Goal: Information Seeking & Learning: Learn about a topic

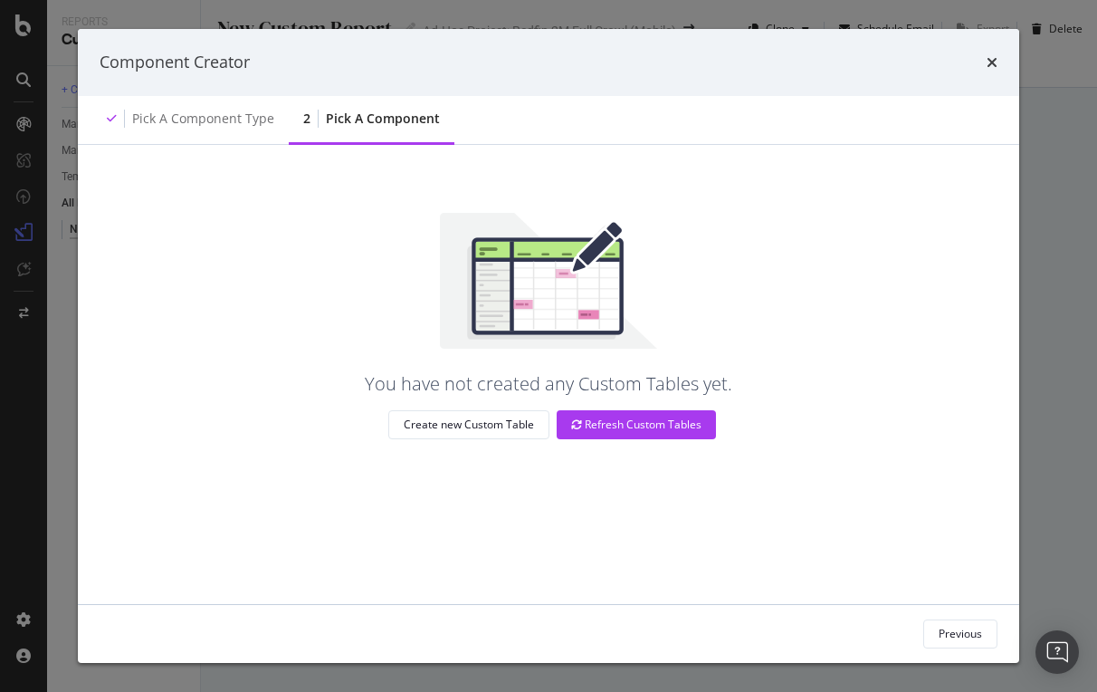
click at [993, 48] on div "Component Creator" at bounding box center [548, 62] width 941 height 67
click at [984, 70] on div "Component Creator" at bounding box center [549, 63] width 898 height 24
click at [993, 56] on icon "times" at bounding box center [992, 62] width 11 height 14
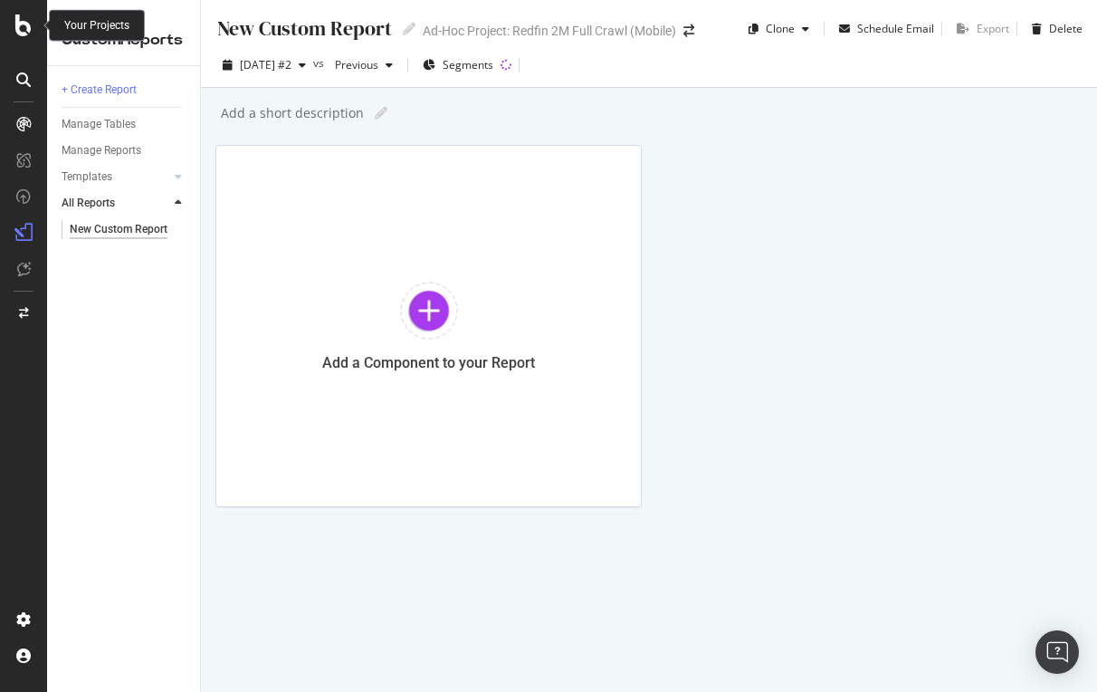
click at [23, 23] on icon at bounding box center [23, 25] width 16 height 22
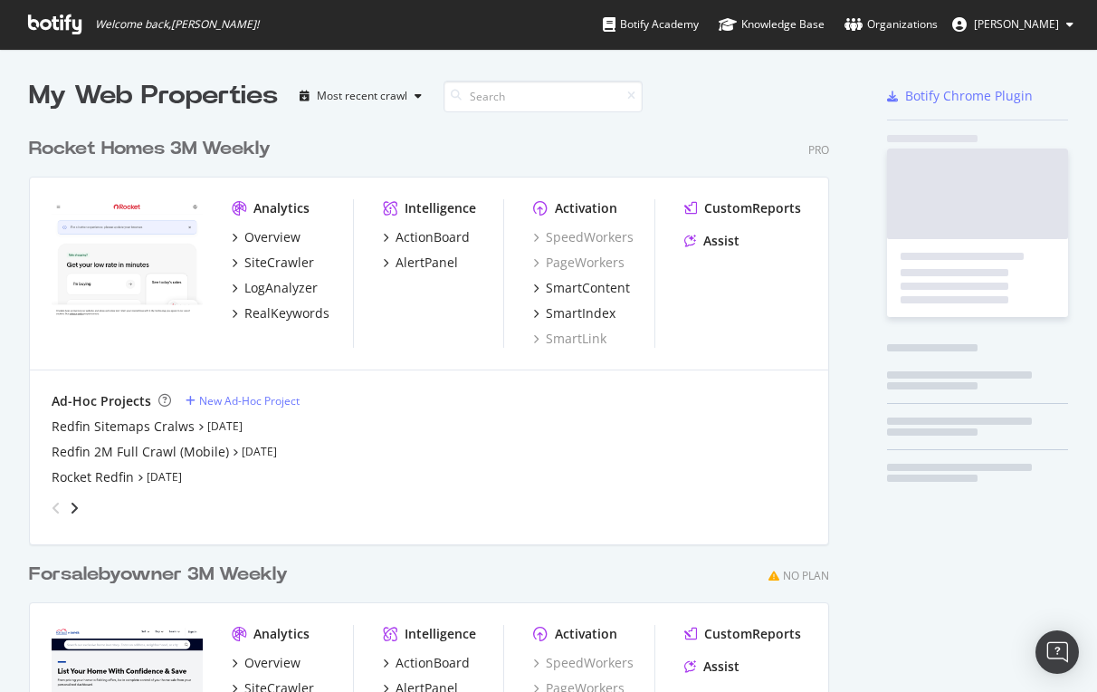
scroll to position [692, 1097]
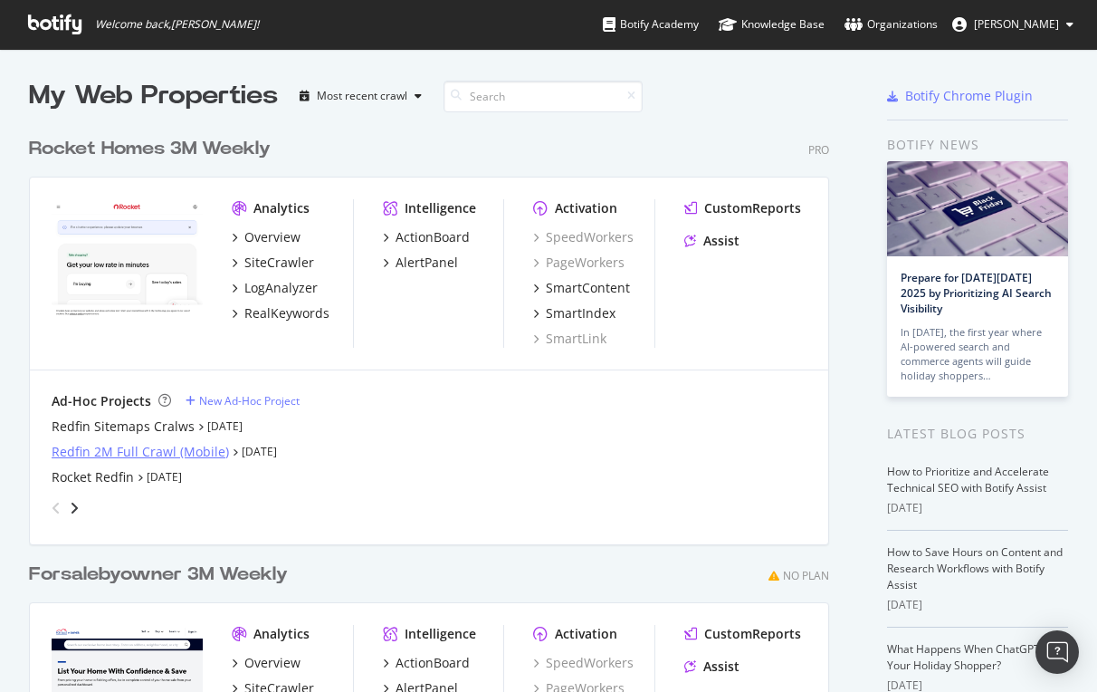
click at [94, 456] on div "Redfin 2M Full Crawl (Mobile)" at bounding box center [140, 452] width 177 height 18
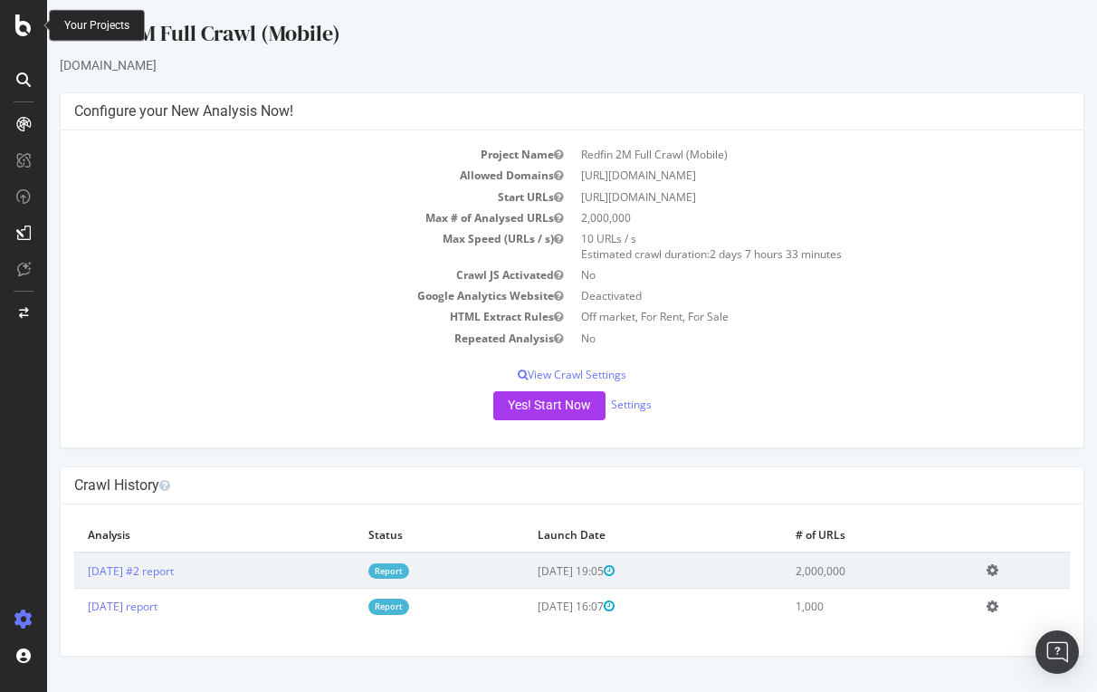
click at [23, 32] on icon at bounding box center [23, 25] width 16 height 22
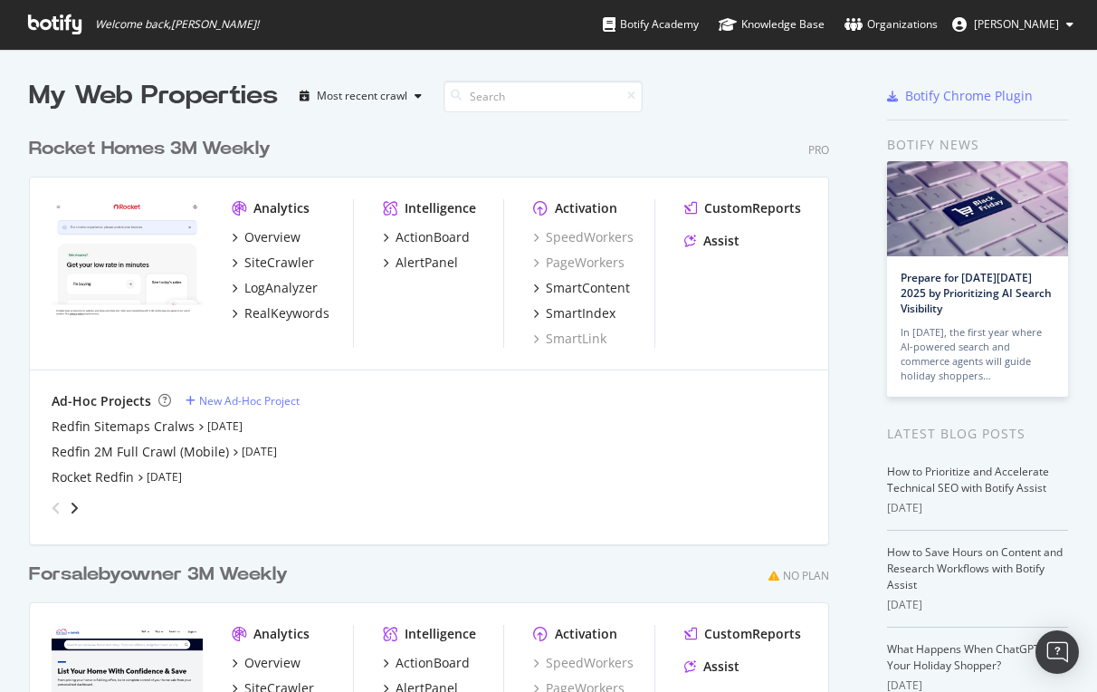
scroll to position [692, 1097]
click at [132, 426] on div "Redfin Sitemaps Cralws" at bounding box center [123, 426] width 143 height 18
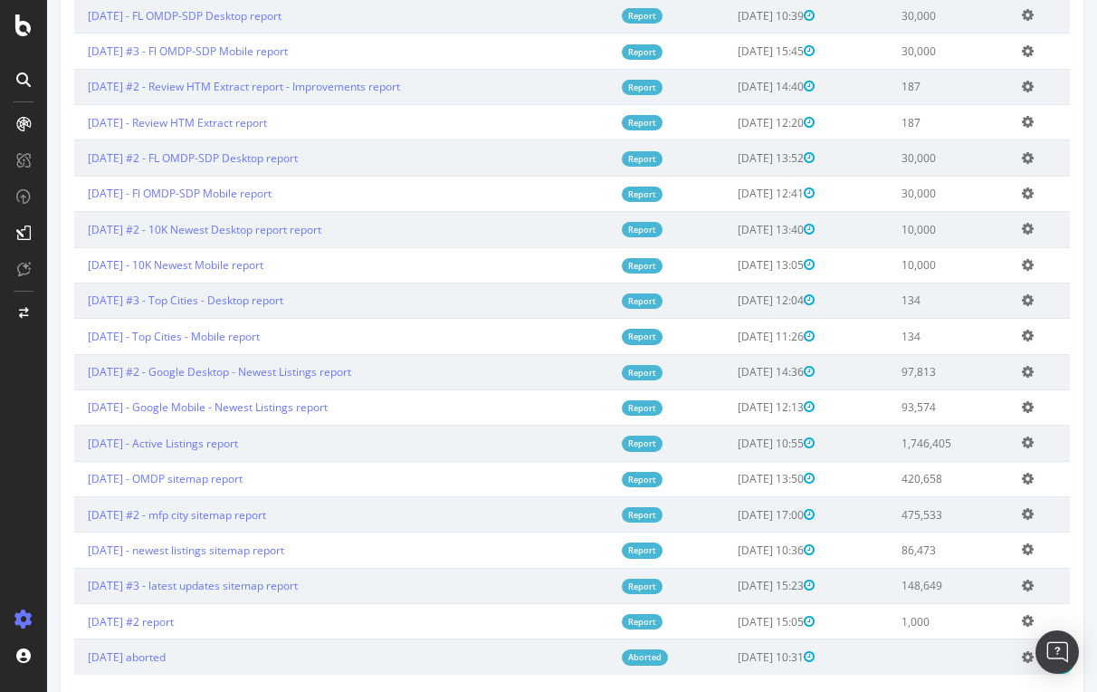
scroll to position [582, 0]
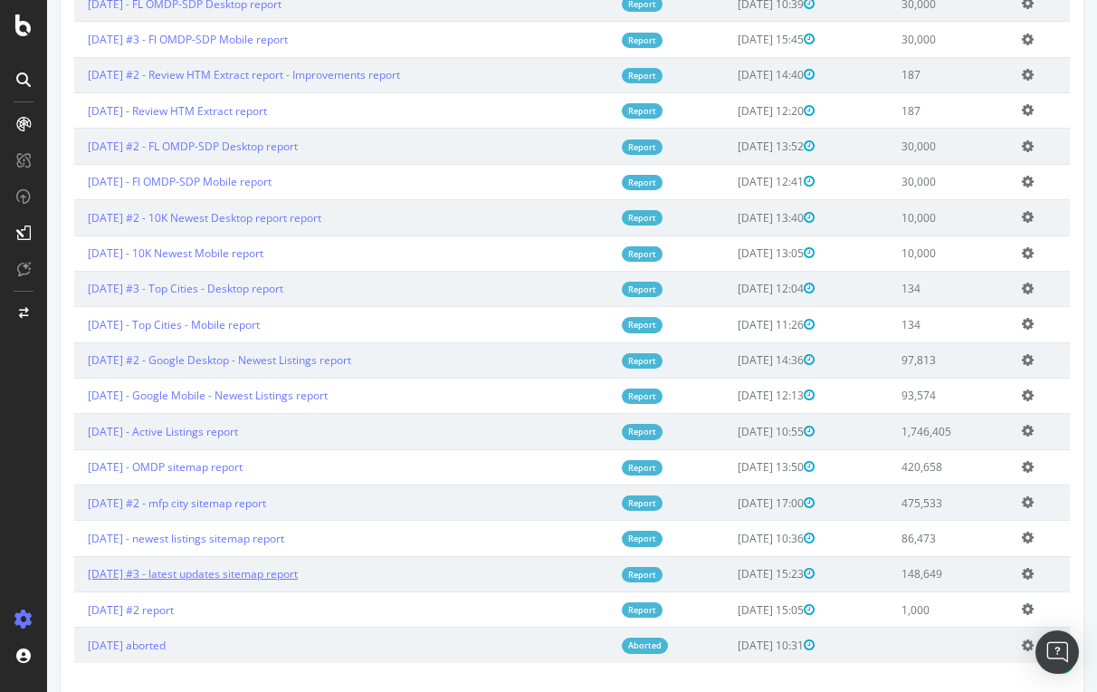
click at [261, 574] on link "[DATE] #3 - latest updates sitemap report" at bounding box center [193, 573] width 210 height 15
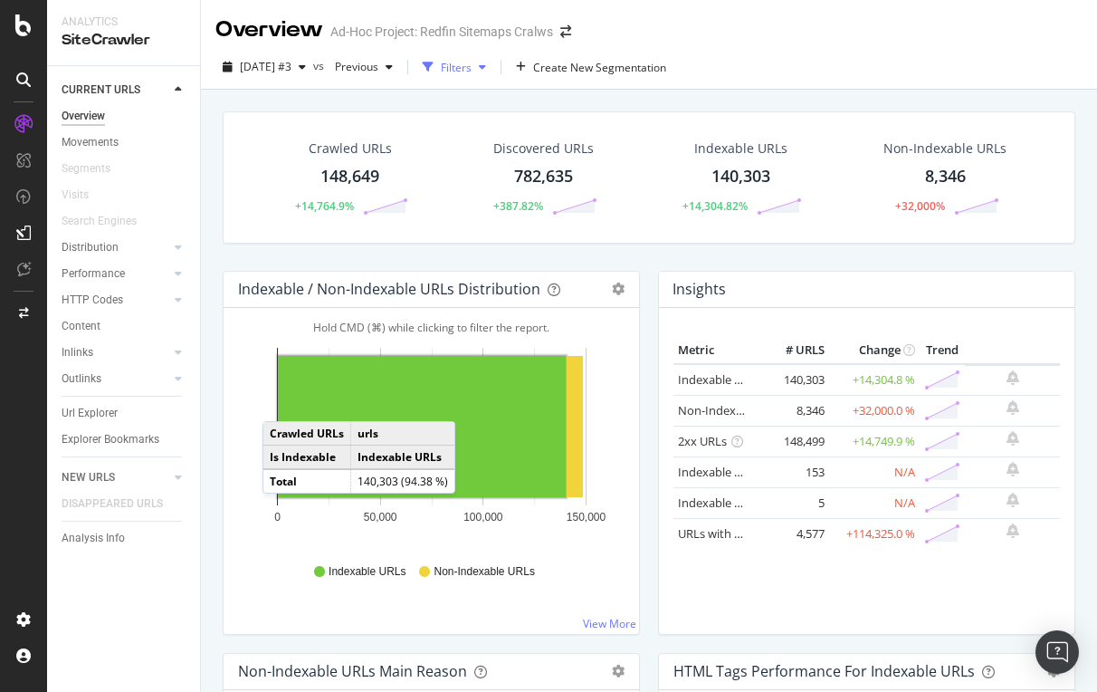
click at [472, 60] on div "Filters" at bounding box center [456, 67] width 31 height 15
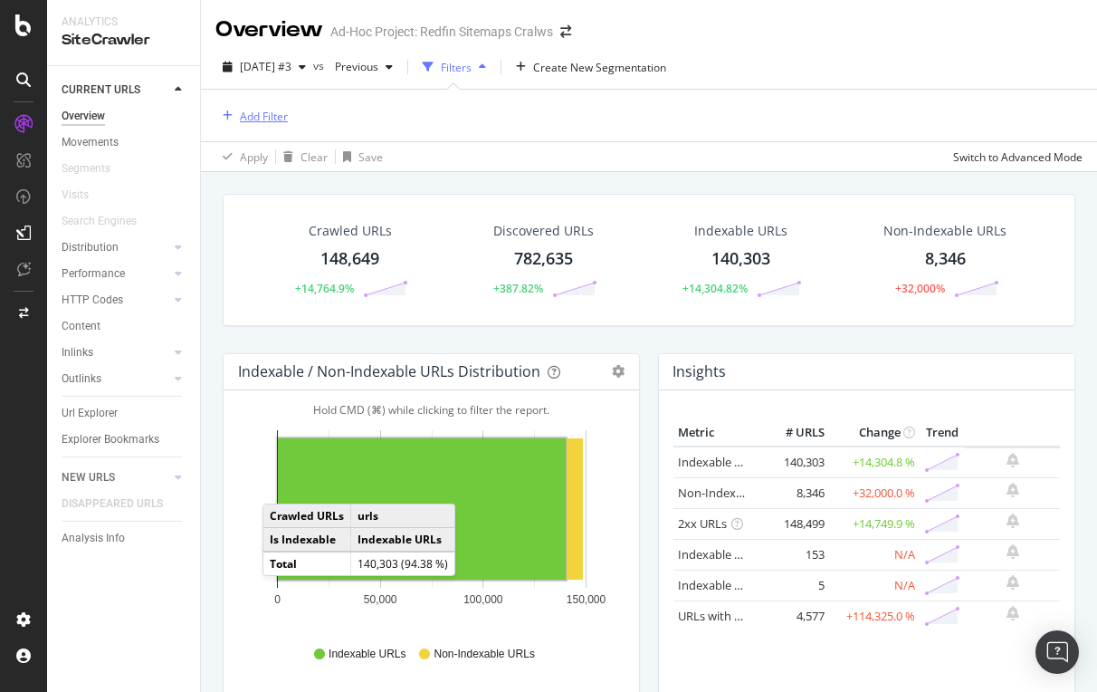
click at [250, 113] on div "Add Filter" at bounding box center [264, 116] width 48 height 15
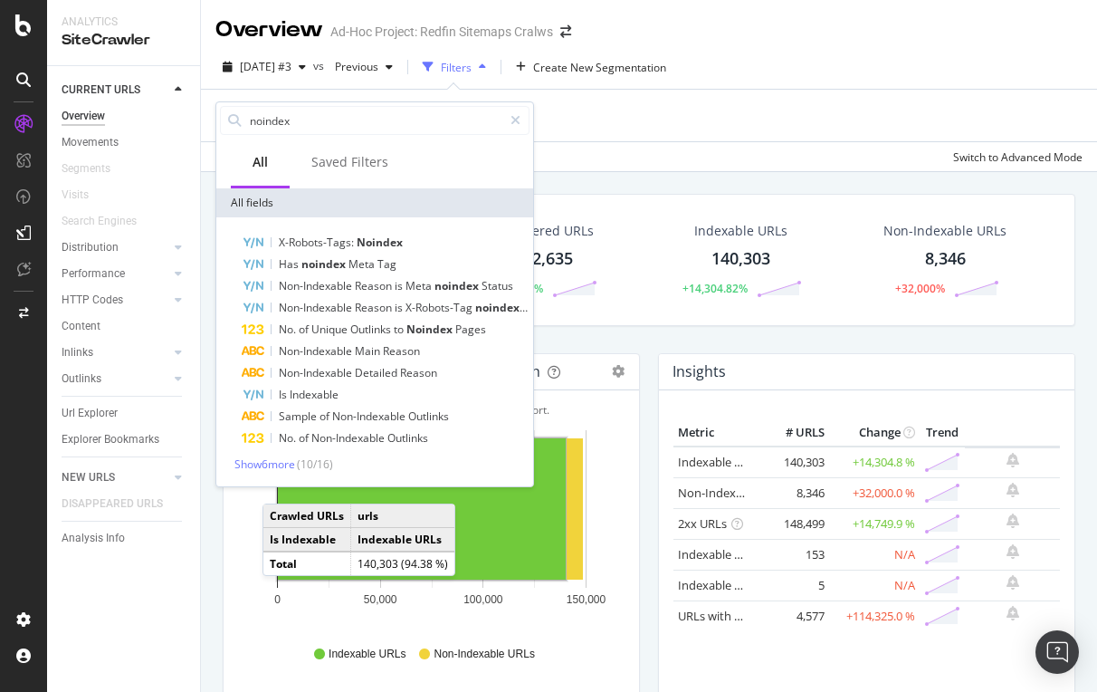
type input "no index"
click at [316, 265] on span "noindex" at bounding box center [324, 263] width 47 height 15
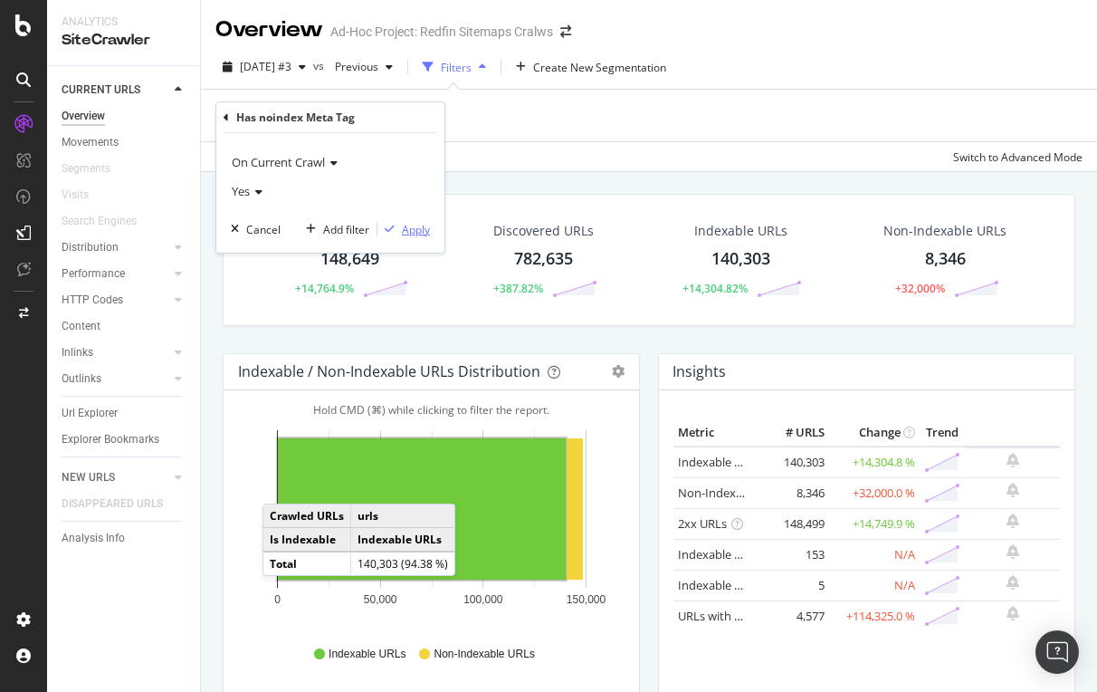
click at [422, 234] on div "Apply" at bounding box center [416, 229] width 28 height 15
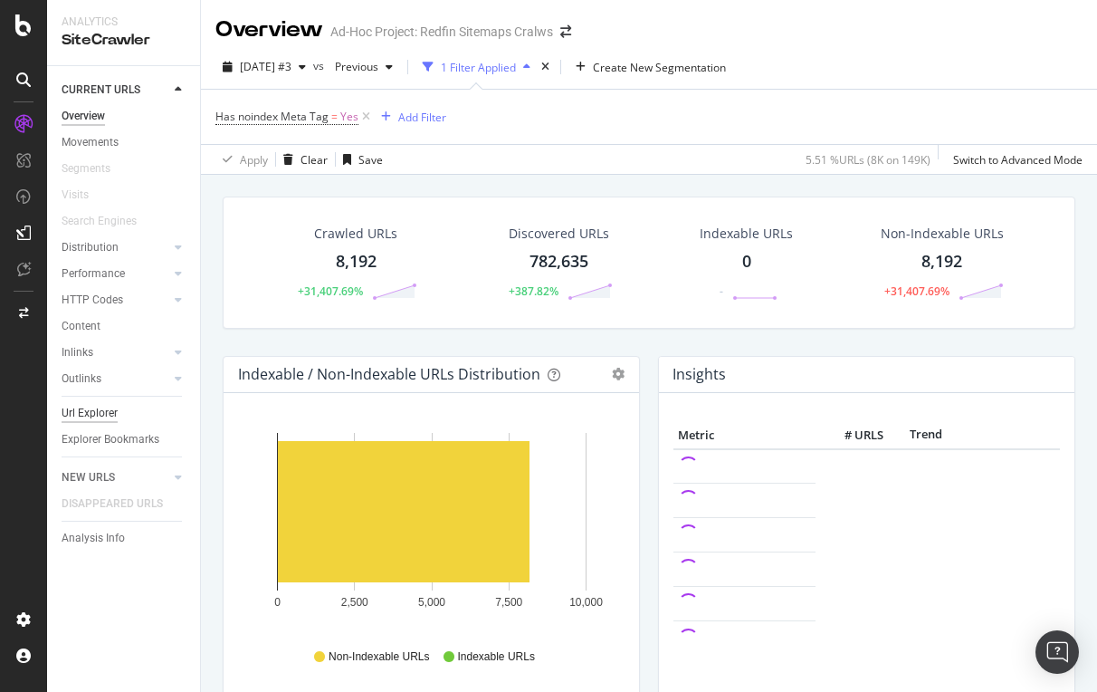
click at [101, 407] on div "Url Explorer" at bounding box center [90, 413] width 56 height 19
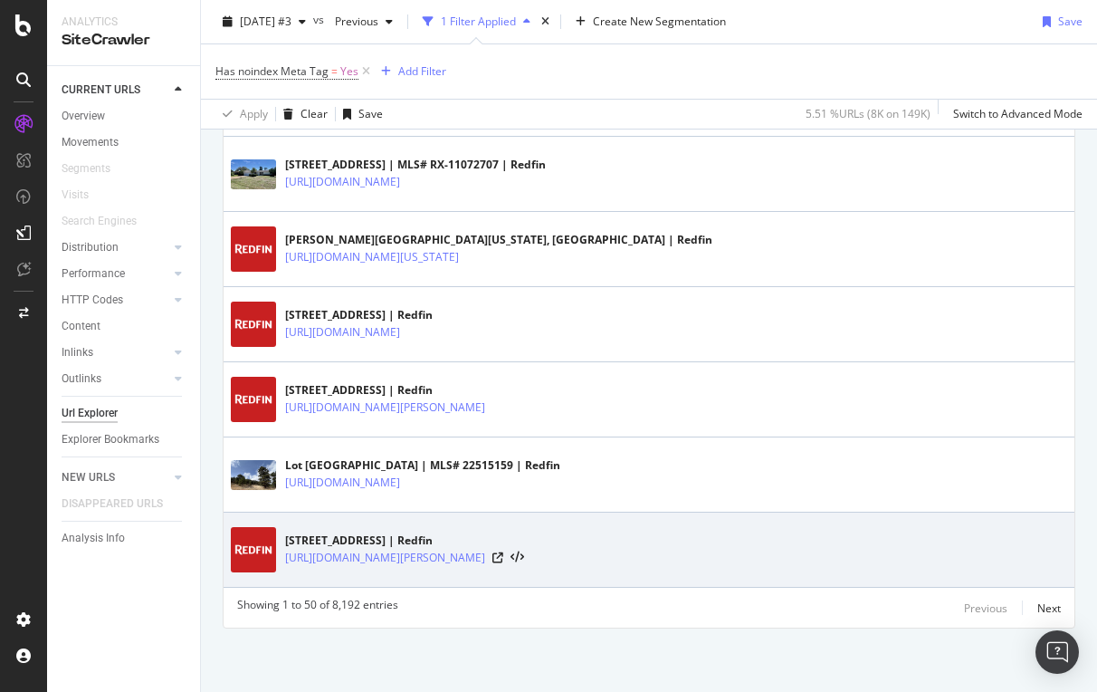
scroll to position [3762, 0]
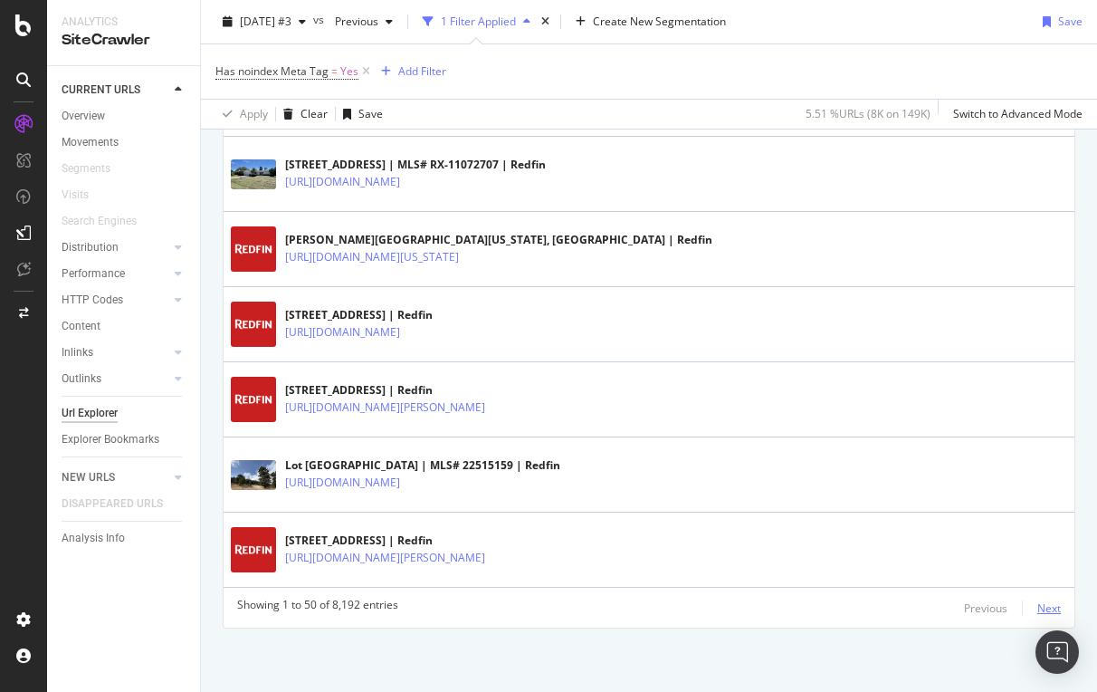
click at [1045, 605] on div "Next" at bounding box center [1049, 607] width 24 height 15
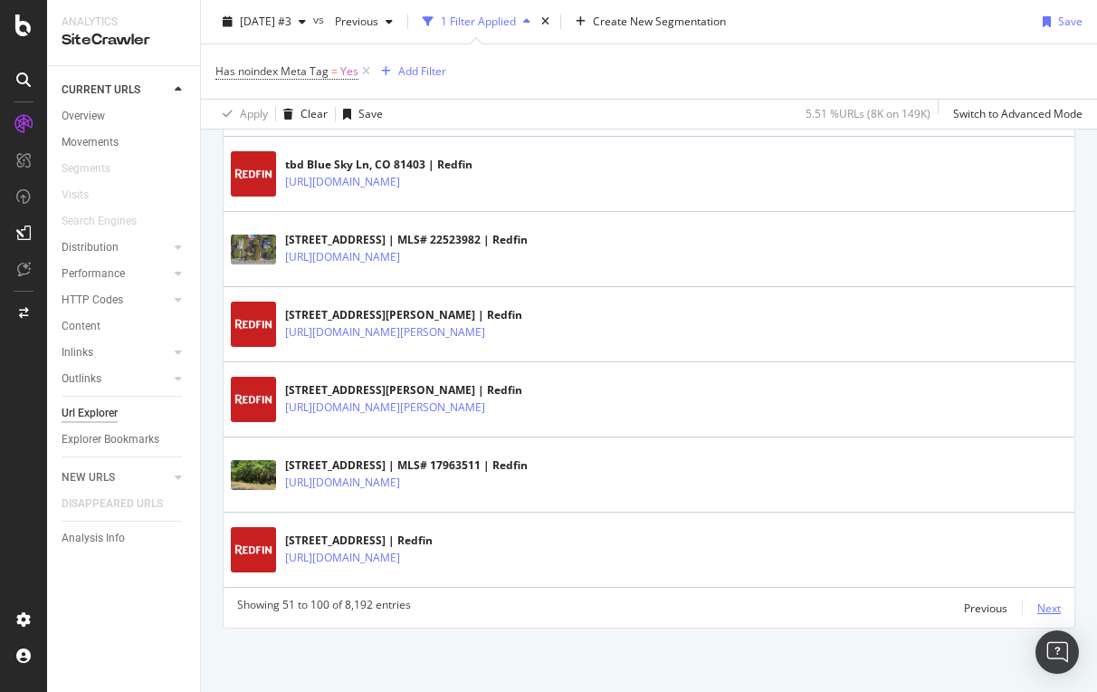
click at [1054, 601] on div "Next" at bounding box center [1049, 607] width 24 height 15
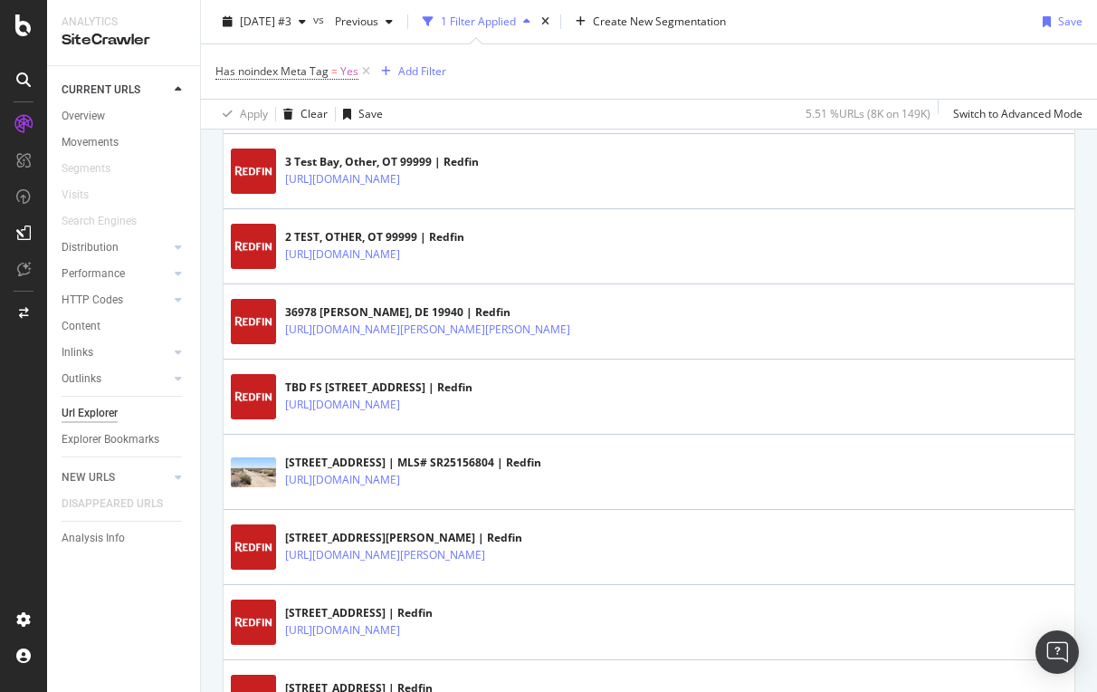
scroll to position [3163, 0]
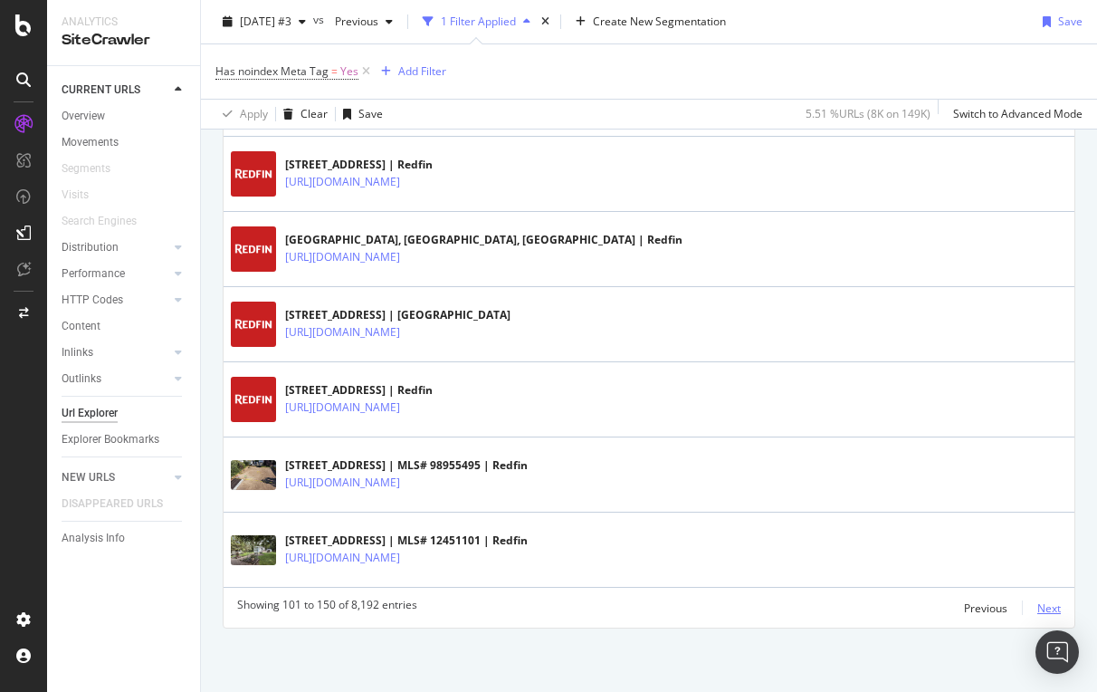
click at [1049, 605] on div "Next" at bounding box center [1049, 607] width 24 height 15
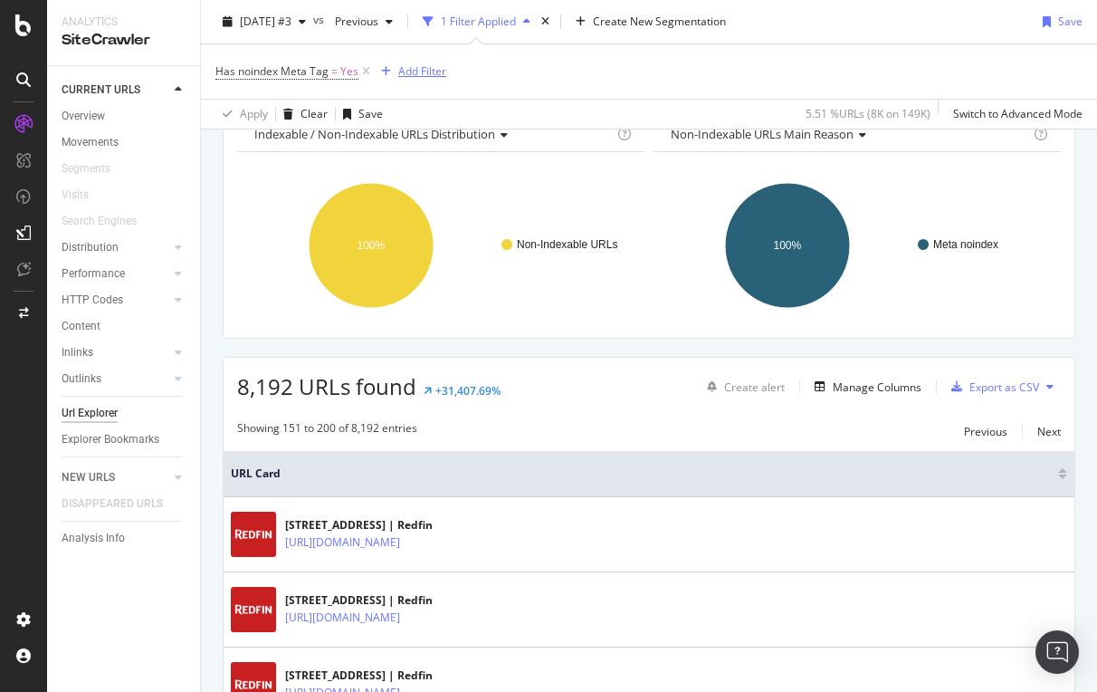
click at [436, 68] on div "Add Filter" at bounding box center [422, 70] width 48 height 15
click at [720, 72] on div "Has noindex Meta Tag = Yes Add Filter" at bounding box center [648, 71] width 867 height 54
click at [406, 66] on div "Add Filter" at bounding box center [422, 70] width 48 height 15
click at [726, 85] on div "Has noindex Meta Tag = Yes Add Filter" at bounding box center [648, 71] width 867 height 54
click at [367, 68] on icon at bounding box center [365, 71] width 15 height 18
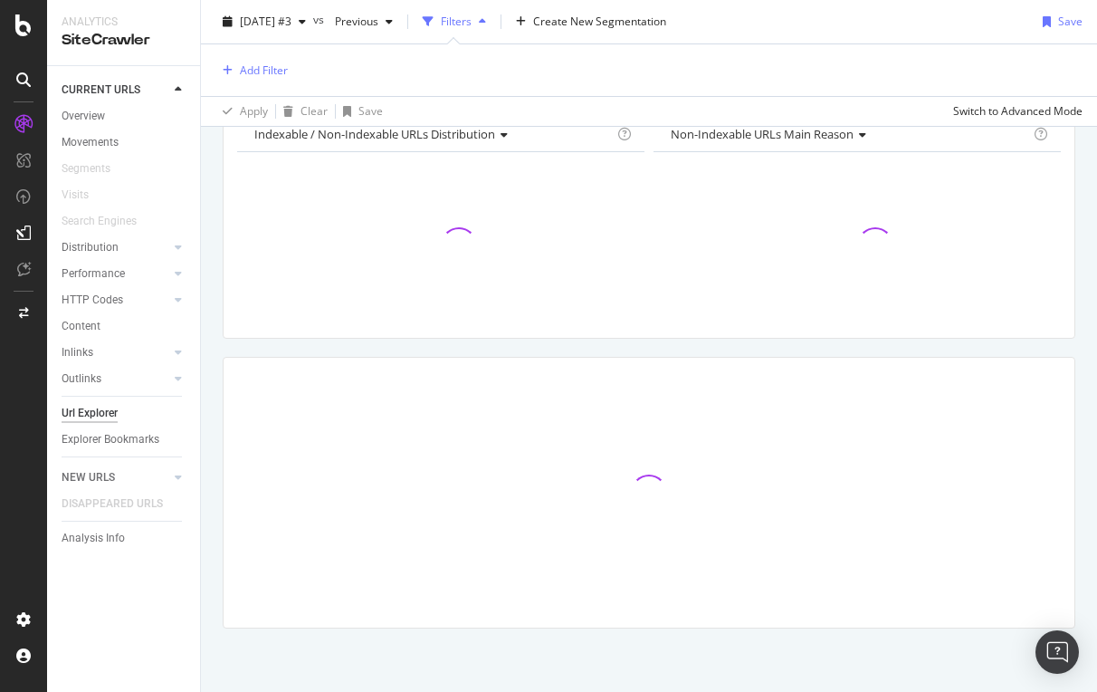
scroll to position [94, 0]
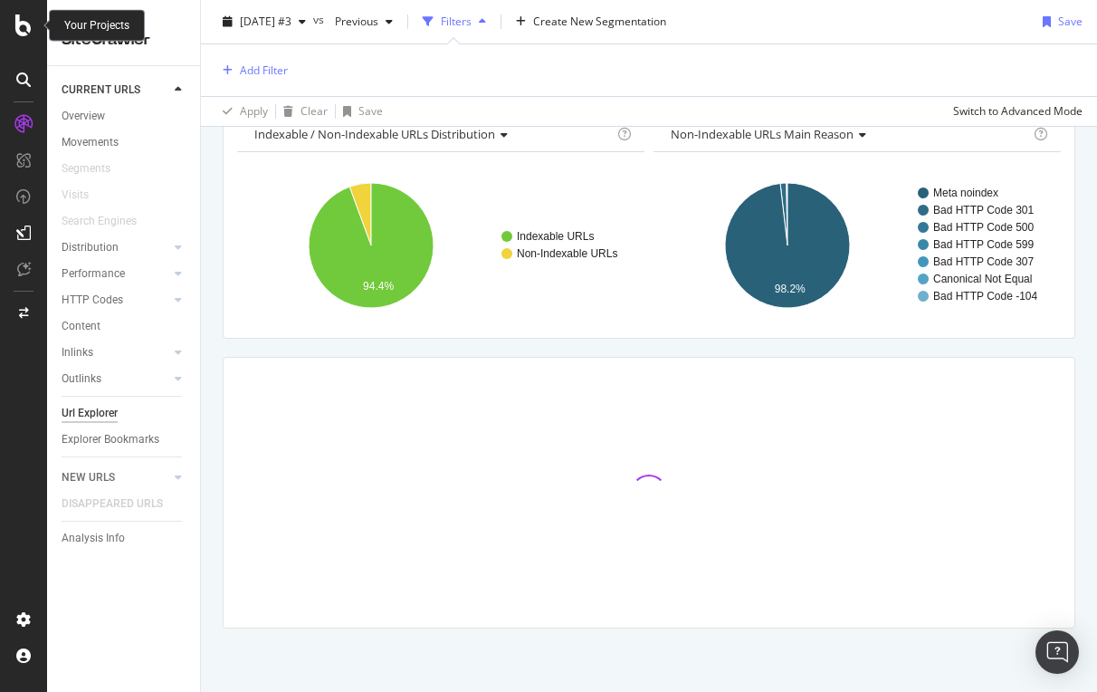
click at [20, 34] on icon at bounding box center [23, 25] width 16 height 22
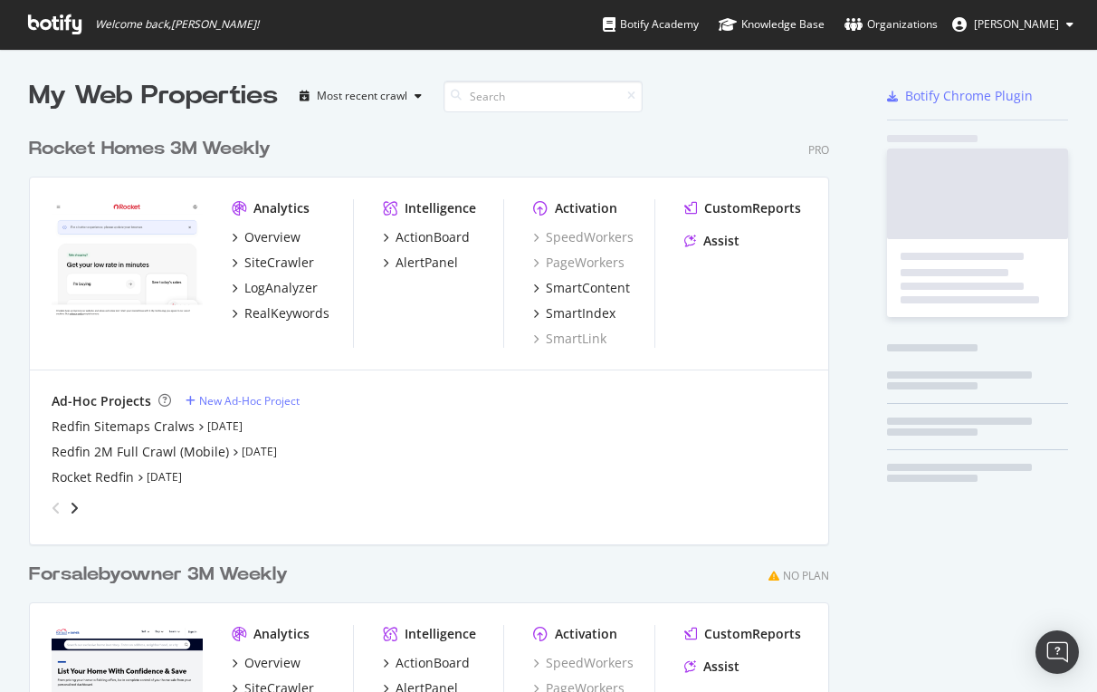
scroll to position [692, 1097]
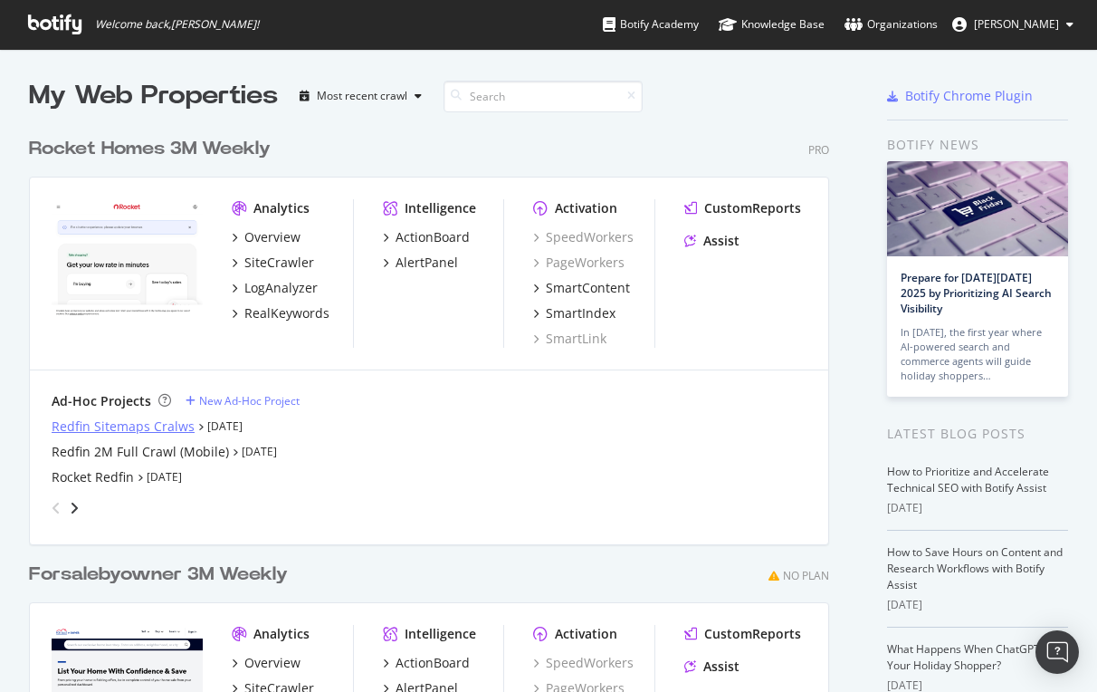
click at [130, 430] on div "Redfin Sitemaps Cralws" at bounding box center [123, 426] width 143 height 18
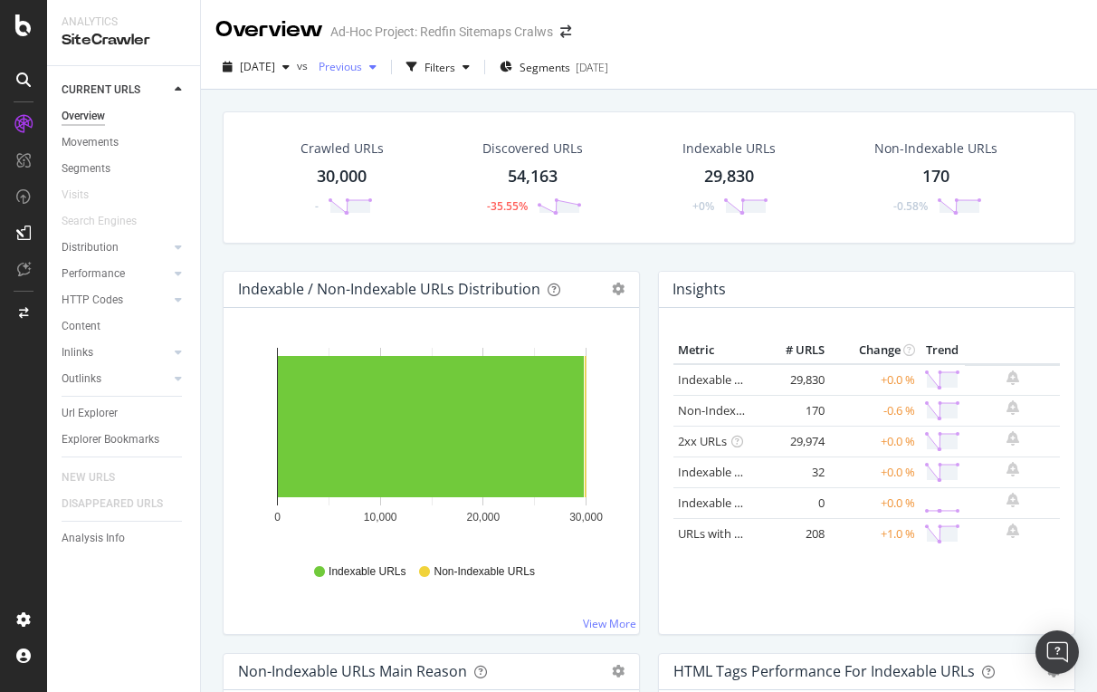
click at [384, 66] on div "button" at bounding box center [373, 67] width 22 height 11
click at [732, 52] on div "[DATE] vs Previous Filters Segments [DATE]" at bounding box center [649, 67] width 896 height 44
click at [275, 72] on span "[DATE]" at bounding box center [257, 66] width 35 height 15
click at [720, 43] on div "Overview Ad-Hoc Project: Redfin Sitemaps Cralws" at bounding box center [649, 22] width 896 height 45
click at [362, 68] on span "Previous" at bounding box center [336, 66] width 51 height 15
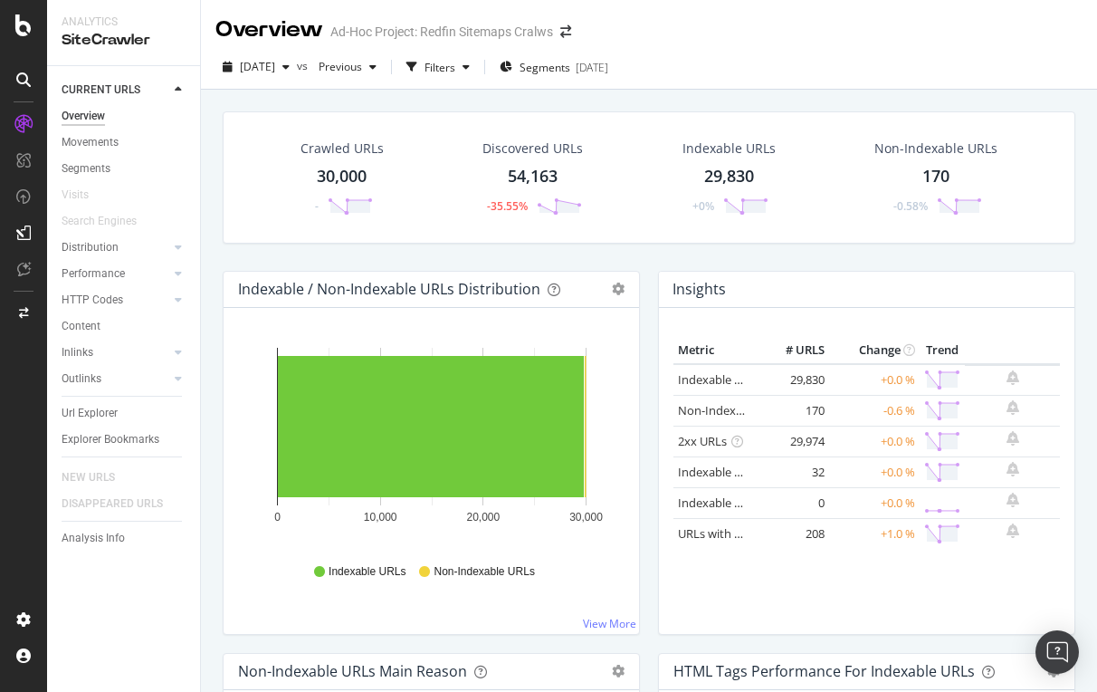
click at [797, 71] on div "[DATE] vs Previous Filters Segments [DATE]" at bounding box center [649, 71] width 896 height 36
click at [455, 69] on div "Filters" at bounding box center [440, 67] width 31 height 15
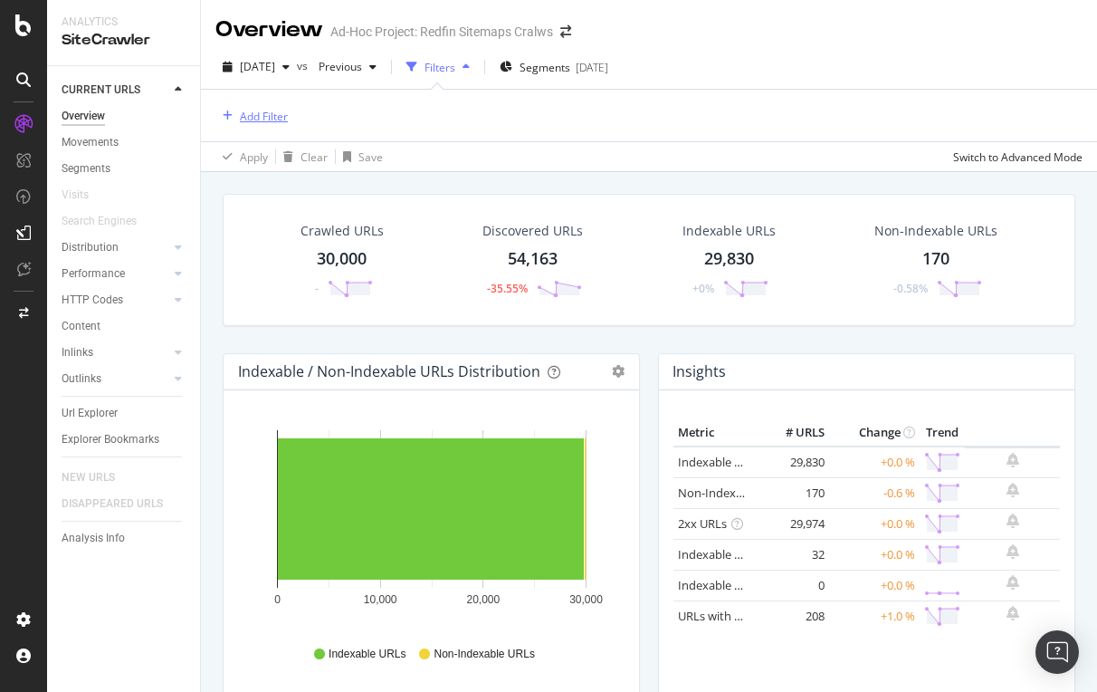
click at [263, 115] on div "Add Filter" at bounding box center [264, 116] width 48 height 15
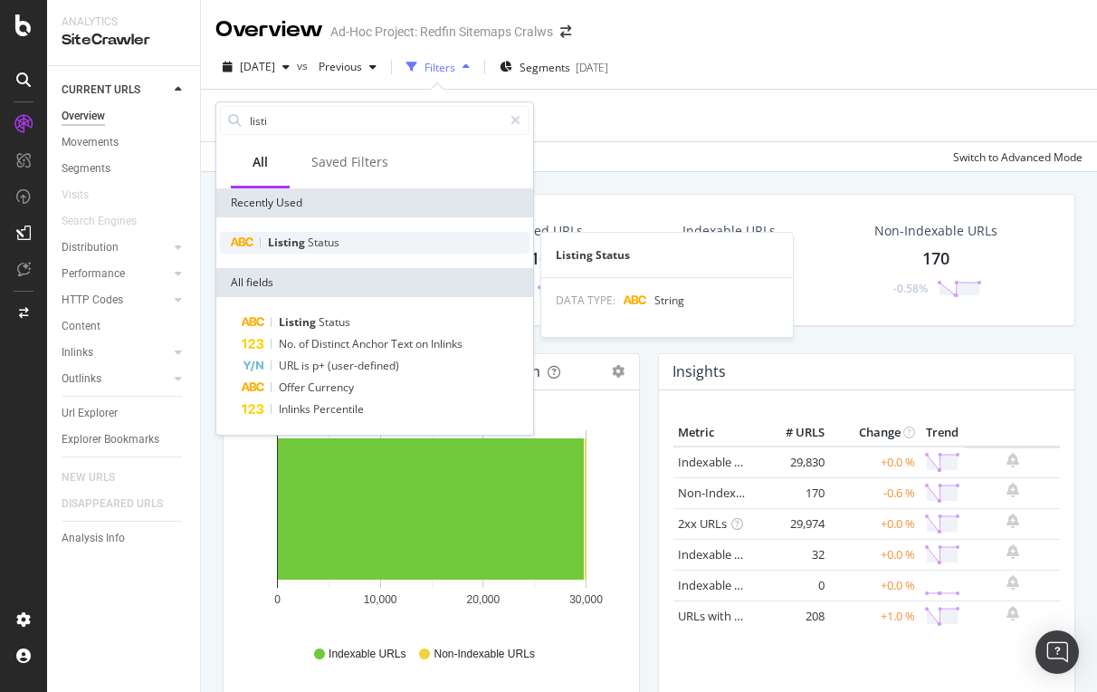
type input "listi"
click at [293, 235] on span "Listing" at bounding box center [288, 241] width 40 height 15
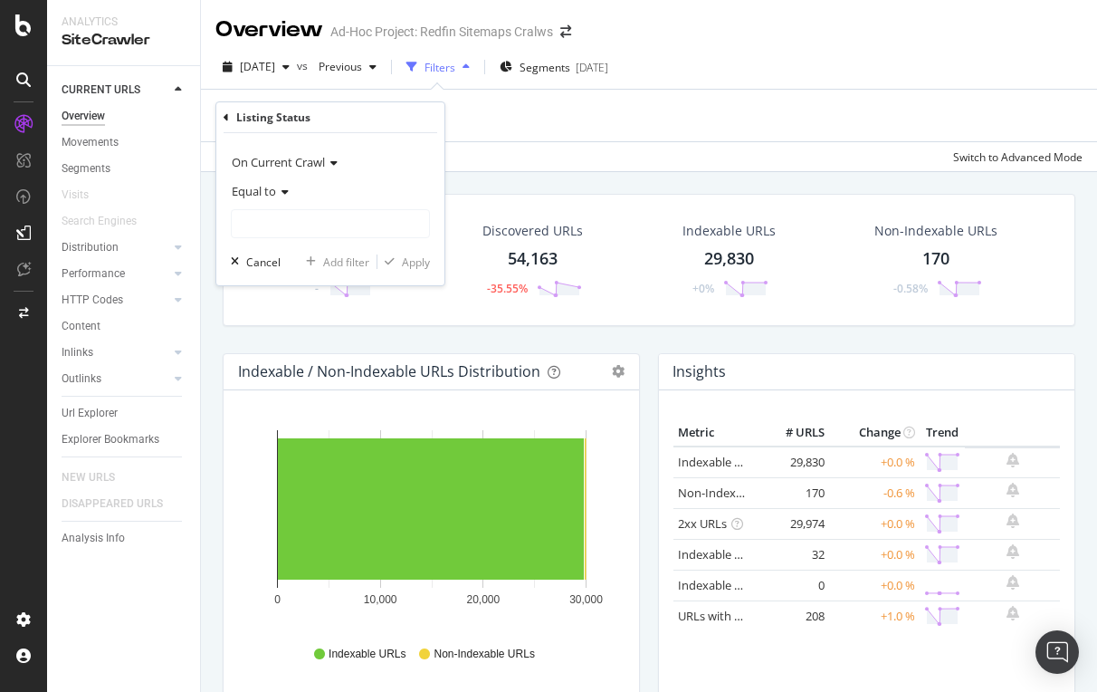
click at [722, 110] on div "Add Filter" at bounding box center [648, 116] width 867 height 52
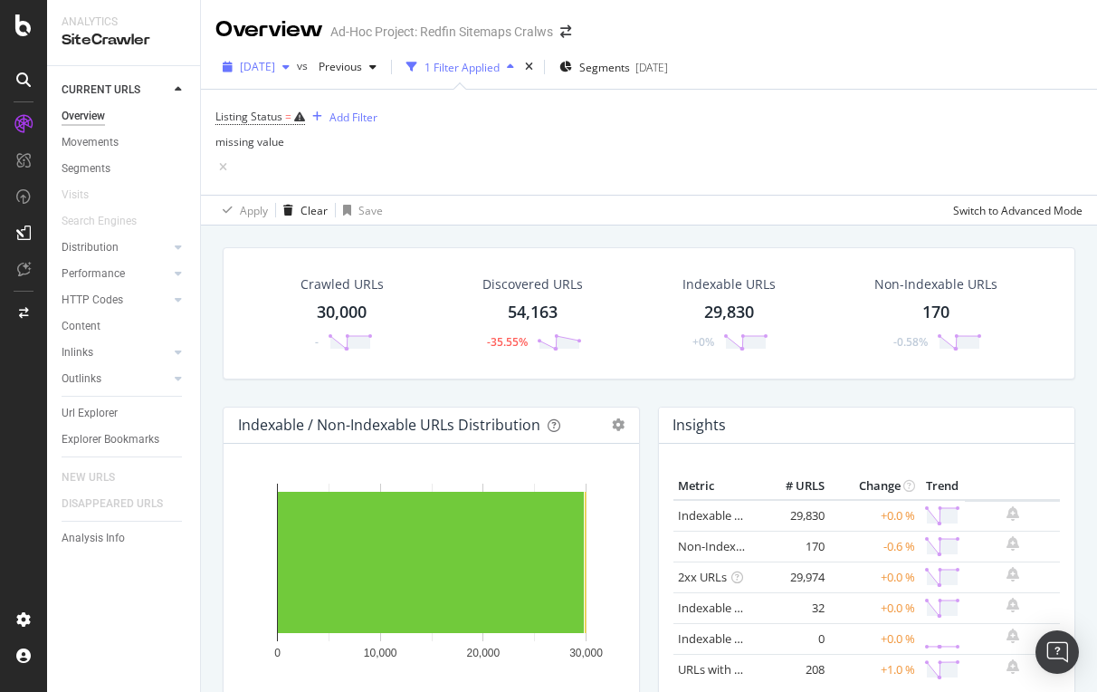
click at [275, 65] on span "[DATE]" at bounding box center [257, 66] width 35 height 15
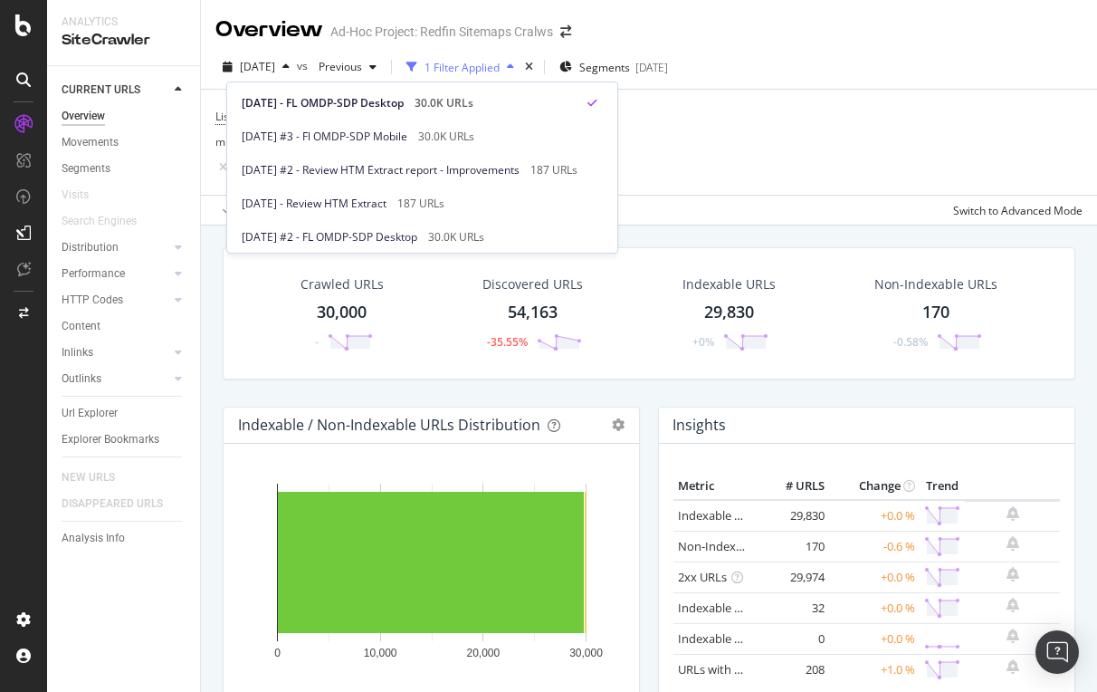
click at [791, 108] on div "Listing Status = missing value Add Filter" at bounding box center [648, 142] width 867 height 105
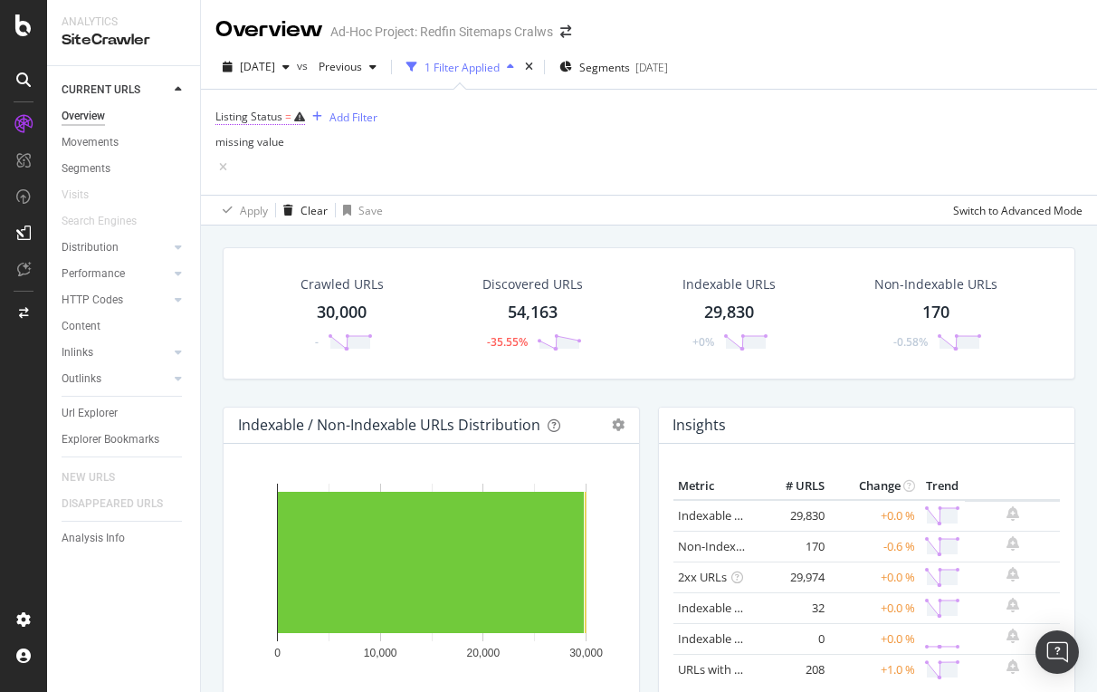
click at [291, 115] on span "=" at bounding box center [288, 116] width 6 height 15
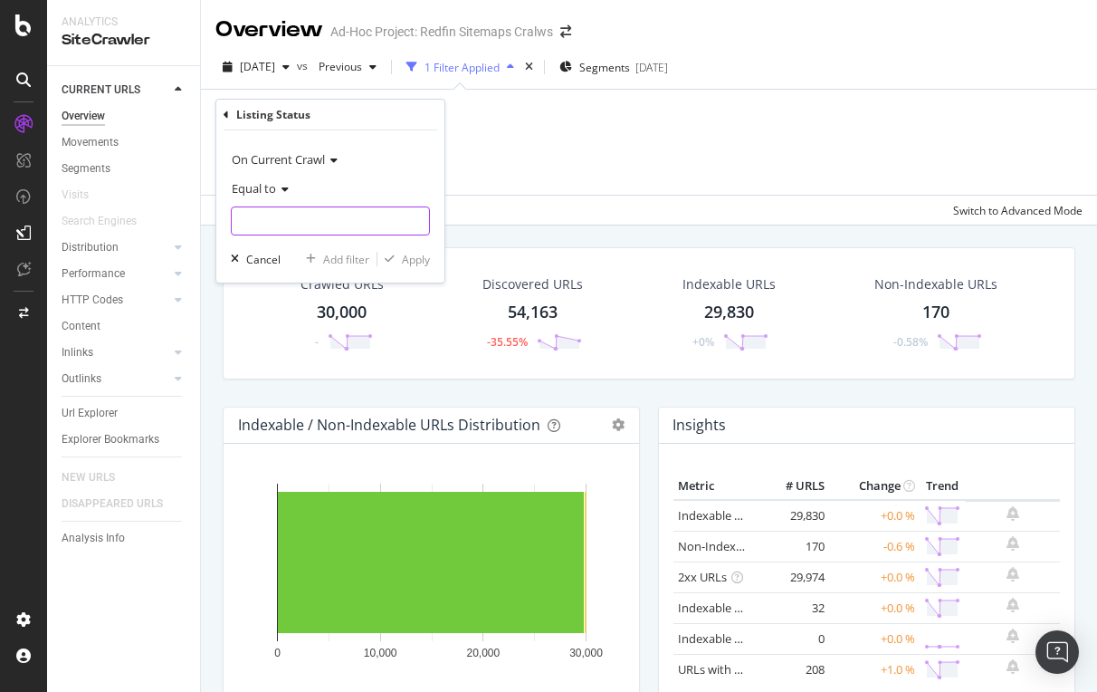
click at [279, 218] on input "text" at bounding box center [330, 220] width 197 height 29
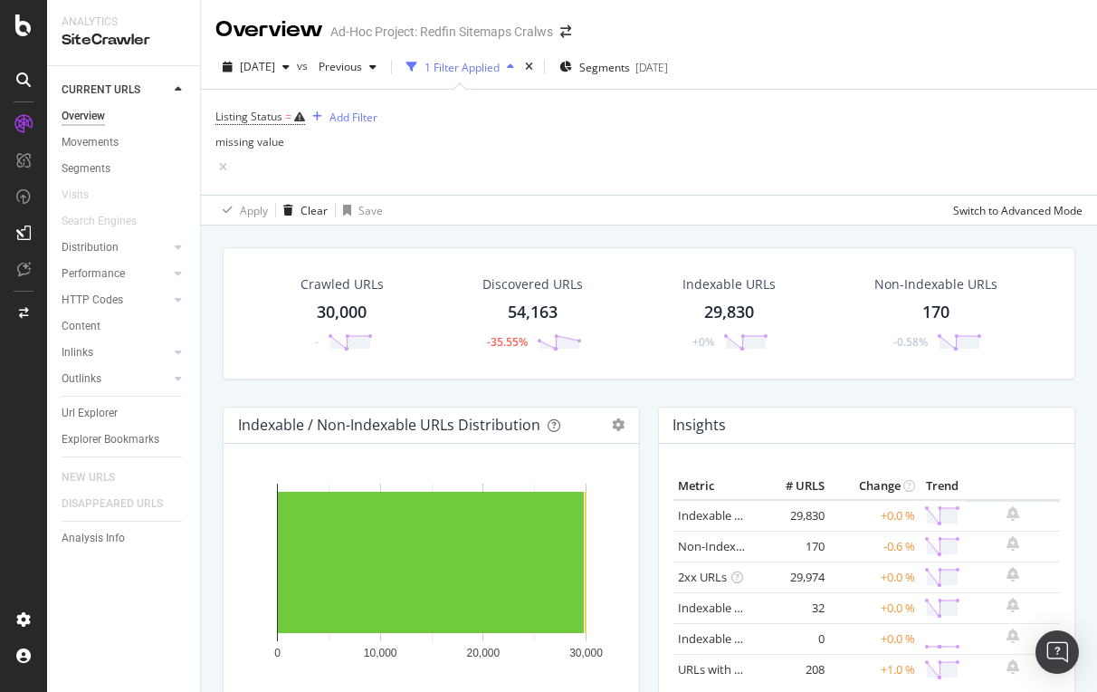
click at [505, 127] on div "Listing Status = missing value Add Filter" at bounding box center [648, 142] width 867 height 105
click at [231, 158] on icon at bounding box center [222, 167] width 15 height 18
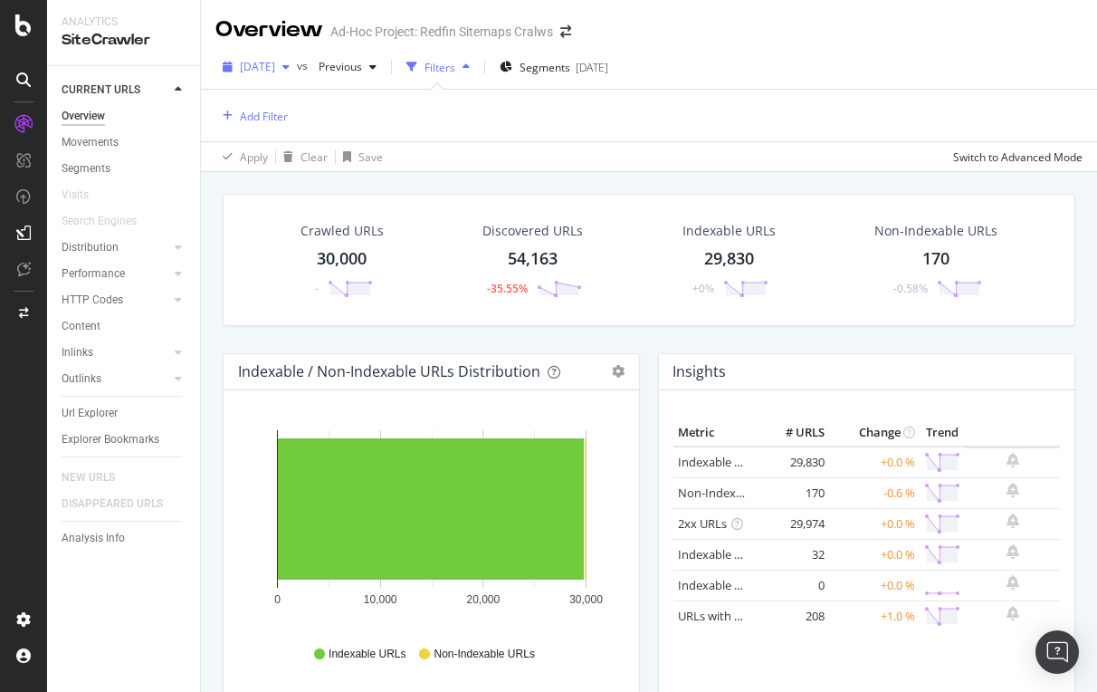
click at [275, 63] on span "[DATE]" at bounding box center [257, 66] width 35 height 15
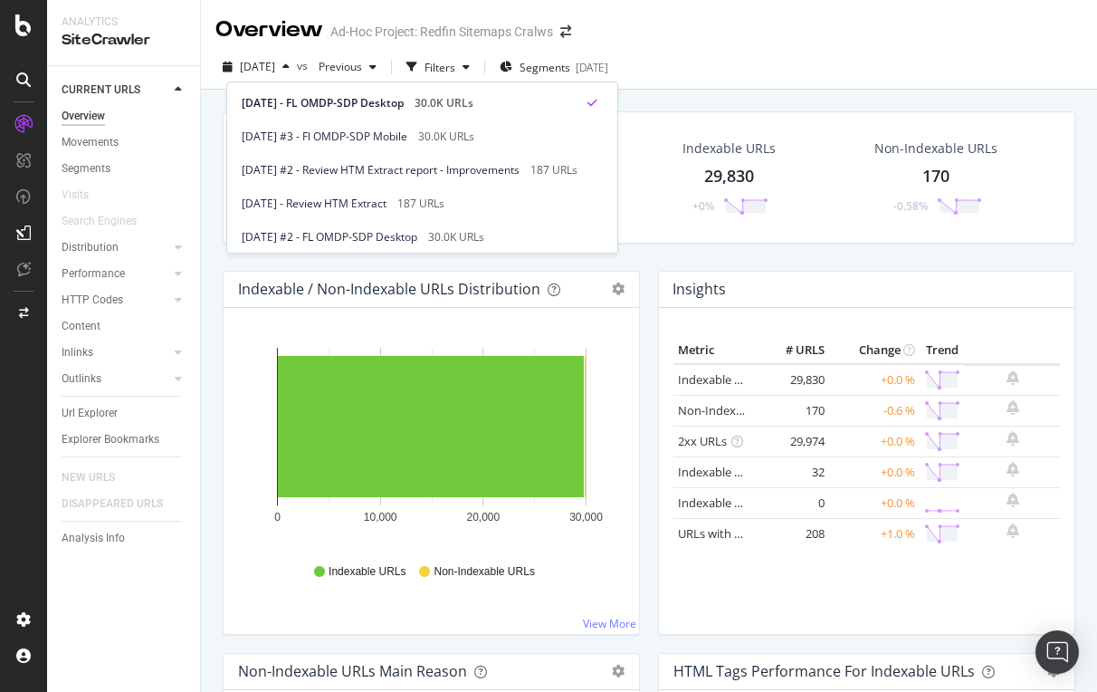
click at [750, 93] on div "Crawled URLs 30,000 - Discovered URLs 54,163 -35.55% Indexable URLs 29,830 +0% …" at bounding box center [649, 436] width 896 height 692
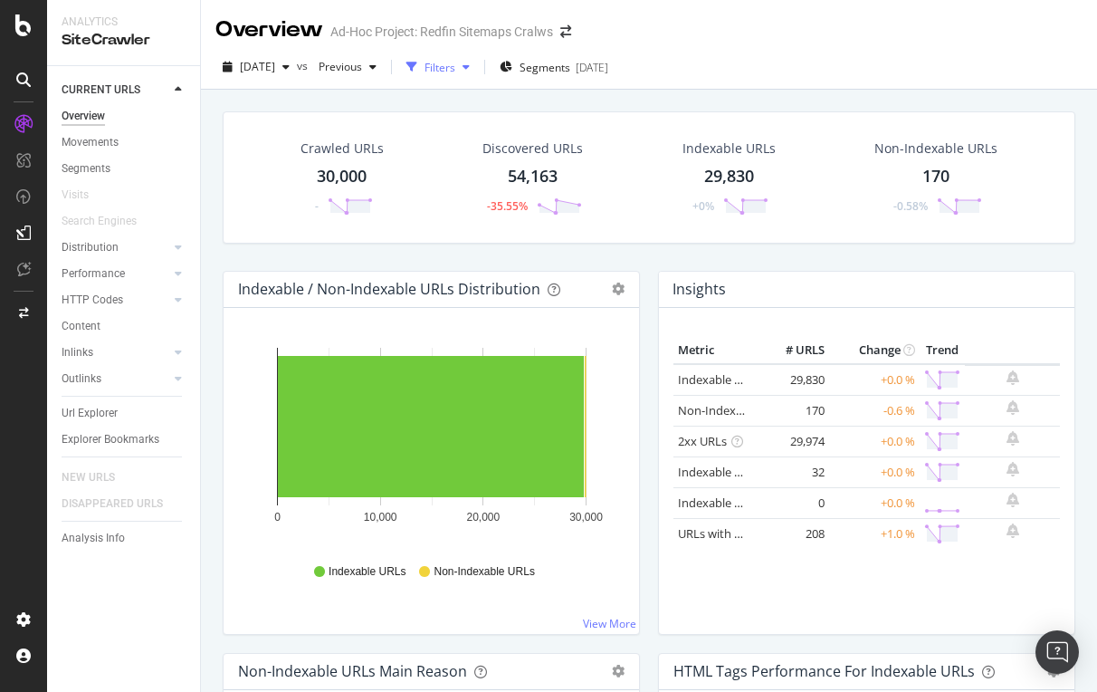
click at [455, 62] on div "Filters" at bounding box center [440, 67] width 31 height 15
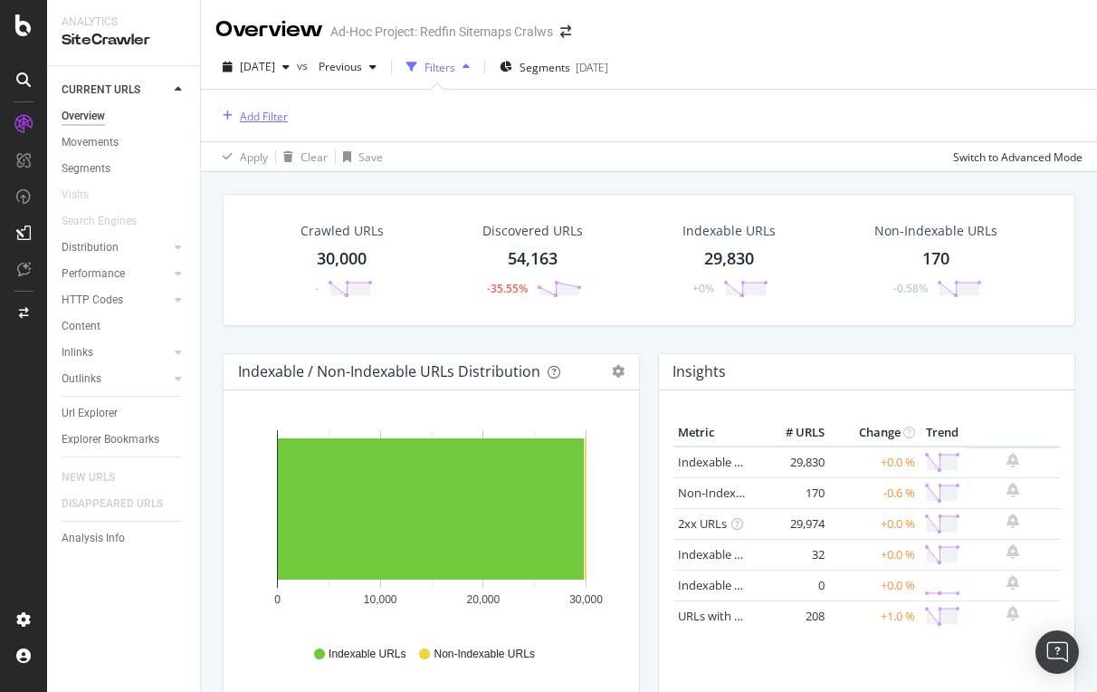
click at [254, 106] on button "Add Filter" at bounding box center [251, 116] width 72 height 22
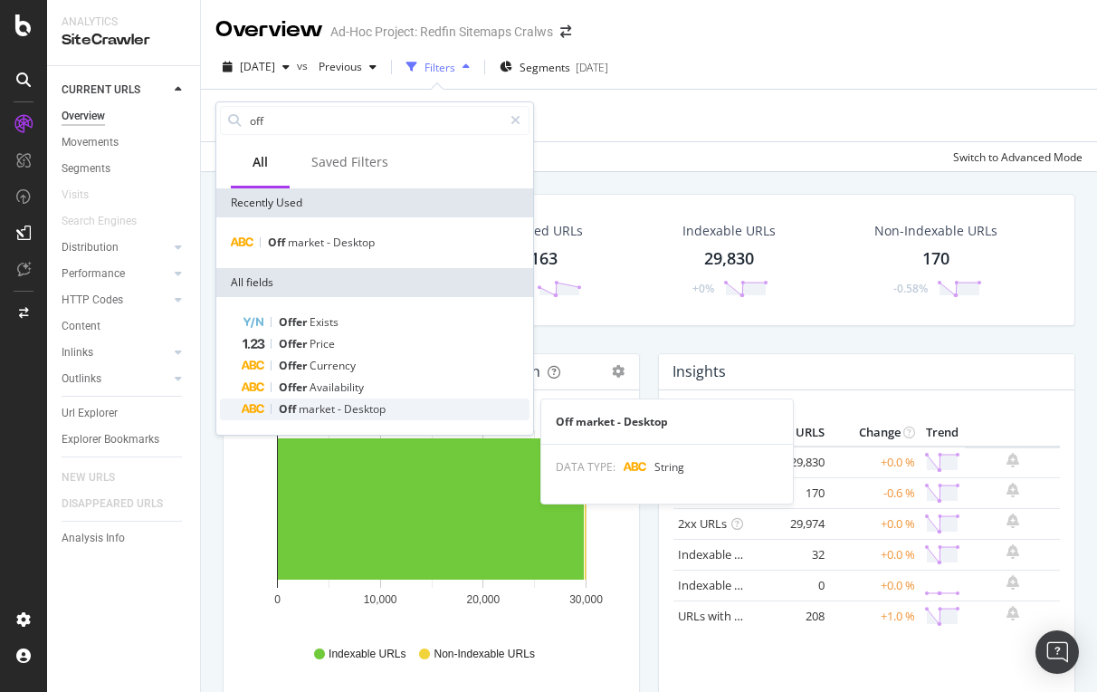
type input "off"
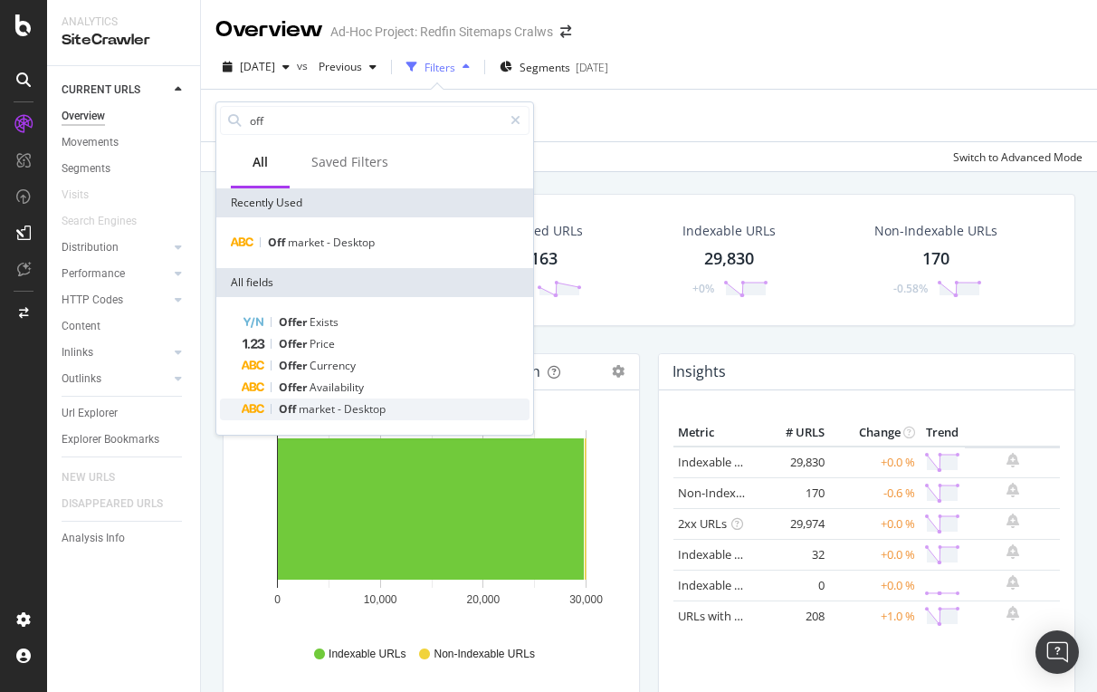
click at [323, 411] on span "market" at bounding box center [318, 408] width 39 height 15
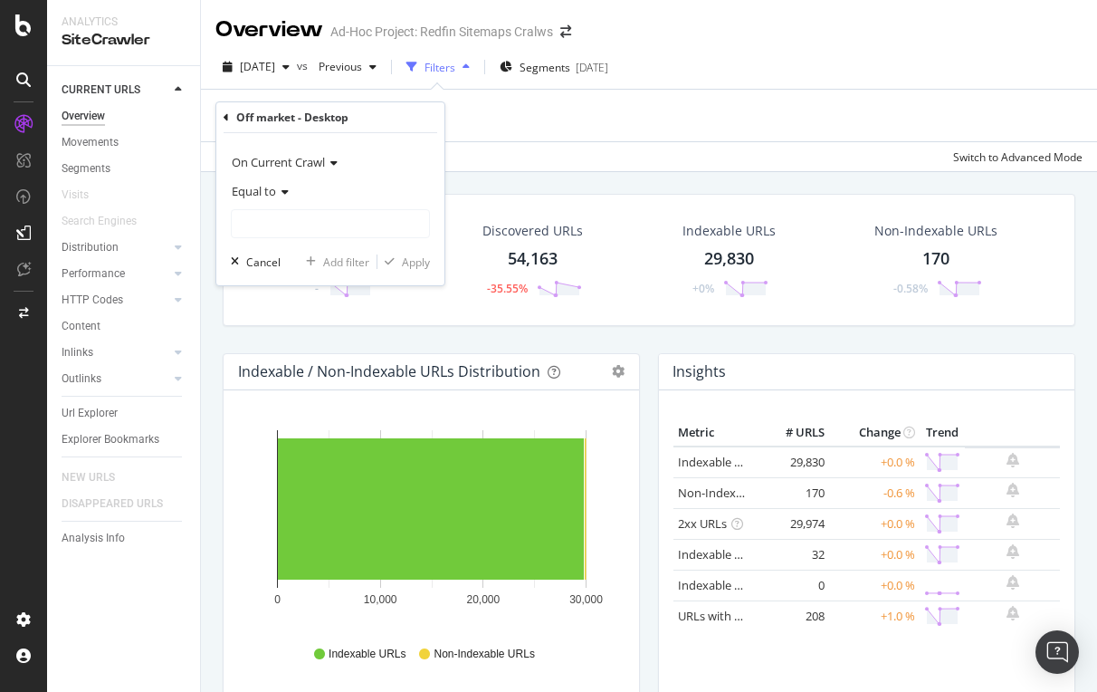
click at [264, 186] on span "Equal to" at bounding box center [254, 191] width 44 height 16
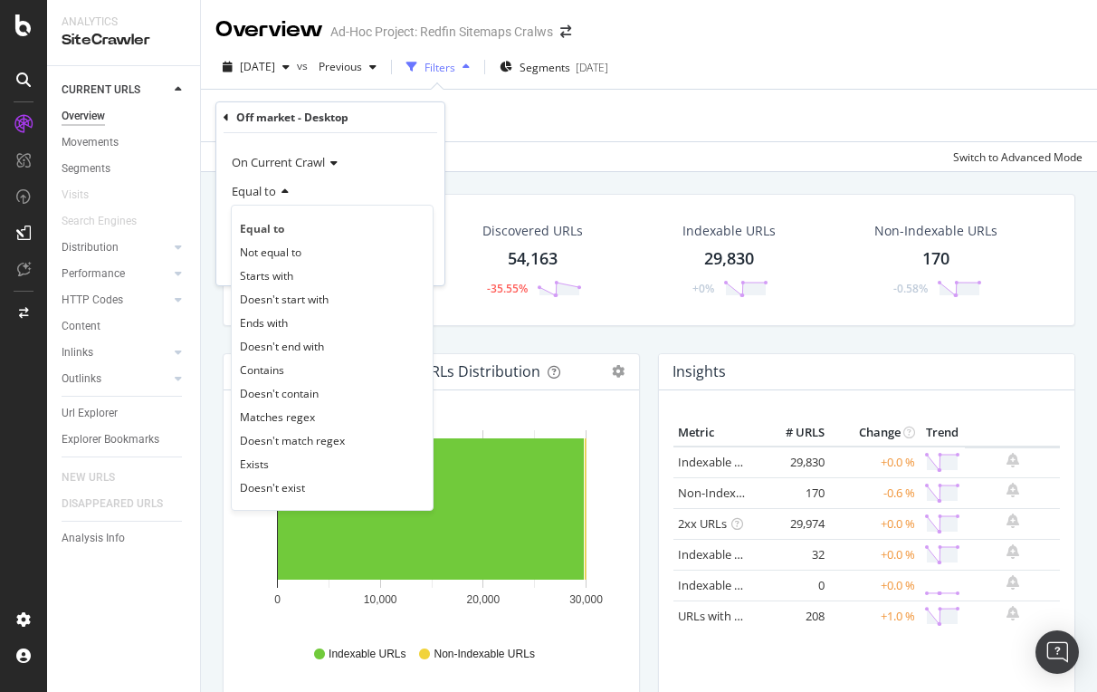
click at [366, 178] on div "Equal to" at bounding box center [330, 191] width 199 height 29
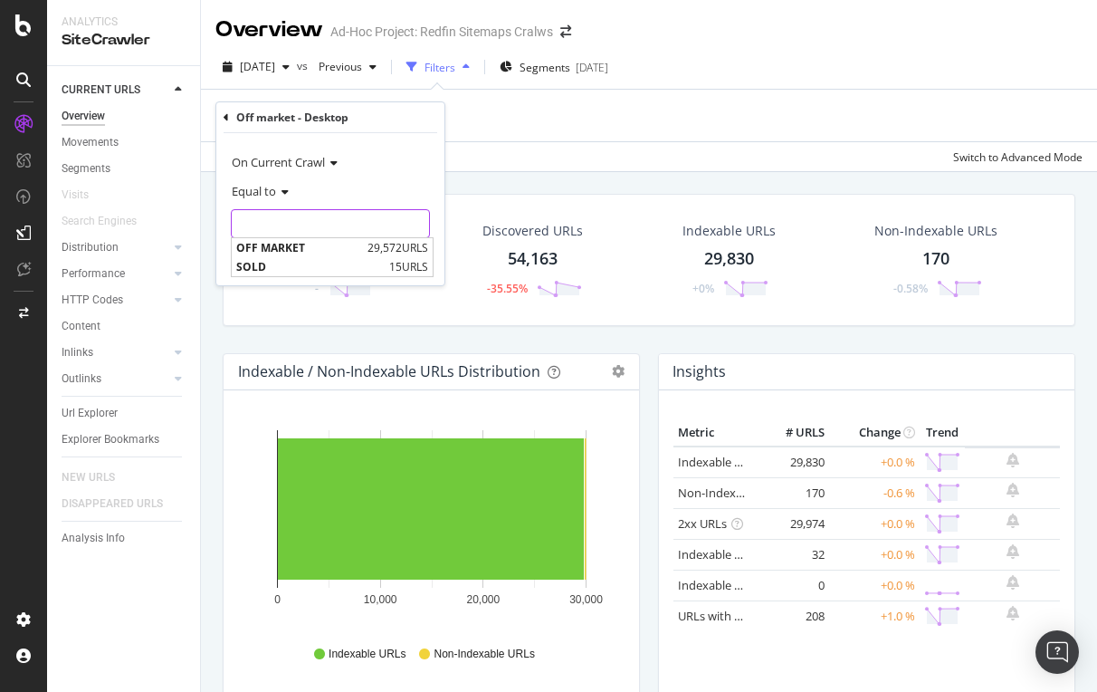
click at [275, 225] on input "text" at bounding box center [330, 223] width 197 height 29
click at [274, 245] on span "OFF MARKET" at bounding box center [299, 247] width 127 height 15
type input "OFF MARKET"
click at [269, 189] on span "Equal to" at bounding box center [254, 191] width 44 height 16
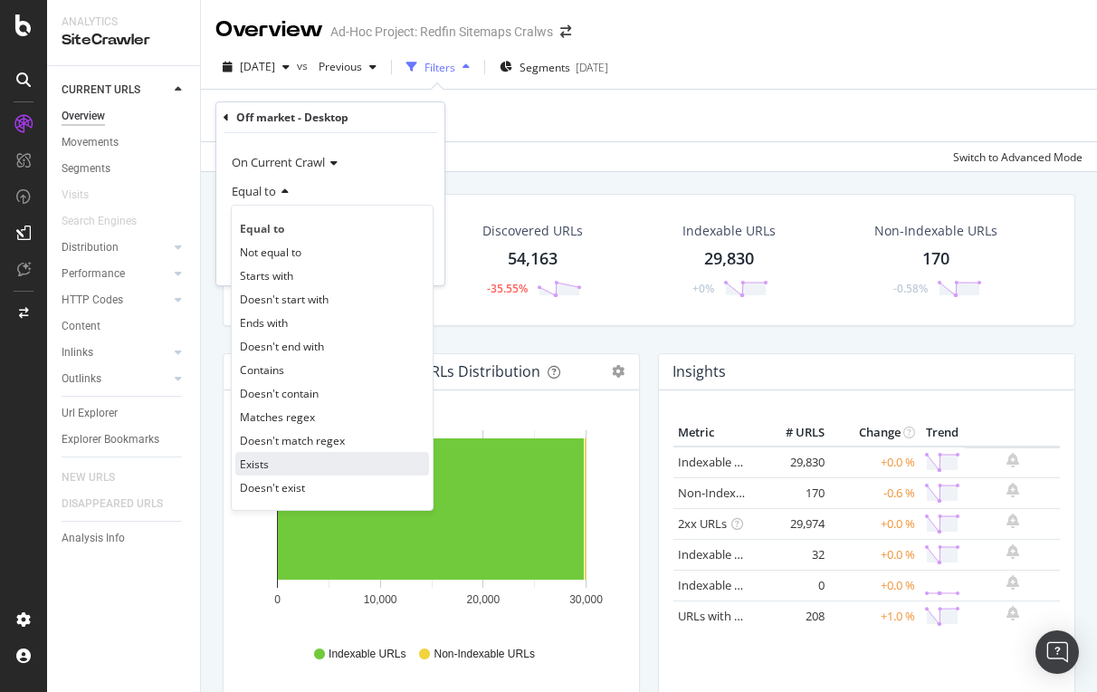
click at [272, 460] on div "Exists" at bounding box center [332, 464] width 194 height 24
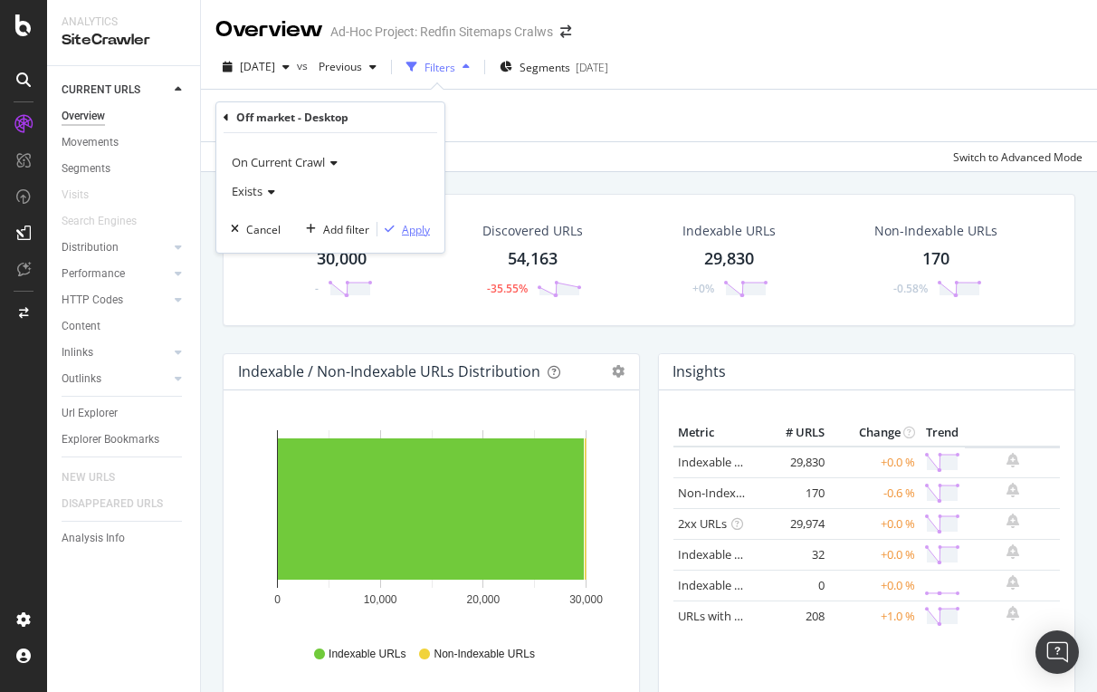
click at [418, 228] on div "Apply" at bounding box center [416, 229] width 28 height 15
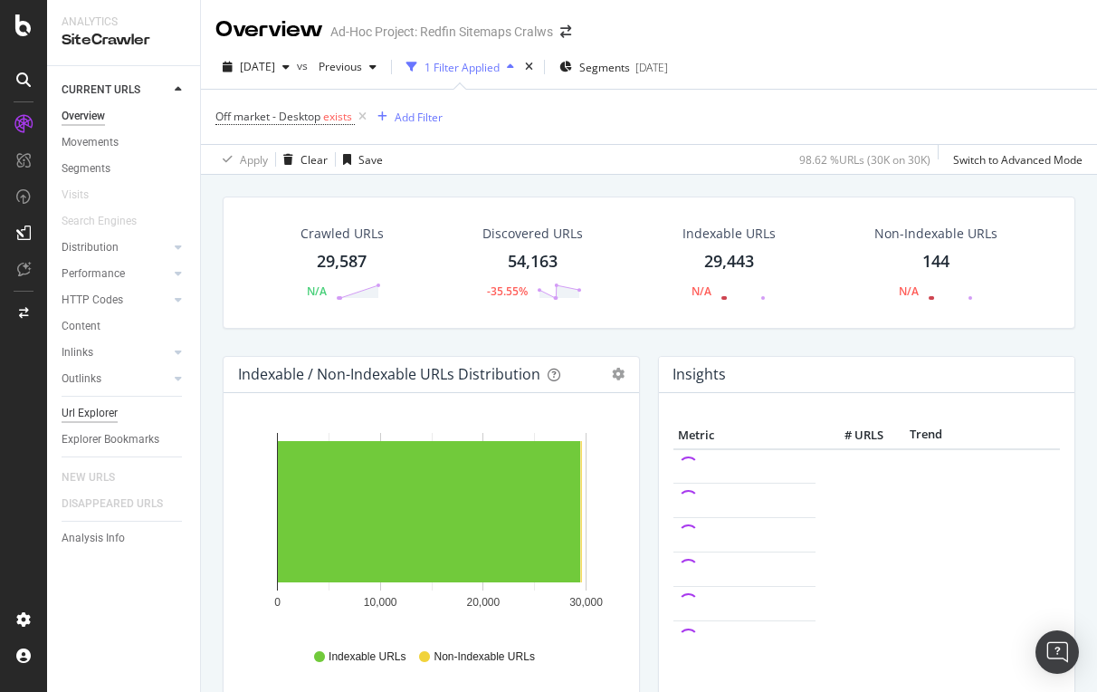
click at [101, 417] on div "Url Explorer" at bounding box center [90, 413] width 56 height 19
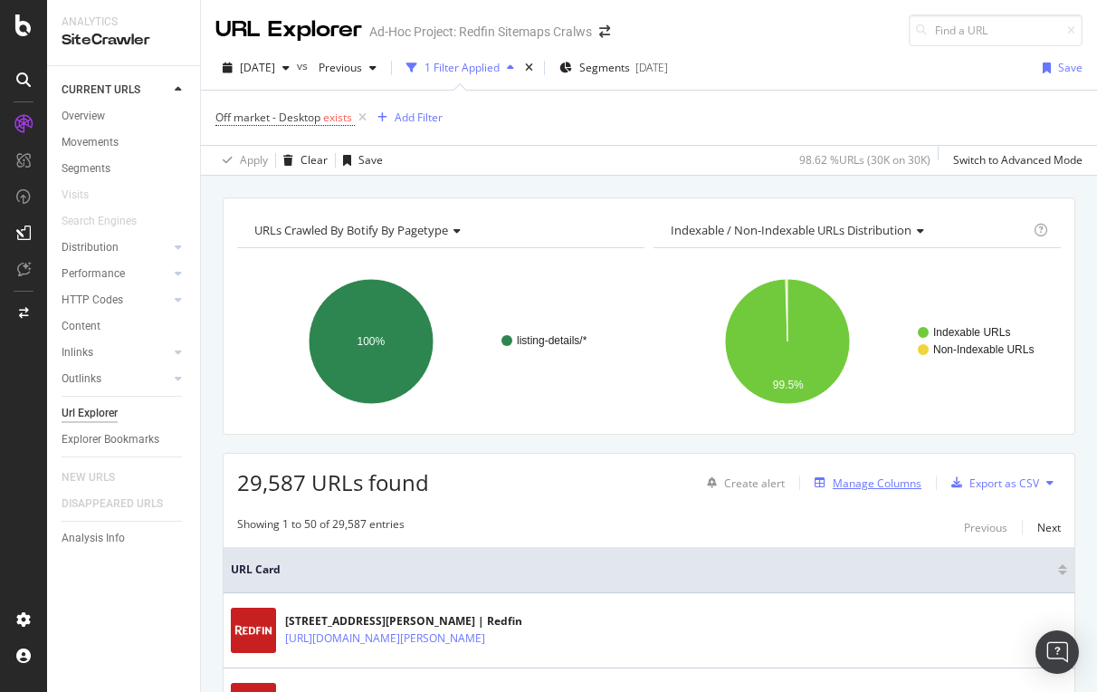
click at [884, 483] on div "Manage Columns" at bounding box center [877, 482] width 89 height 15
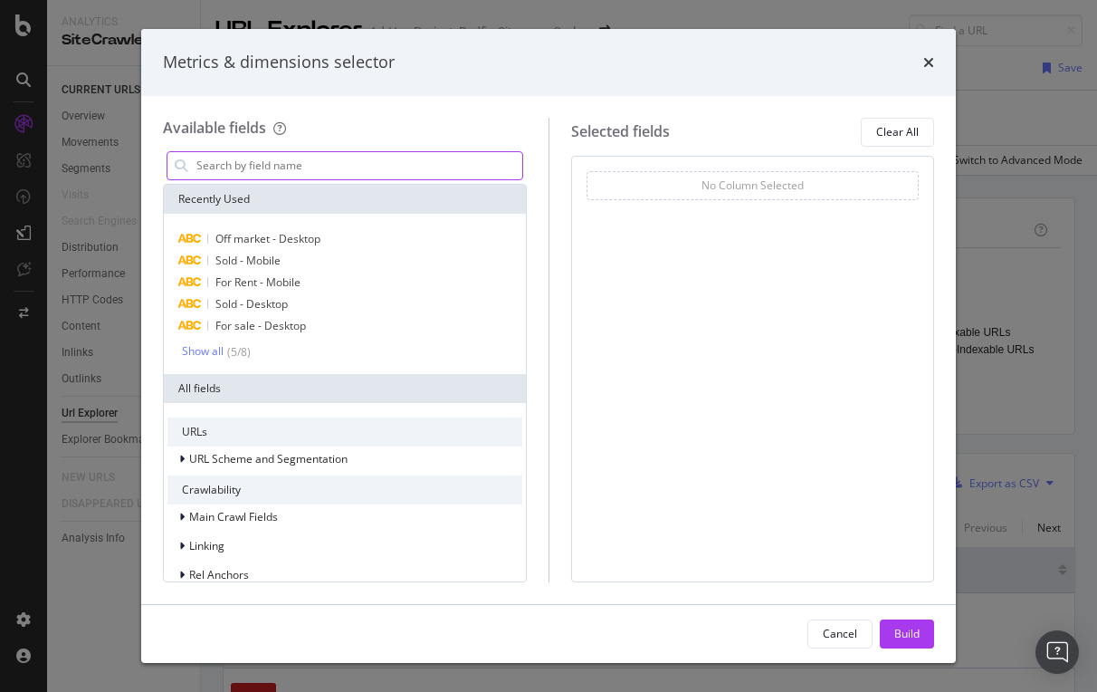
click at [305, 170] on input "modal" at bounding box center [359, 165] width 328 height 27
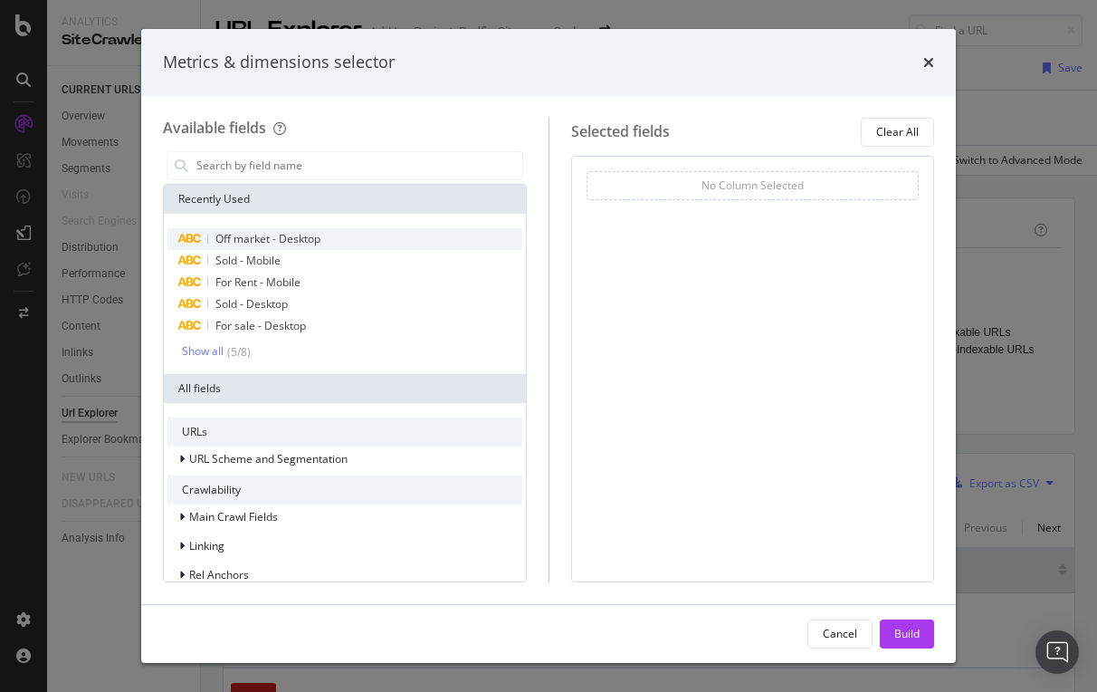
click at [274, 240] on span "Off market - Desktop" at bounding box center [267, 238] width 105 height 15
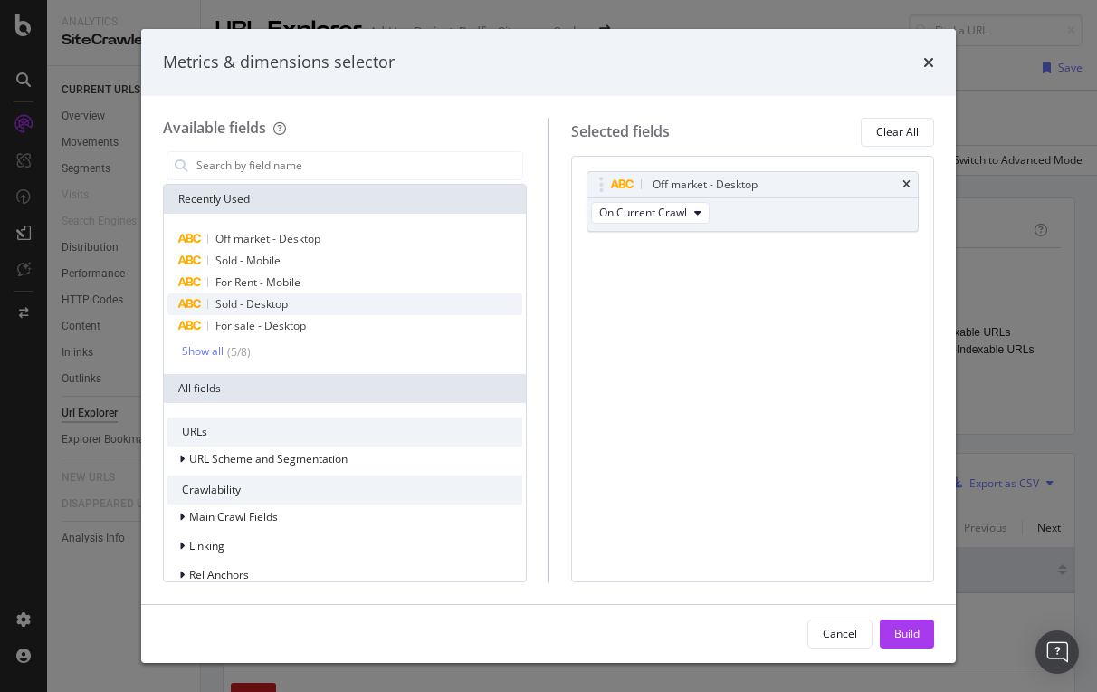
click at [253, 297] on span "Sold - Desktop" at bounding box center [251, 303] width 72 height 15
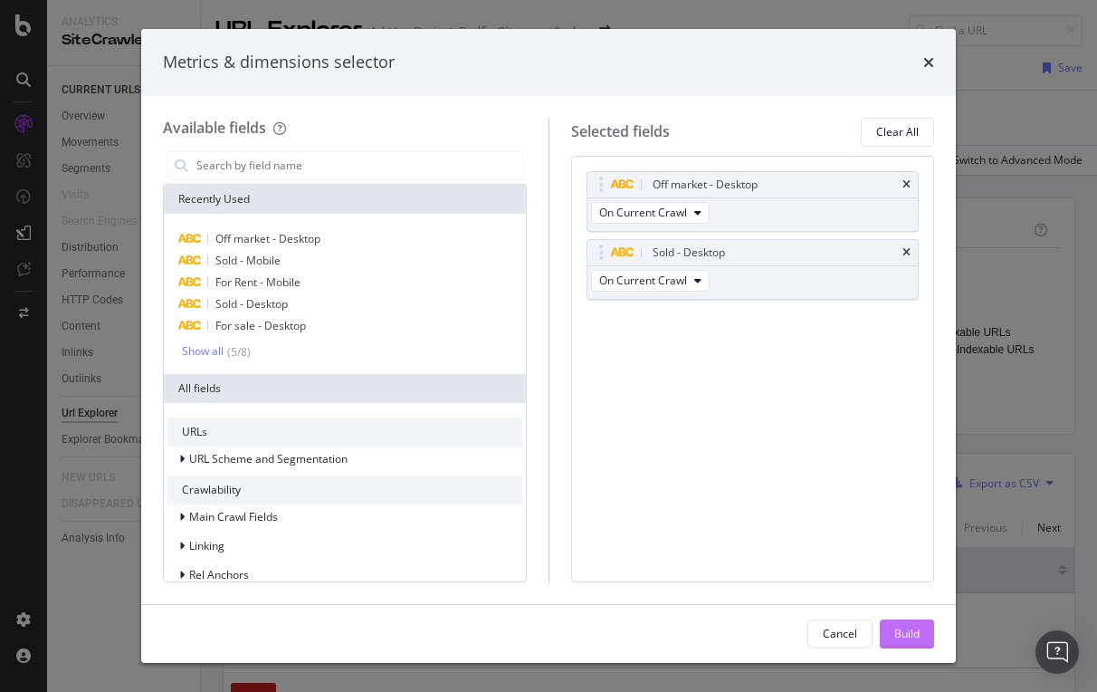
click at [909, 633] on div "Build" at bounding box center [906, 633] width 25 height 15
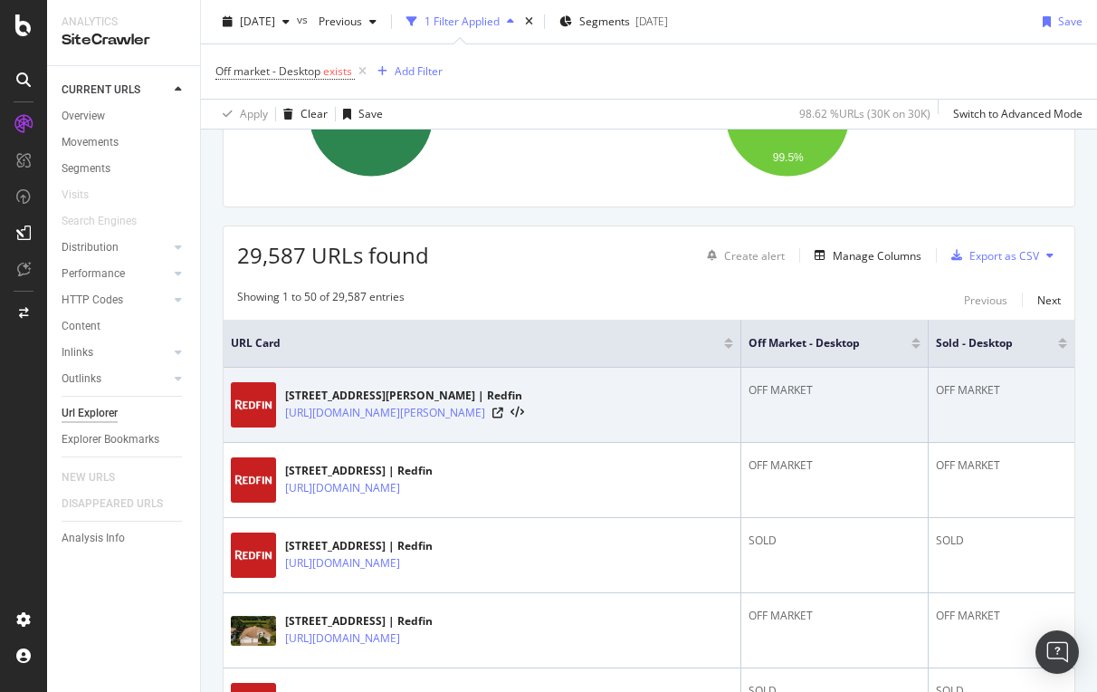
scroll to position [296, 0]
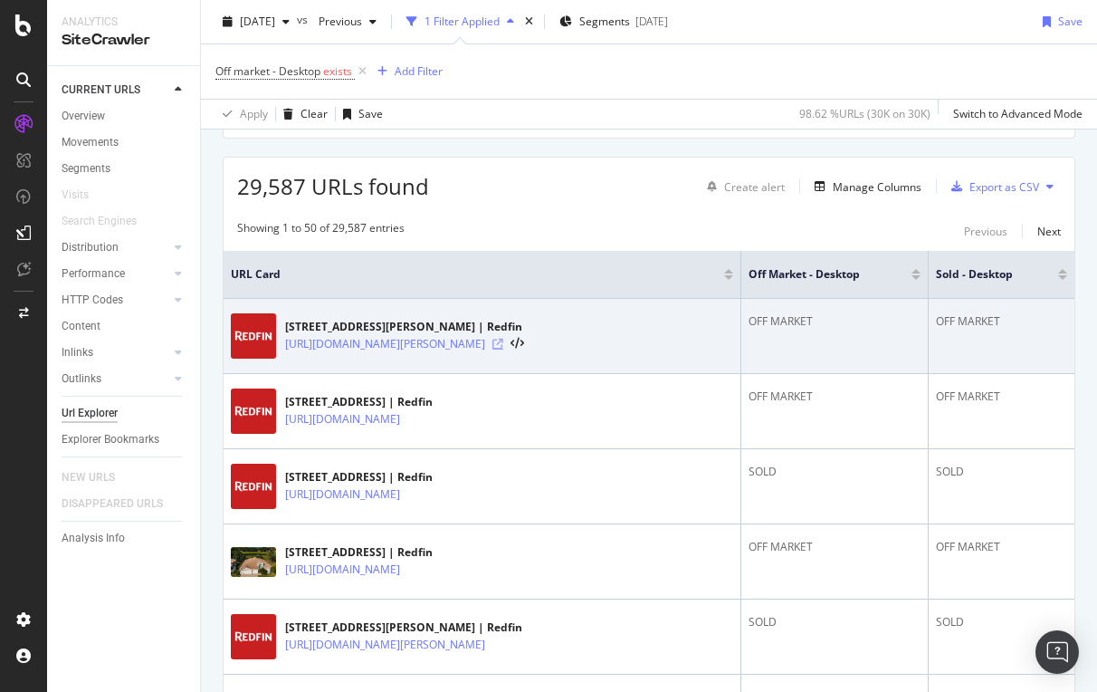
click at [503, 345] on icon at bounding box center [497, 344] width 11 height 11
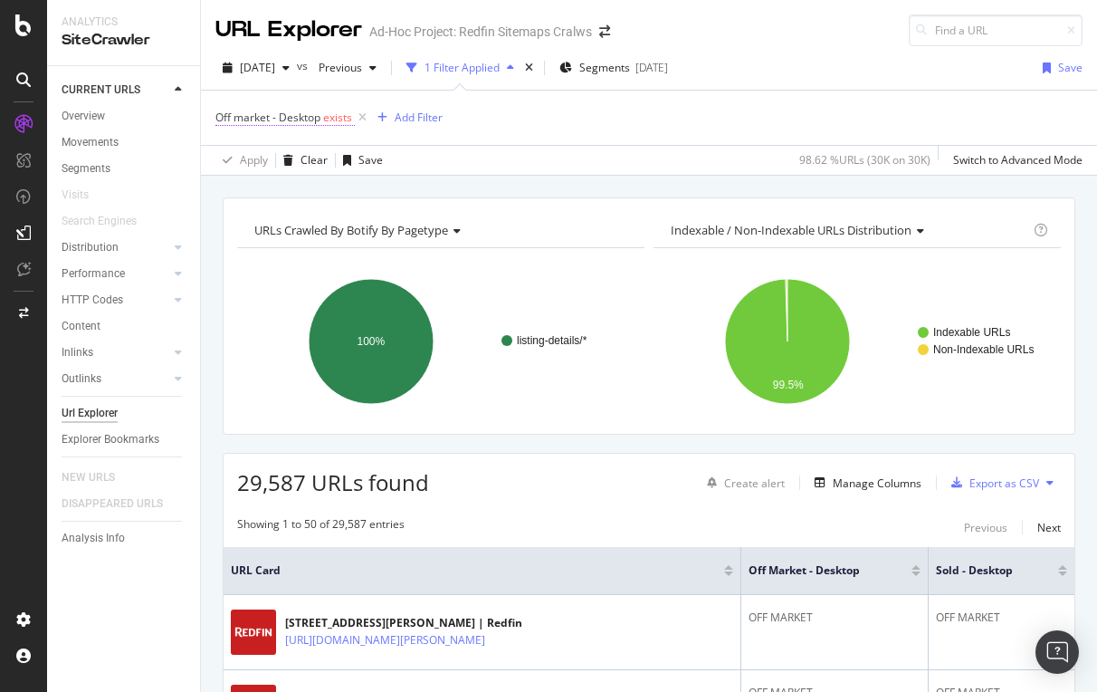
scroll to position [0, 0]
click at [285, 120] on span "Off market - Desktop" at bounding box center [267, 117] width 105 height 15
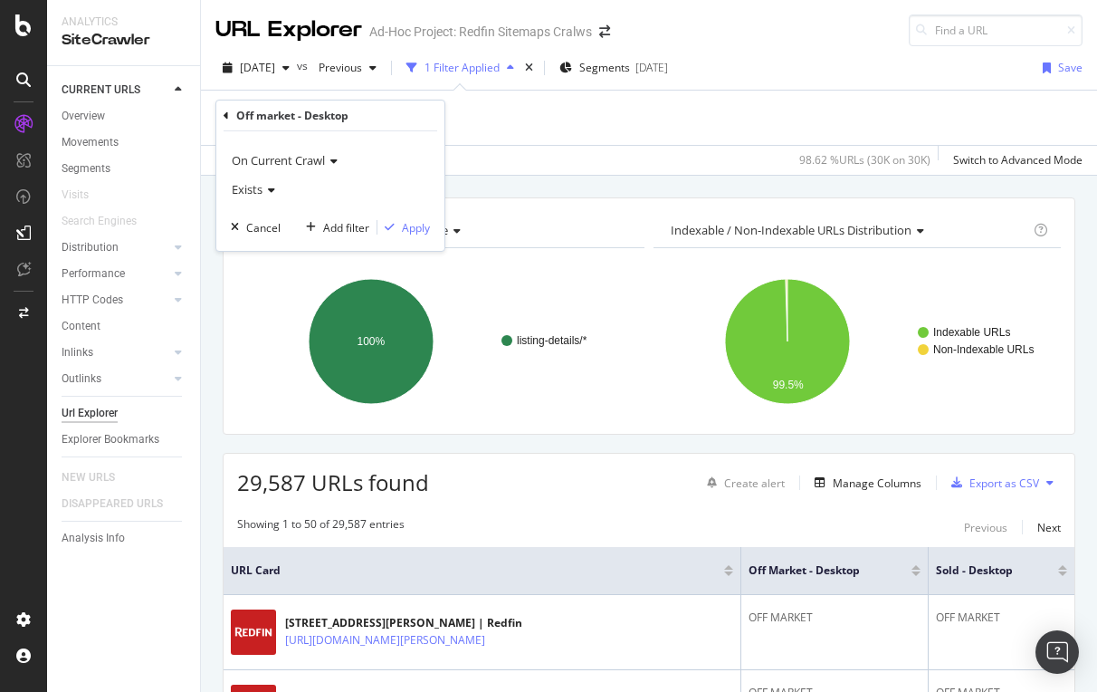
click at [273, 187] on icon at bounding box center [269, 190] width 13 height 11
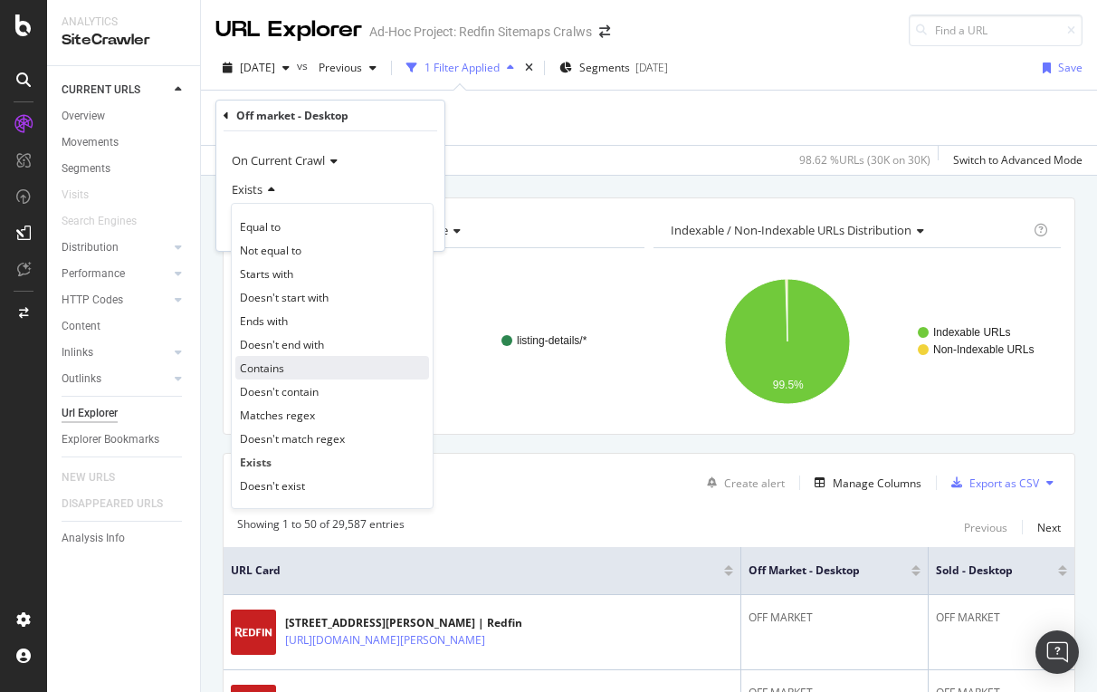
click at [280, 362] on span "Contains" at bounding box center [262, 367] width 44 height 15
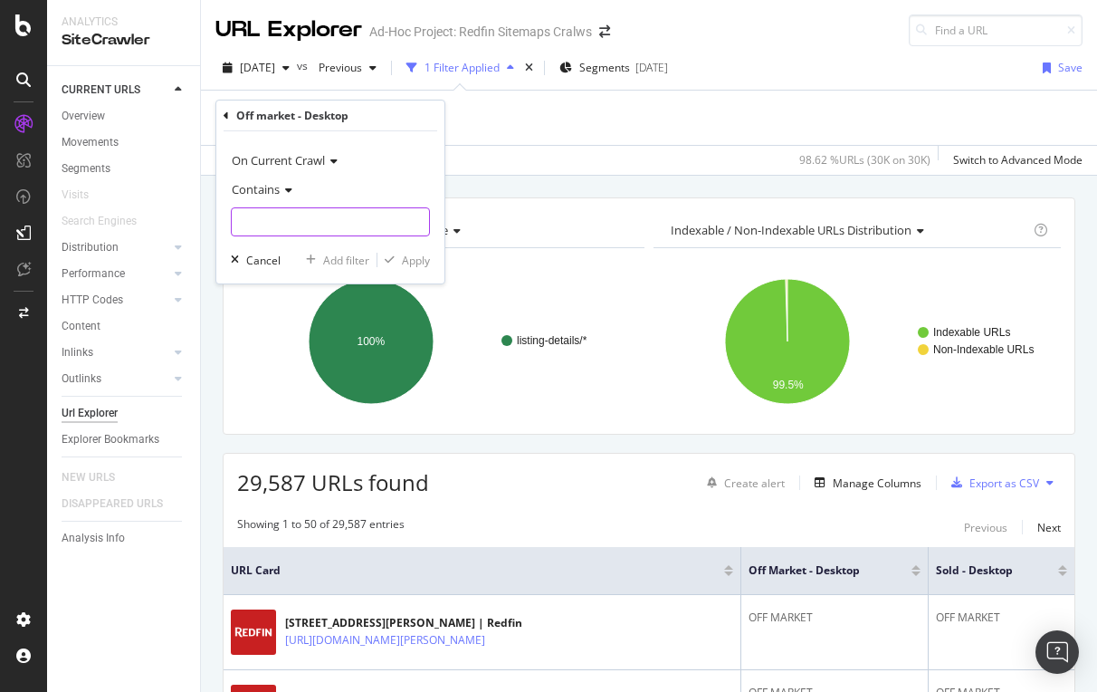
click at [280, 216] on input "text" at bounding box center [330, 221] width 197 height 29
click at [265, 187] on span "Contains" at bounding box center [256, 189] width 48 height 16
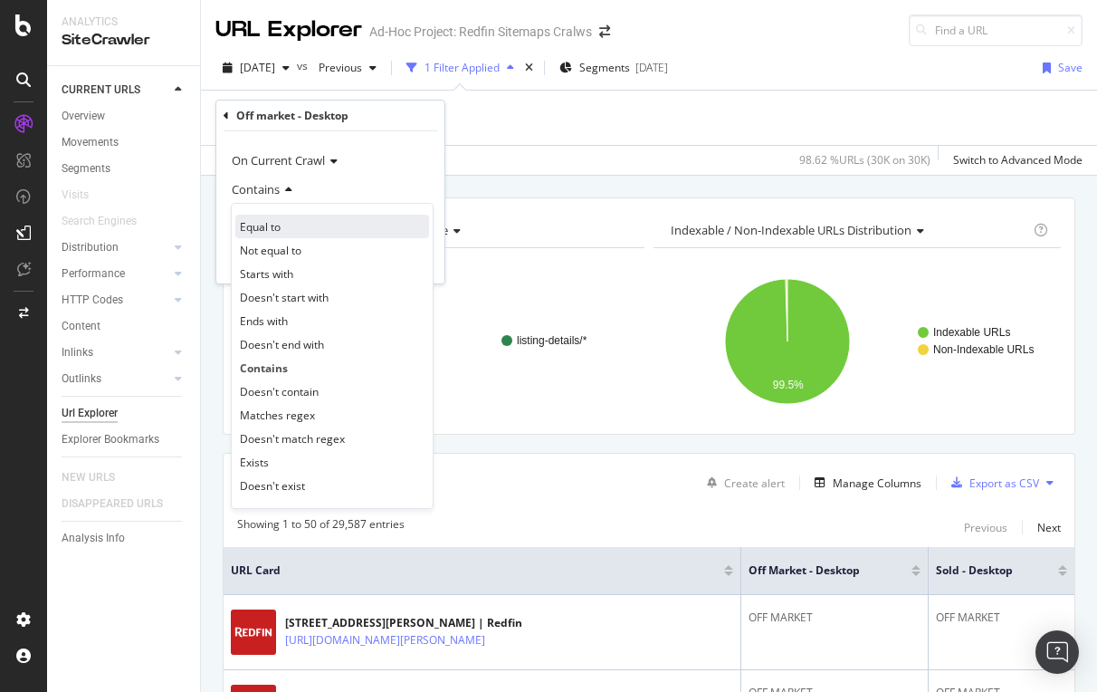
click at [281, 225] on span "Equal to" at bounding box center [260, 226] width 41 height 15
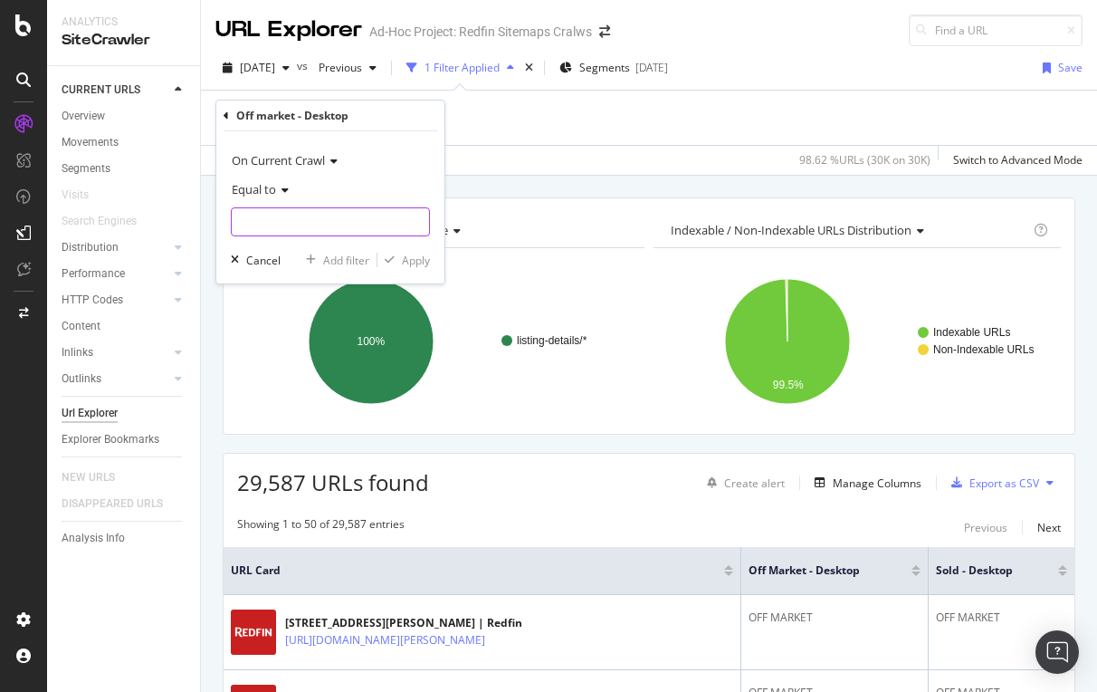
click at [281, 225] on input "text" at bounding box center [330, 221] width 197 height 29
click at [279, 245] on span "OFF MARKET" at bounding box center [299, 245] width 127 height 15
type input "OFF MARKET"
click at [413, 257] on div "Apply" at bounding box center [416, 260] width 28 height 15
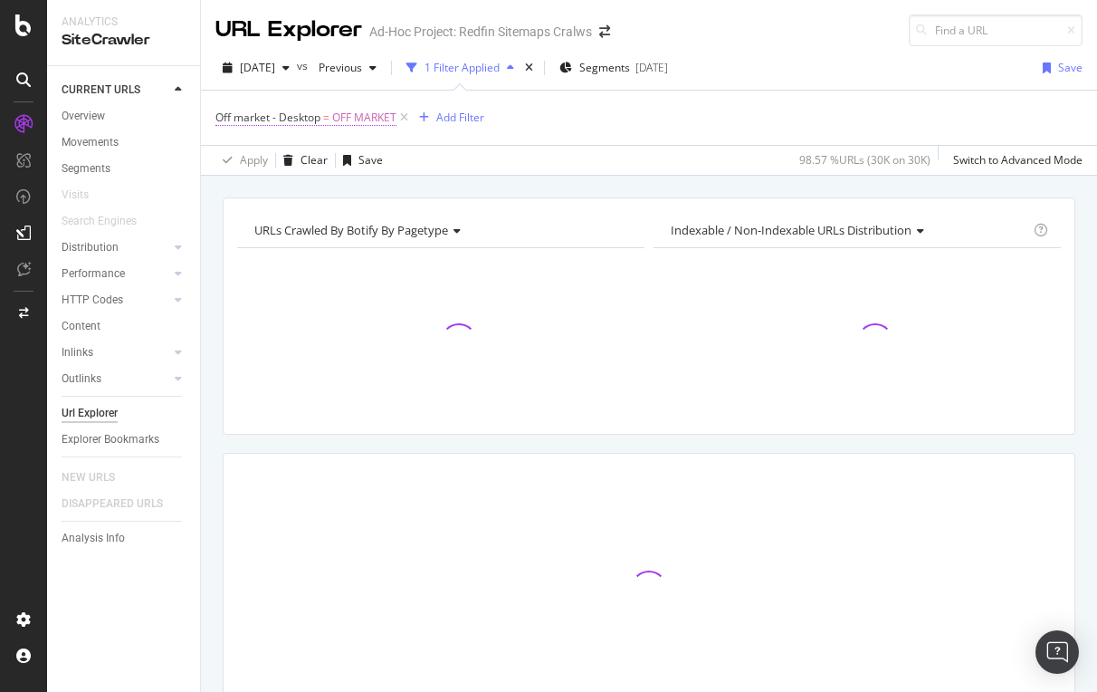
click at [311, 119] on span "Off market - Desktop" at bounding box center [267, 117] width 105 height 15
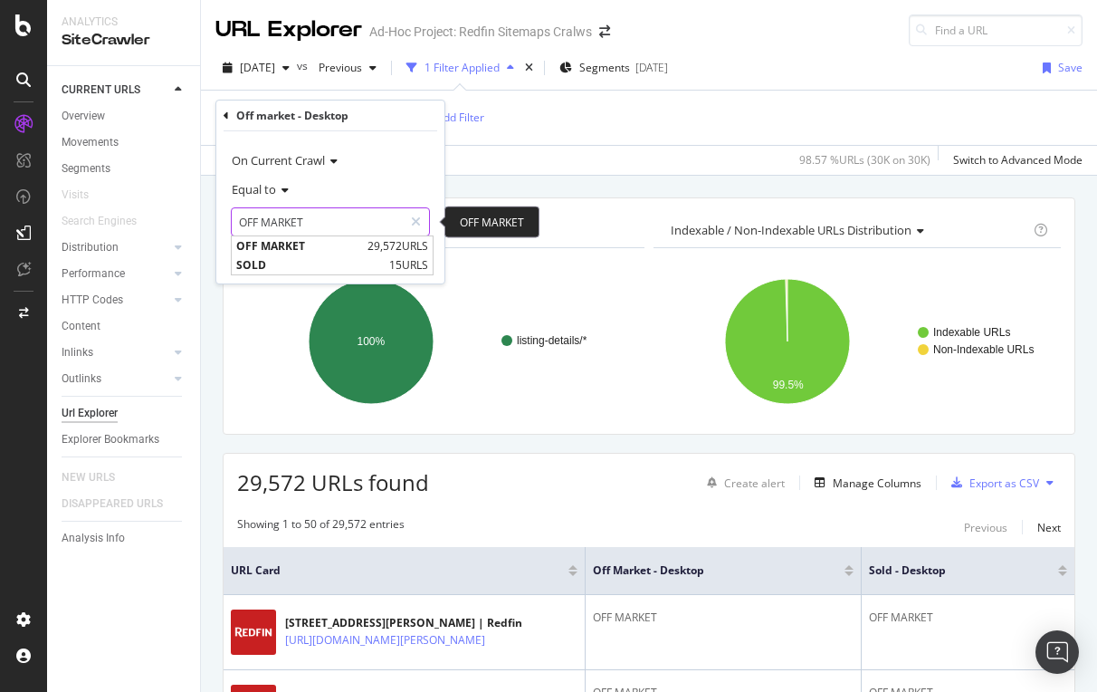
click at [318, 232] on input "OFF MARKET" at bounding box center [317, 221] width 171 height 29
click at [263, 267] on span "SOLD" at bounding box center [310, 264] width 148 height 15
type input "SOLD"
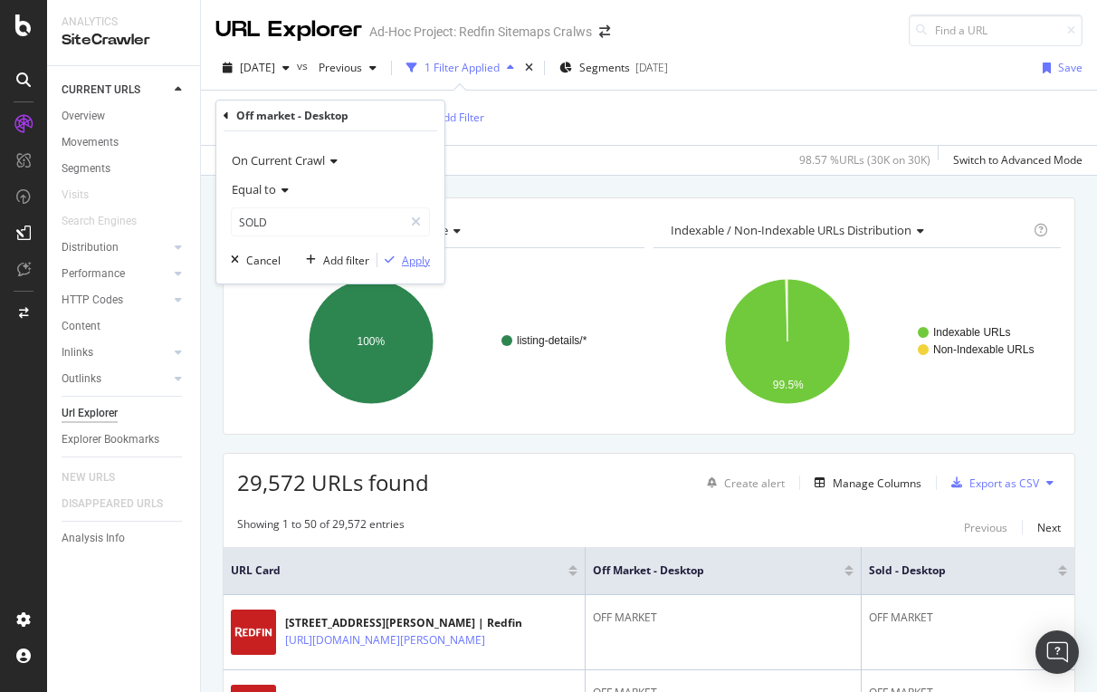
click at [419, 253] on div "Apply" at bounding box center [416, 260] width 28 height 15
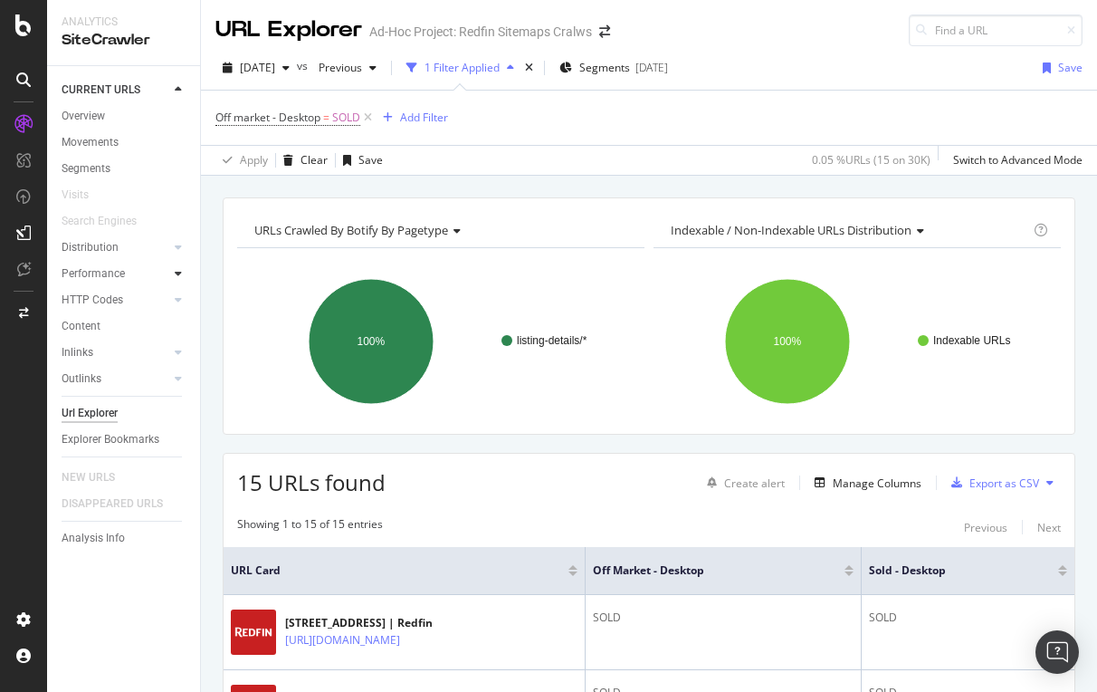
click at [177, 270] on icon at bounding box center [178, 273] width 7 height 11
click at [180, 379] on icon at bounding box center [178, 378] width 7 height 11
click at [104, 376] on div "Insights" at bounding box center [89, 378] width 39 height 19
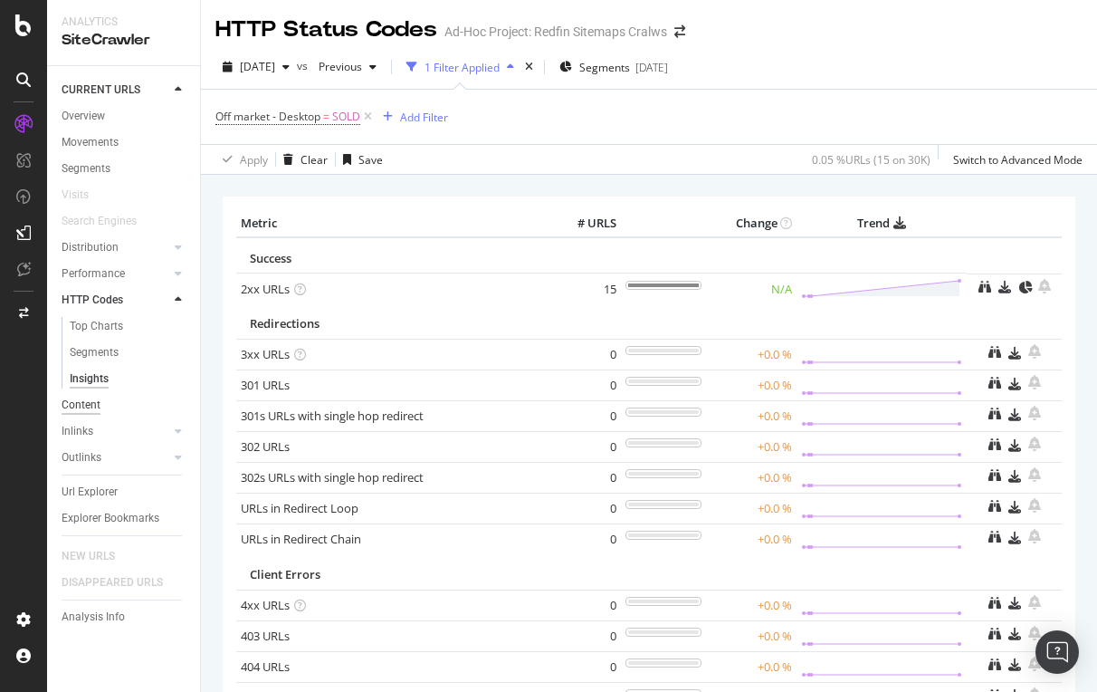
click at [81, 400] on div "Content" at bounding box center [81, 405] width 39 height 19
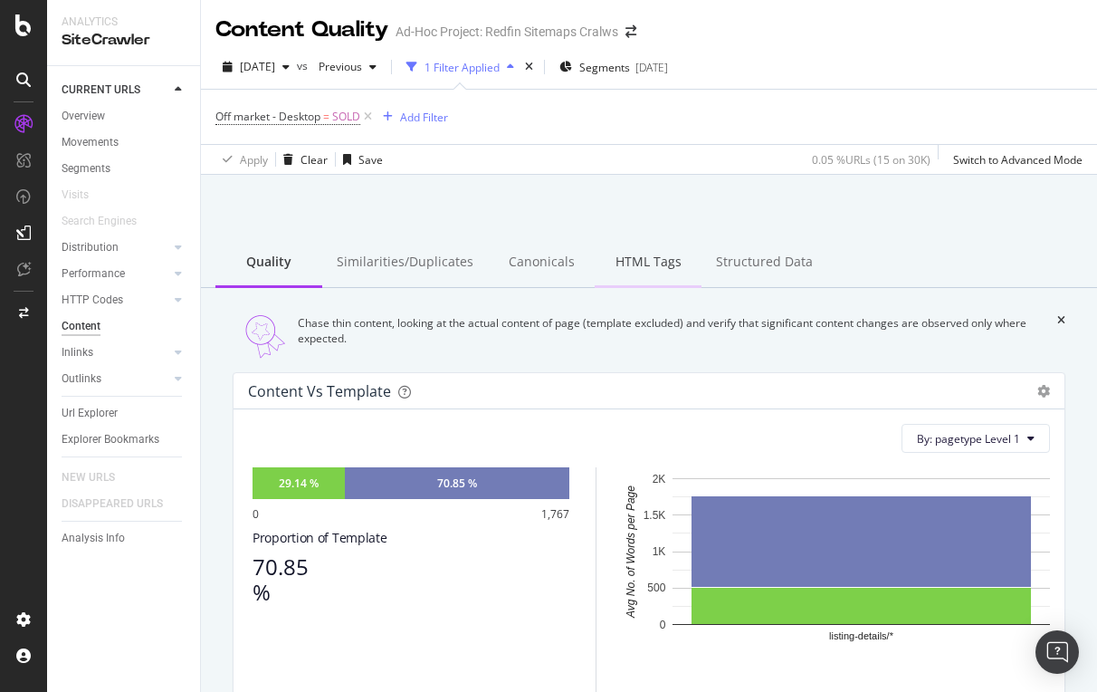
click at [643, 266] on div "HTML Tags" at bounding box center [648, 263] width 107 height 50
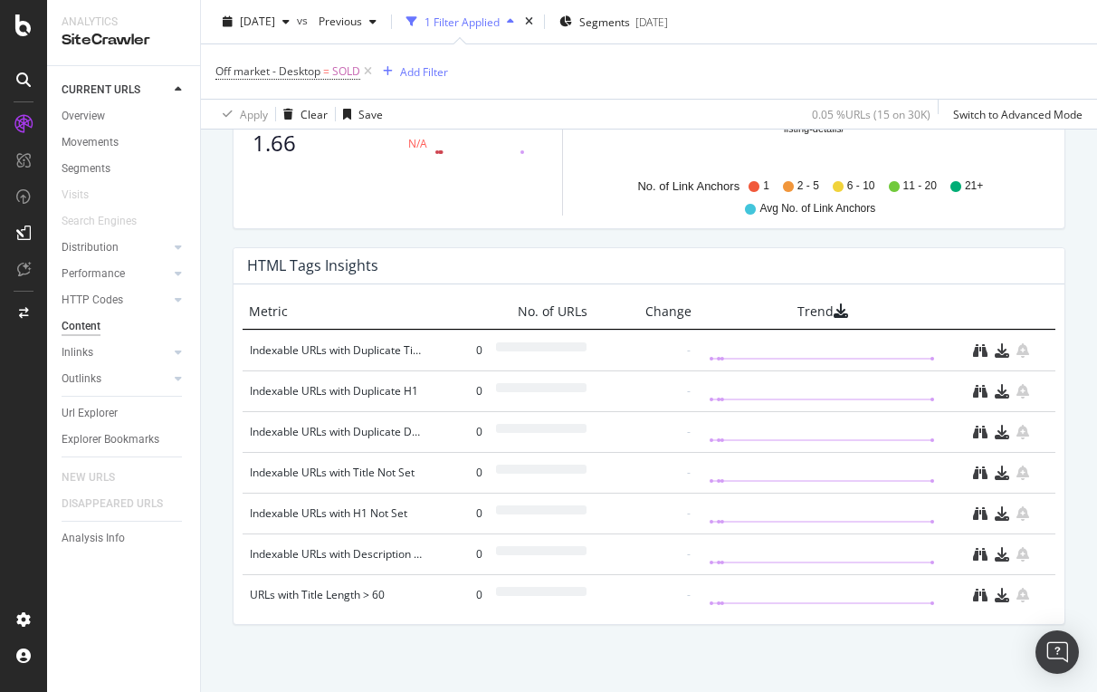
scroll to position [1272, 0]
click at [179, 378] on icon at bounding box center [178, 378] width 7 height 11
click at [91, 454] on div "Insights" at bounding box center [89, 457] width 39 height 19
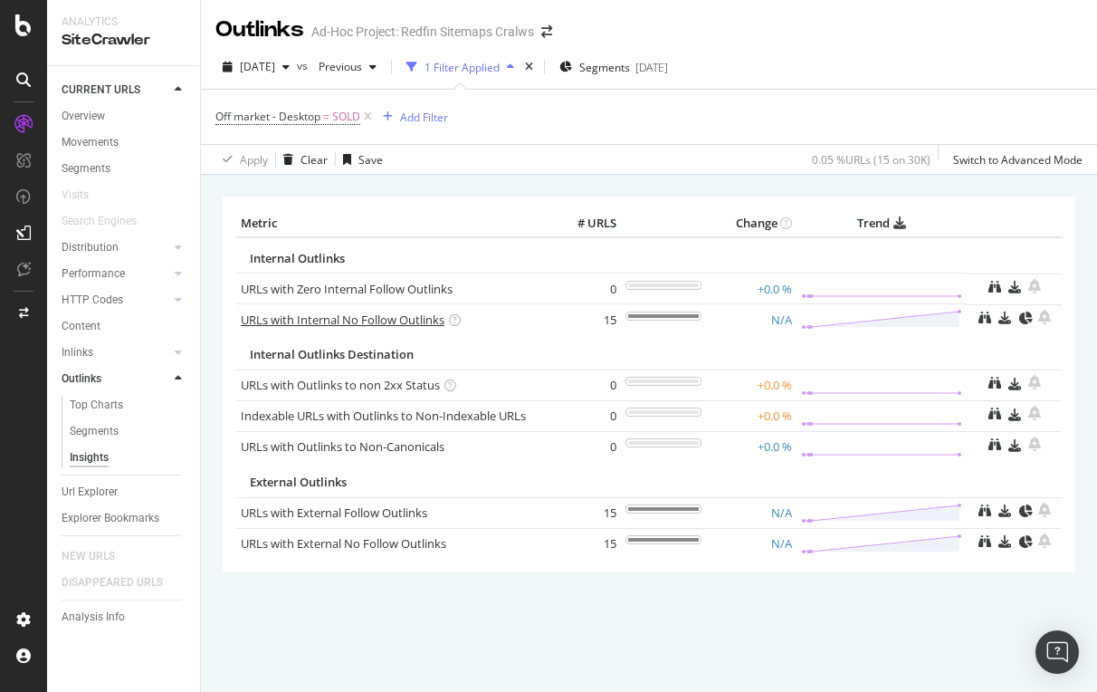
click at [321, 320] on link "URLs with Internal No Follow Outlinks" at bounding box center [343, 319] width 204 height 16
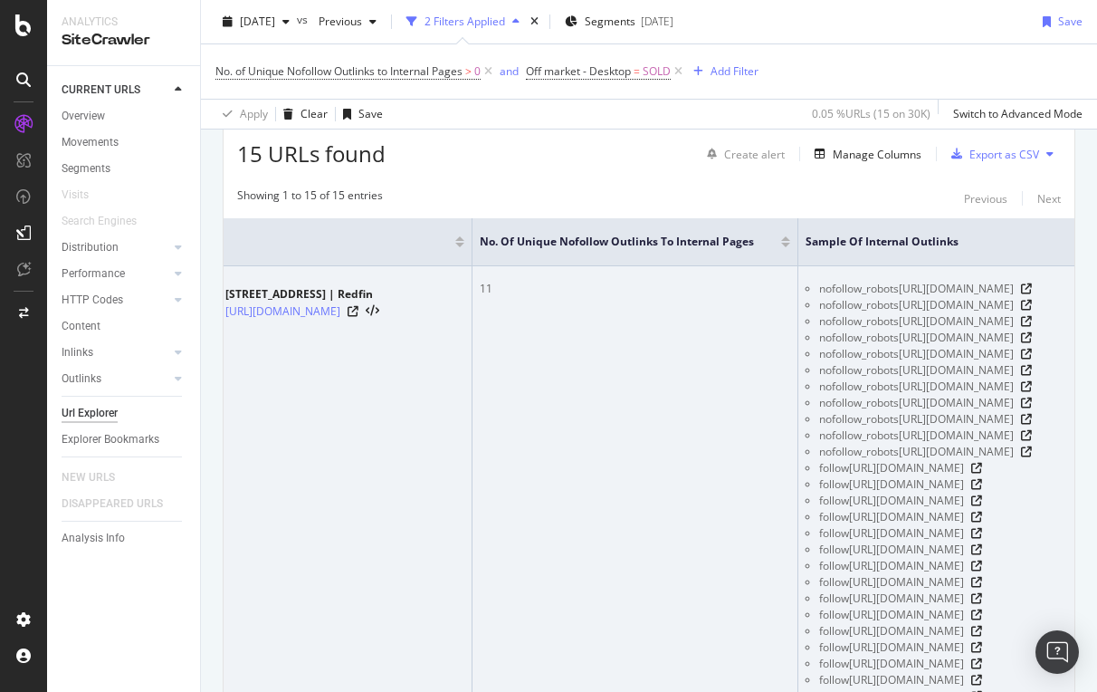
scroll to position [330, 0]
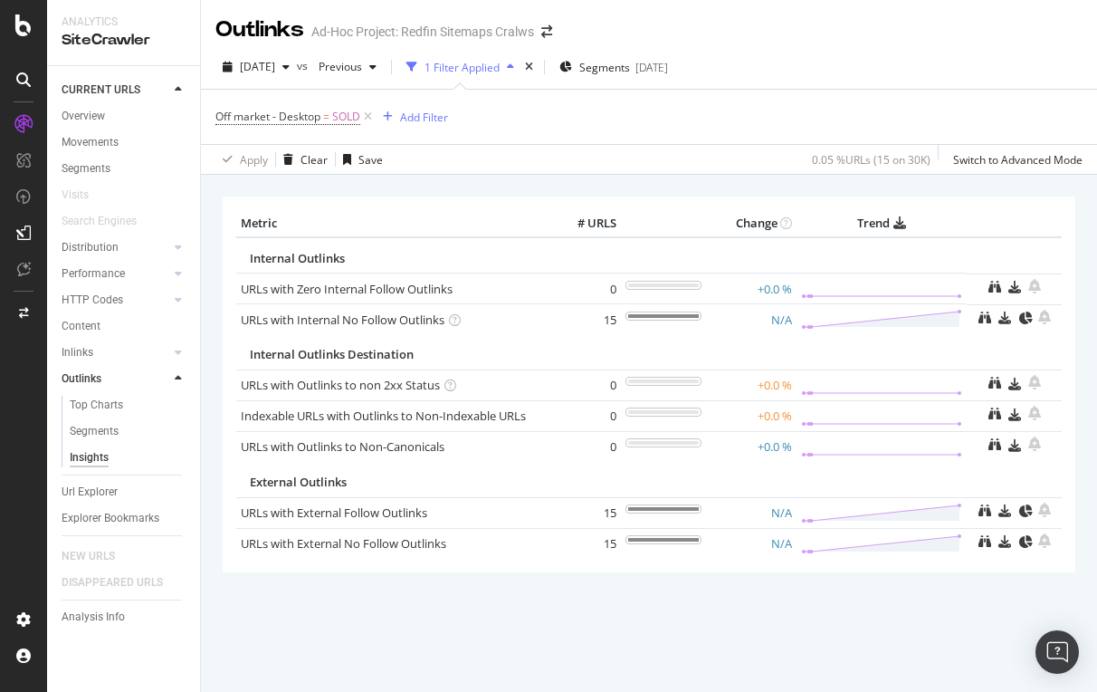
click at [177, 378] on icon at bounding box center [178, 378] width 7 height 11
click at [178, 350] on icon at bounding box center [178, 352] width 7 height 11
click at [94, 425] on div "Insights" at bounding box center [89, 431] width 39 height 19
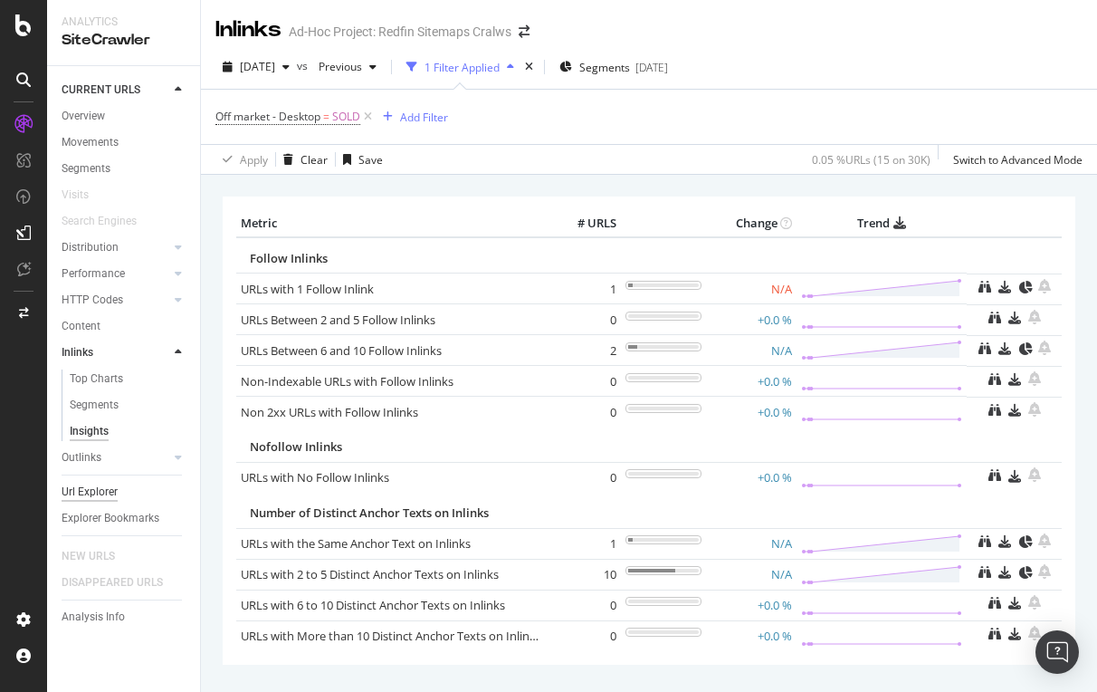
click at [112, 493] on div "Url Explorer" at bounding box center [90, 492] width 56 height 19
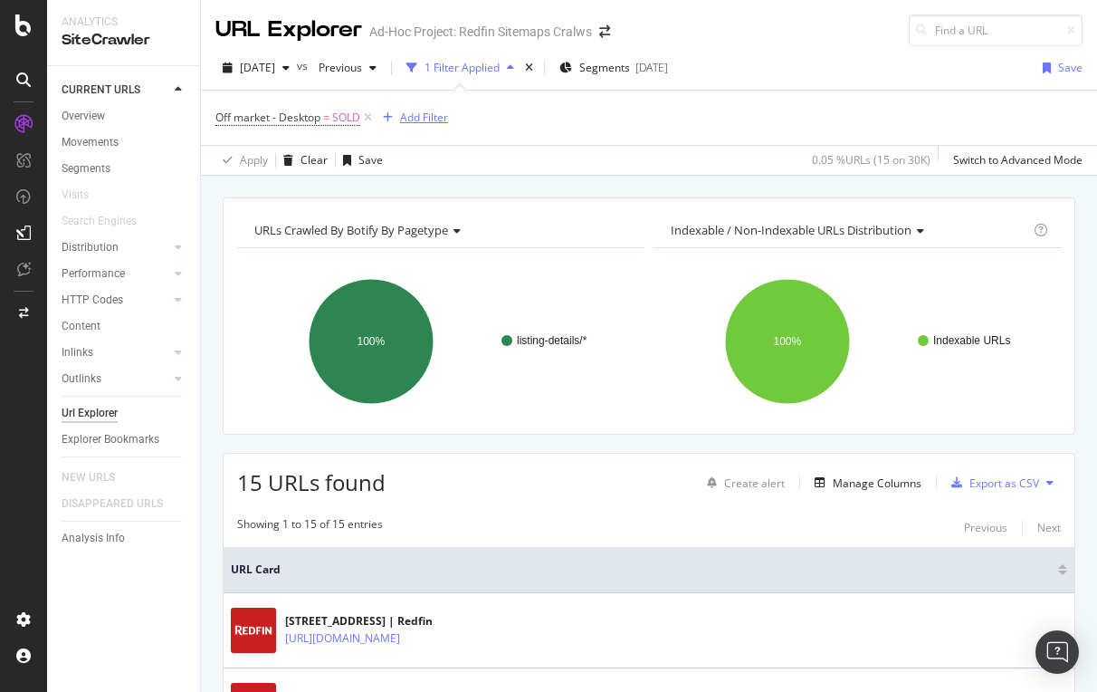
click at [420, 114] on div "Add Filter" at bounding box center [424, 117] width 48 height 15
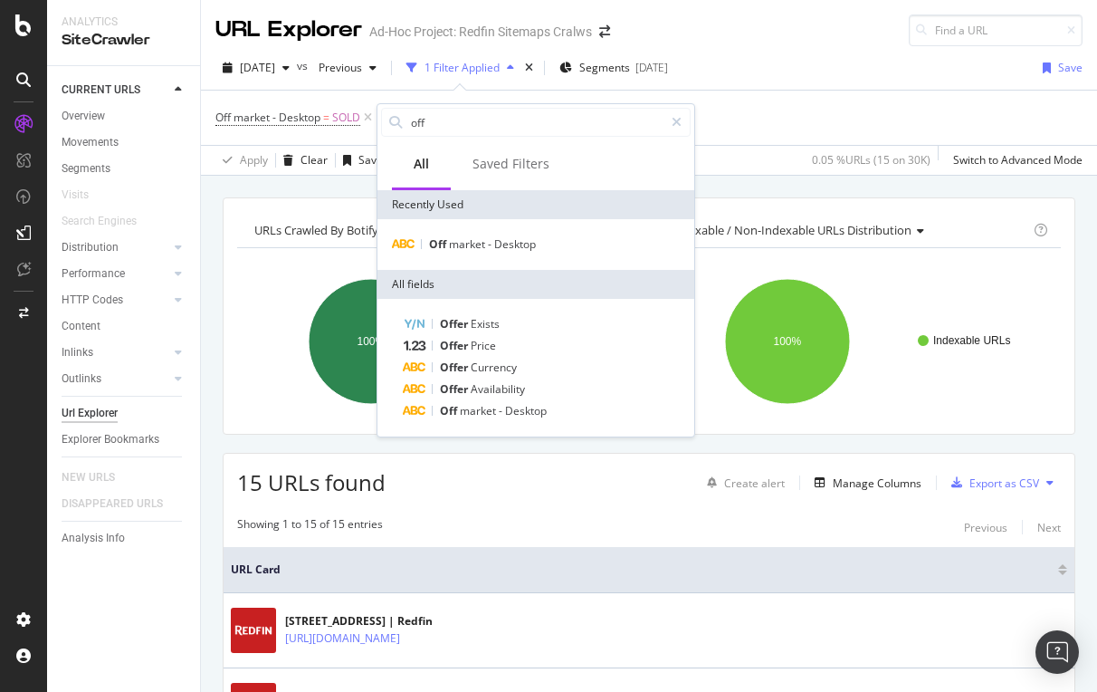
click at [815, 142] on div "Off market - Desktop = SOLD Add Filter" at bounding box center [648, 118] width 867 height 54
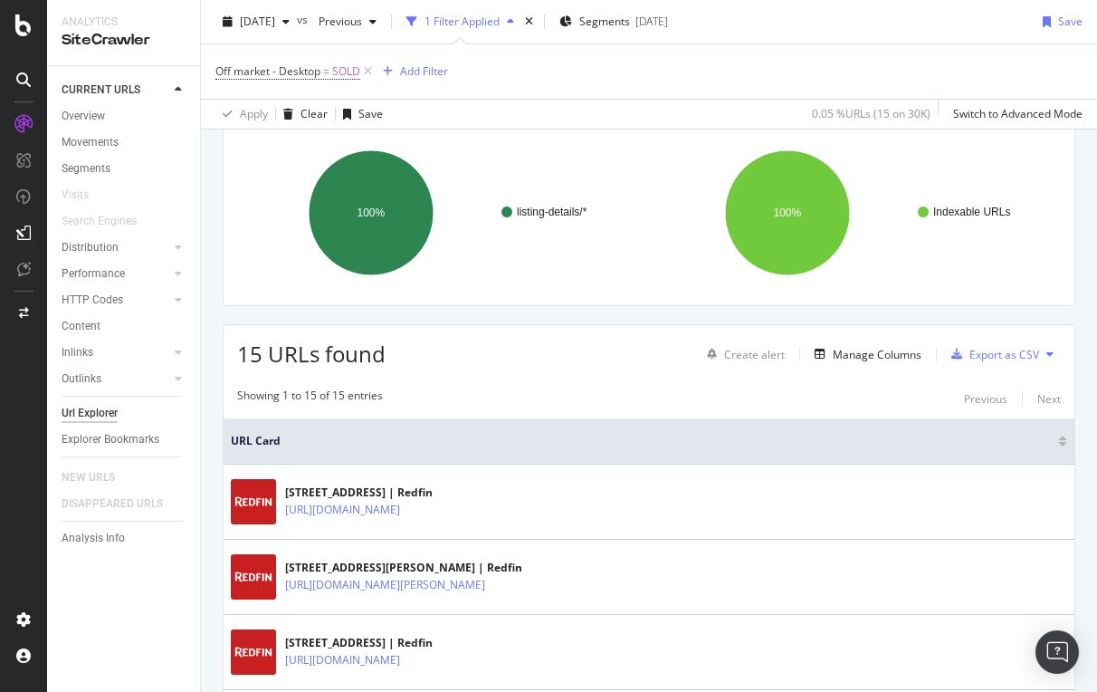
scroll to position [159, 0]
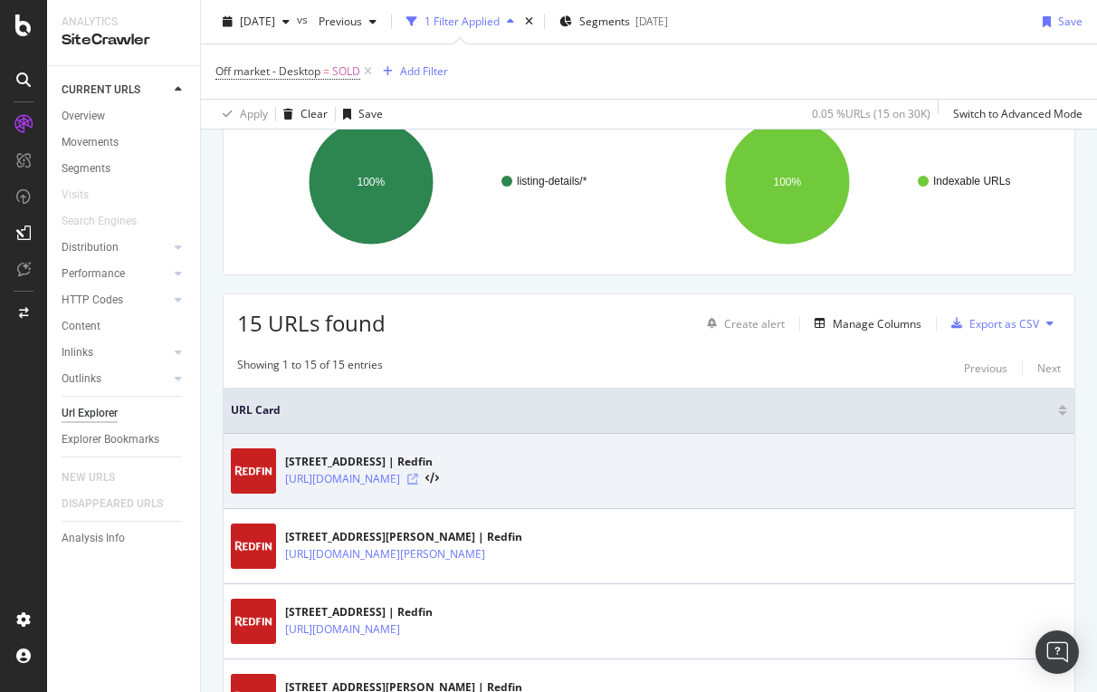
click at [418, 480] on icon at bounding box center [412, 478] width 11 height 11
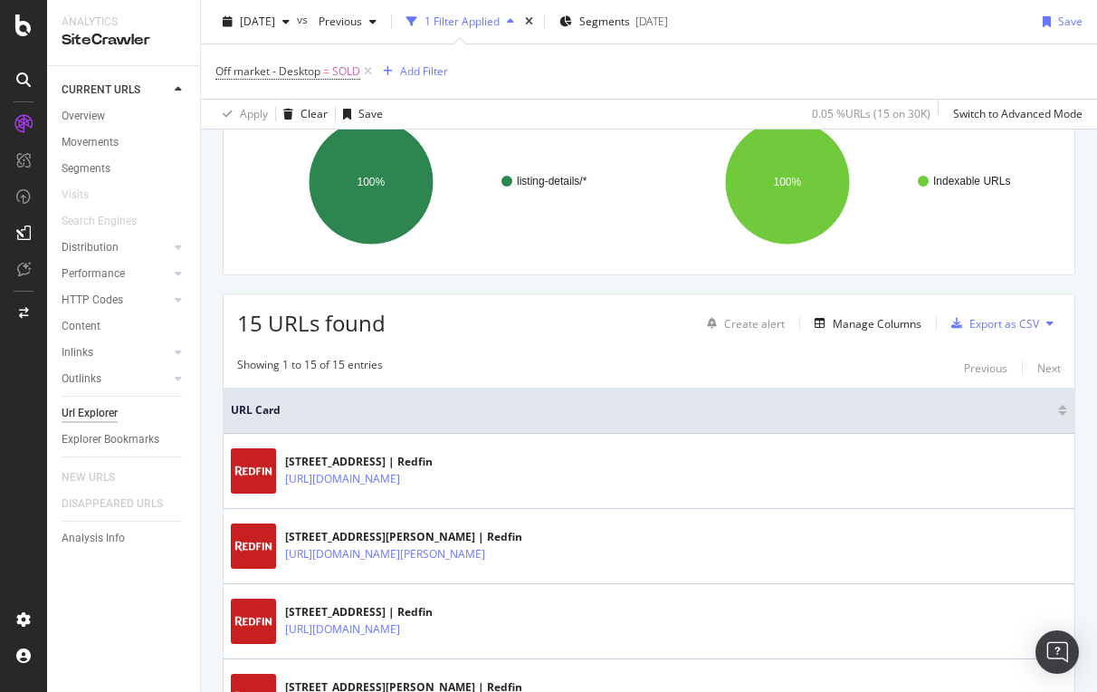
click at [876, 311] on div "Create alert Manage Columns Export as CSV" at bounding box center [880, 323] width 361 height 31
click at [857, 323] on div "Manage Columns" at bounding box center [877, 323] width 89 height 15
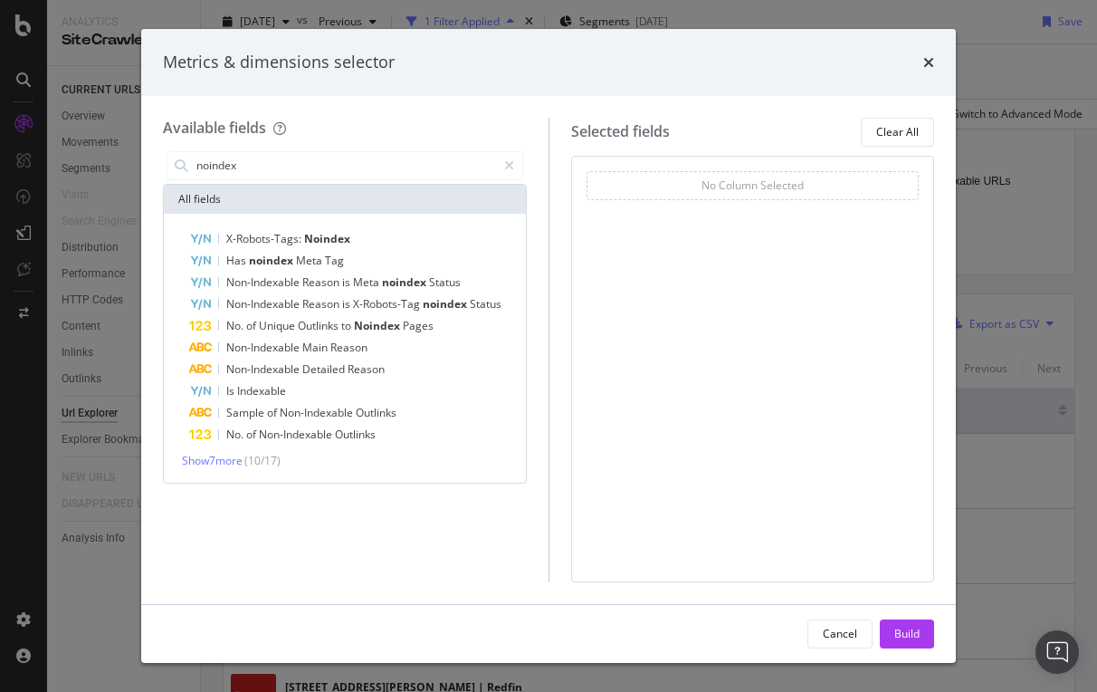
type input "no index"
click at [272, 259] on span "noindex" at bounding box center [272, 260] width 47 height 15
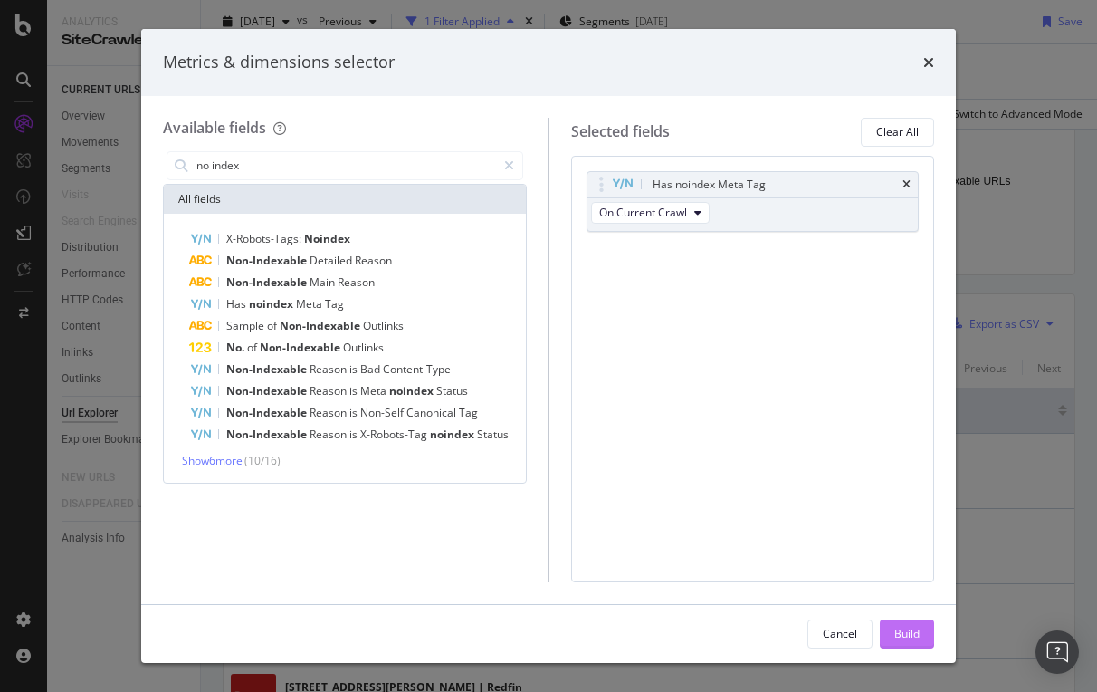
click at [909, 639] on div "Build" at bounding box center [906, 633] width 25 height 15
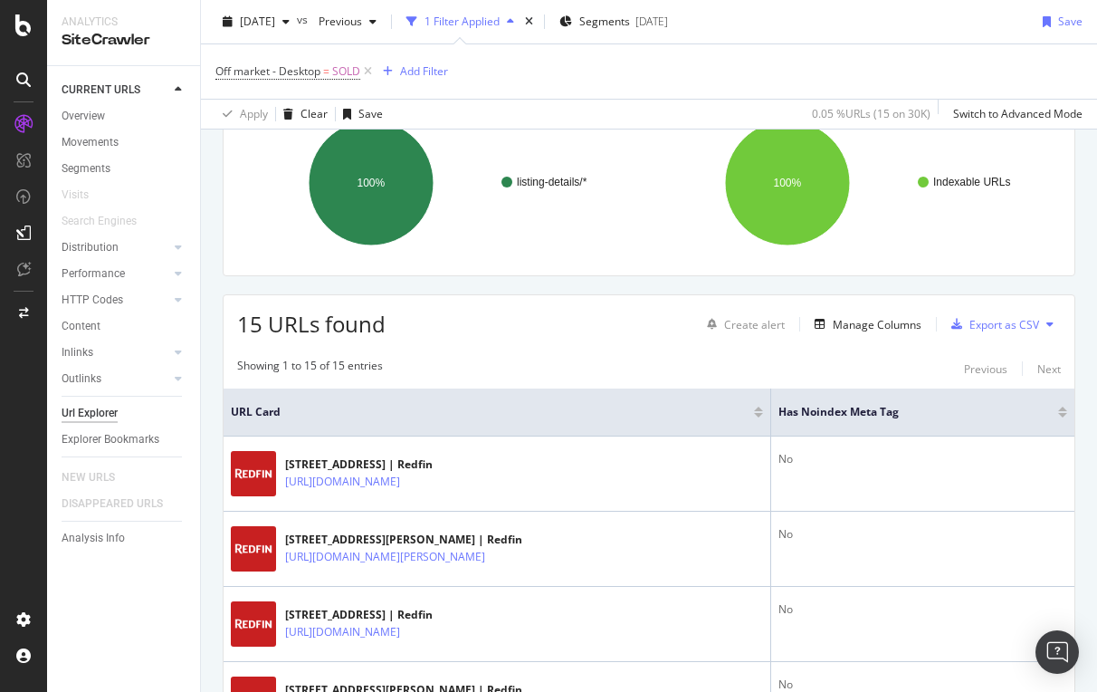
scroll to position [158, 0]
click at [275, 15] on span "[DATE]" at bounding box center [257, 21] width 35 height 15
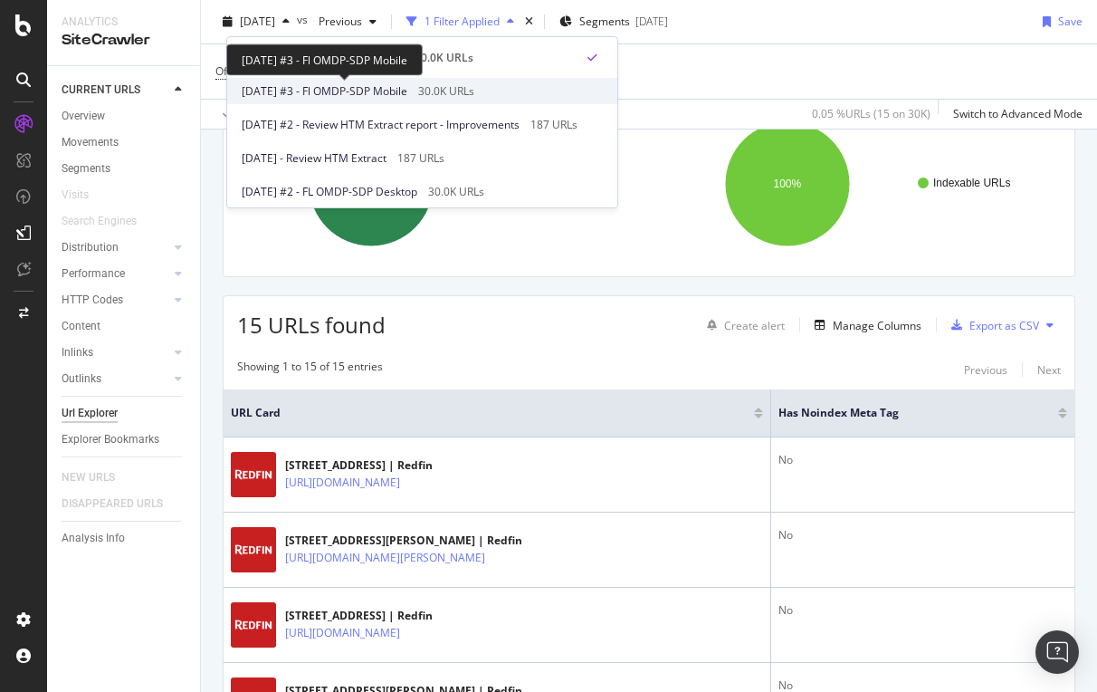
click at [357, 89] on span "[DATE] #3 - Fl OMDP-SDP Mobile" at bounding box center [325, 91] width 166 height 16
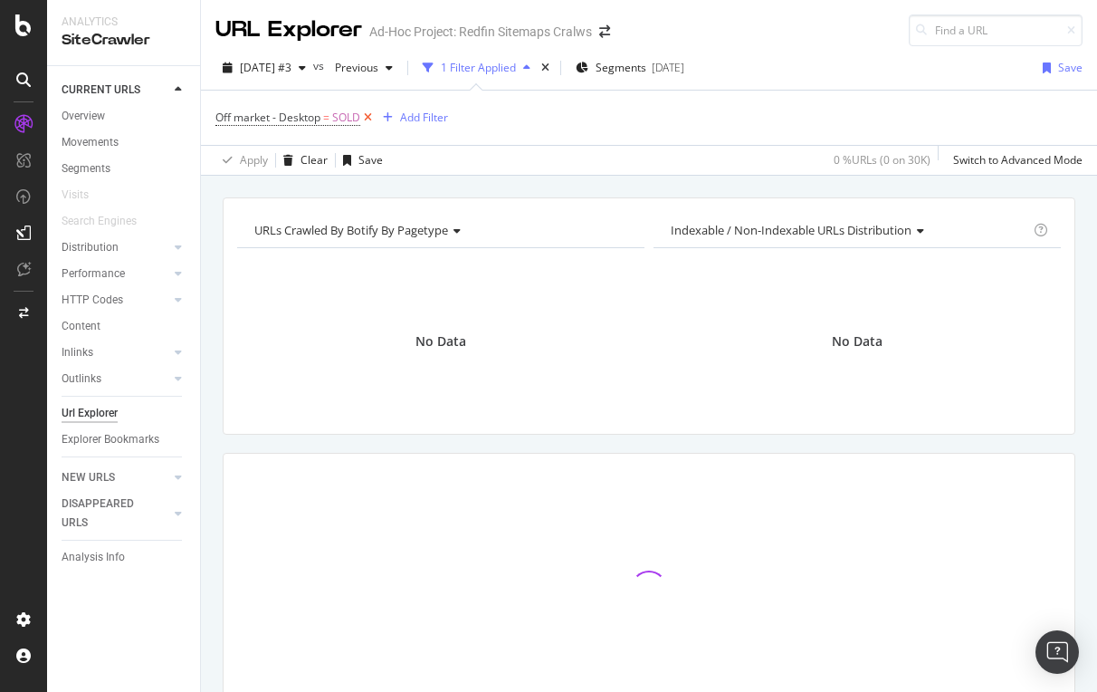
click at [370, 114] on icon at bounding box center [367, 118] width 15 height 18
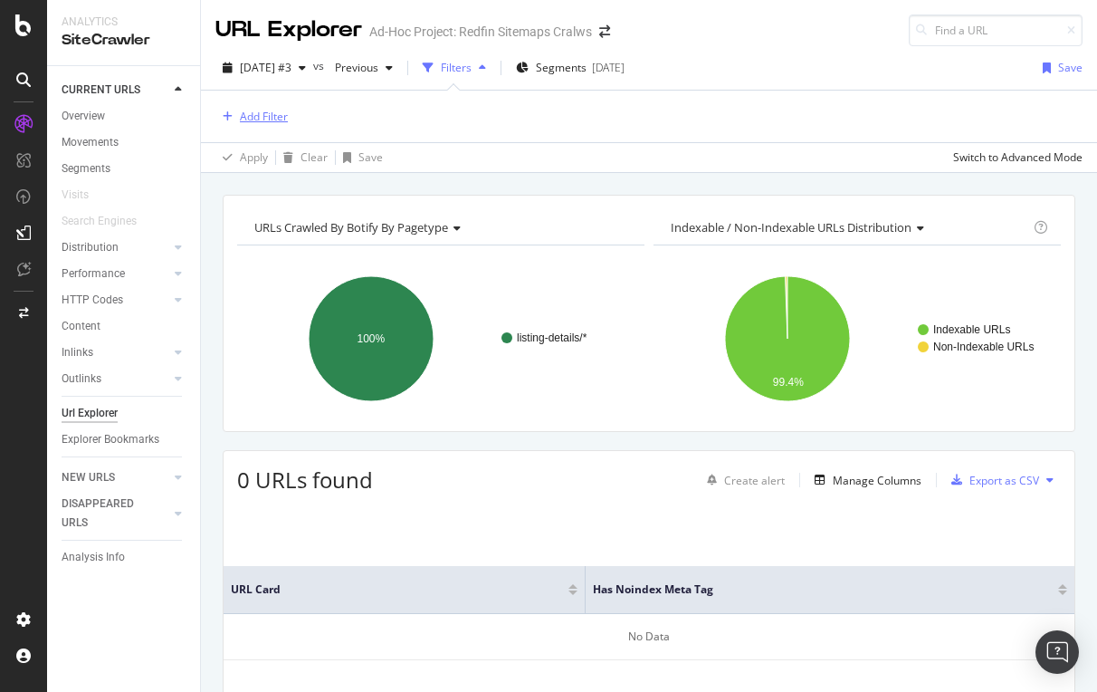
click at [253, 122] on div "Add Filter" at bounding box center [264, 116] width 48 height 15
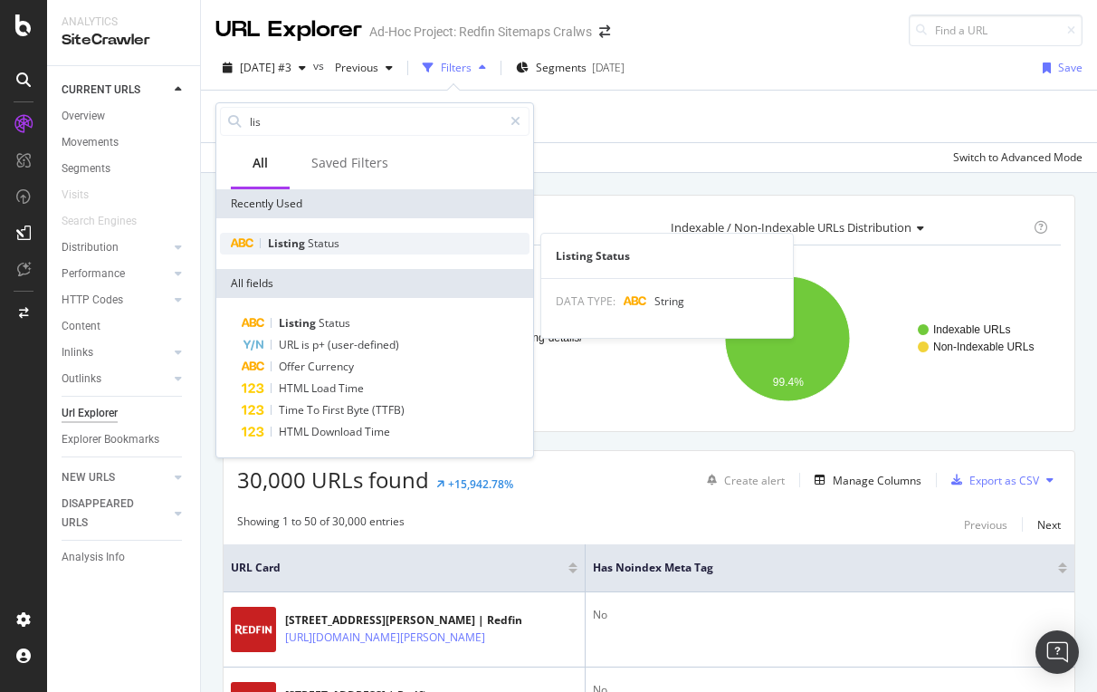
type input "lis"
click at [311, 253] on div "Listing Status" at bounding box center [375, 244] width 310 height 22
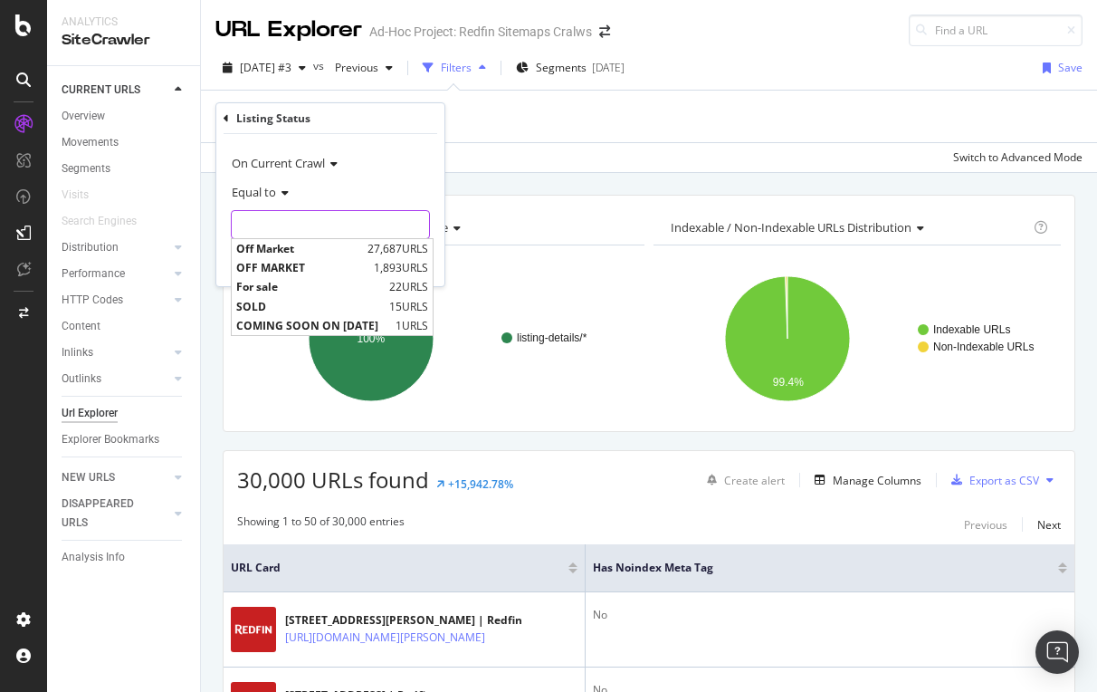
click at [270, 234] on input "text" at bounding box center [330, 224] width 197 height 29
click at [281, 244] on span "Off Market" at bounding box center [299, 248] width 127 height 15
type input "Off Market"
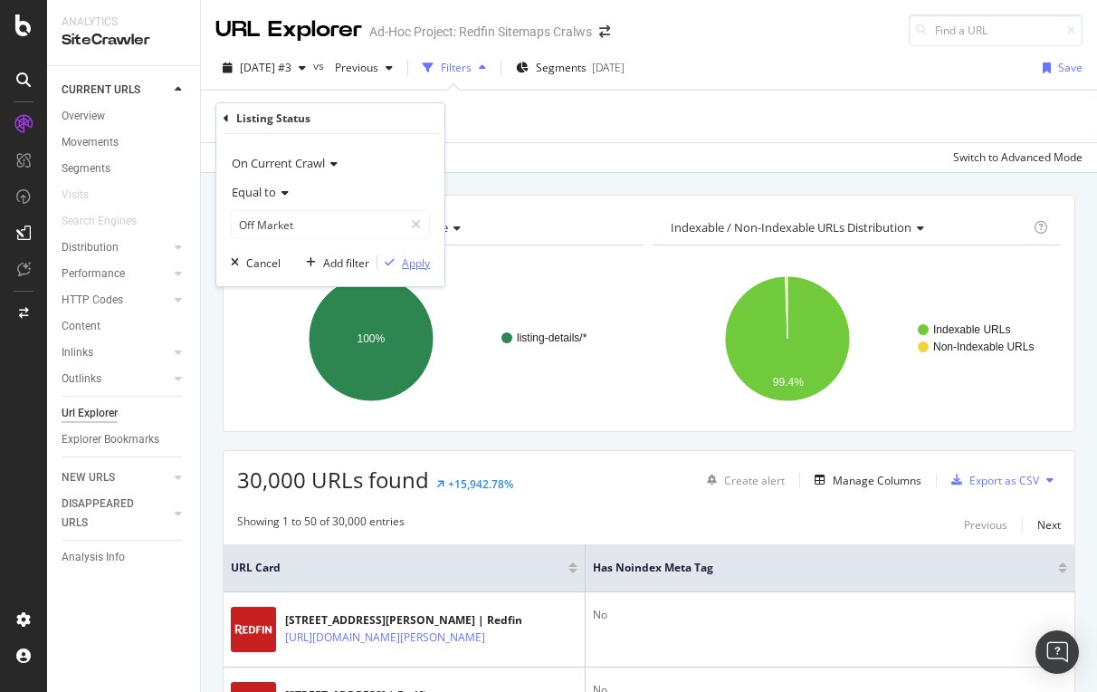
click at [406, 266] on div "Apply" at bounding box center [416, 262] width 28 height 15
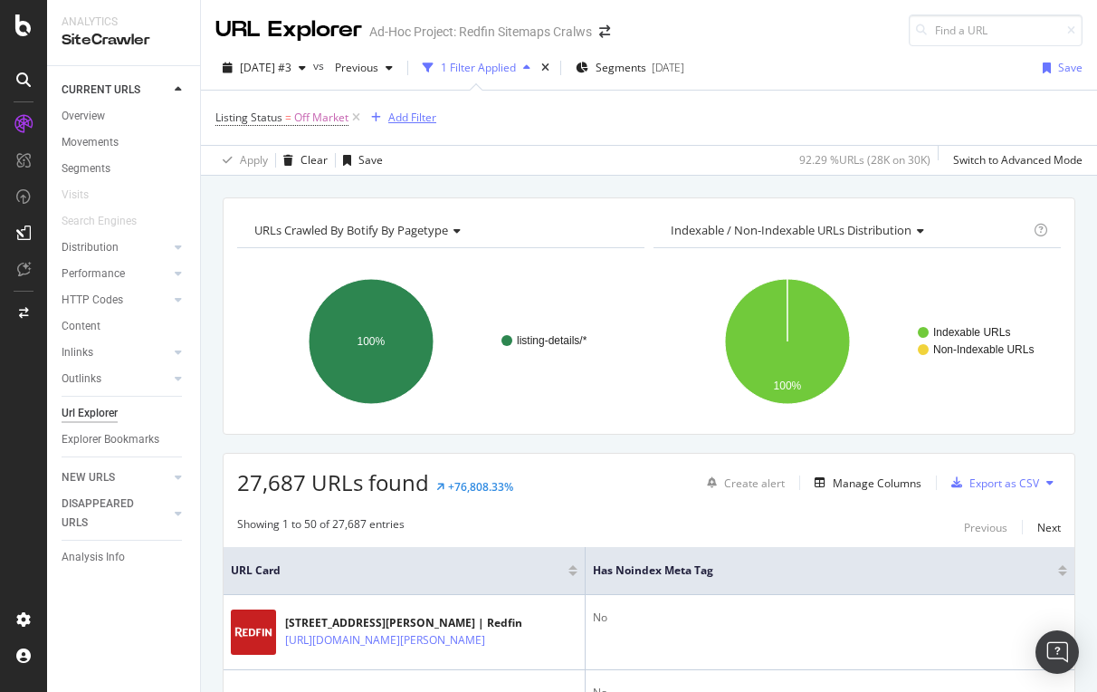
click at [403, 125] on div "Add Filter" at bounding box center [412, 117] width 48 height 15
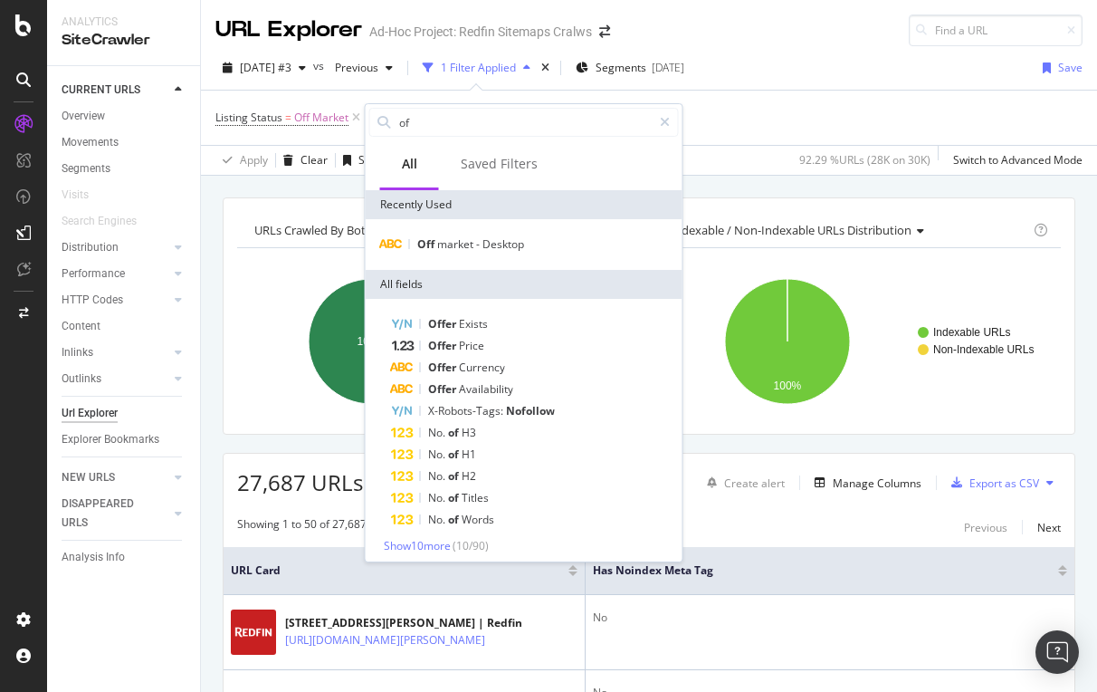
type input "o"
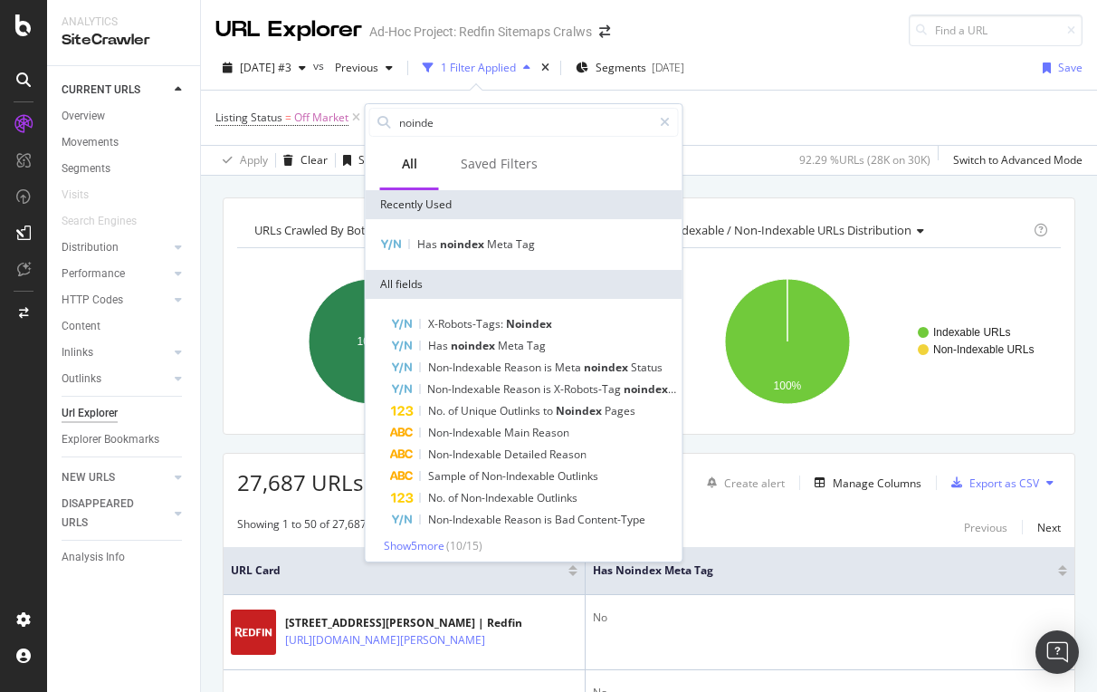
type input "noised"
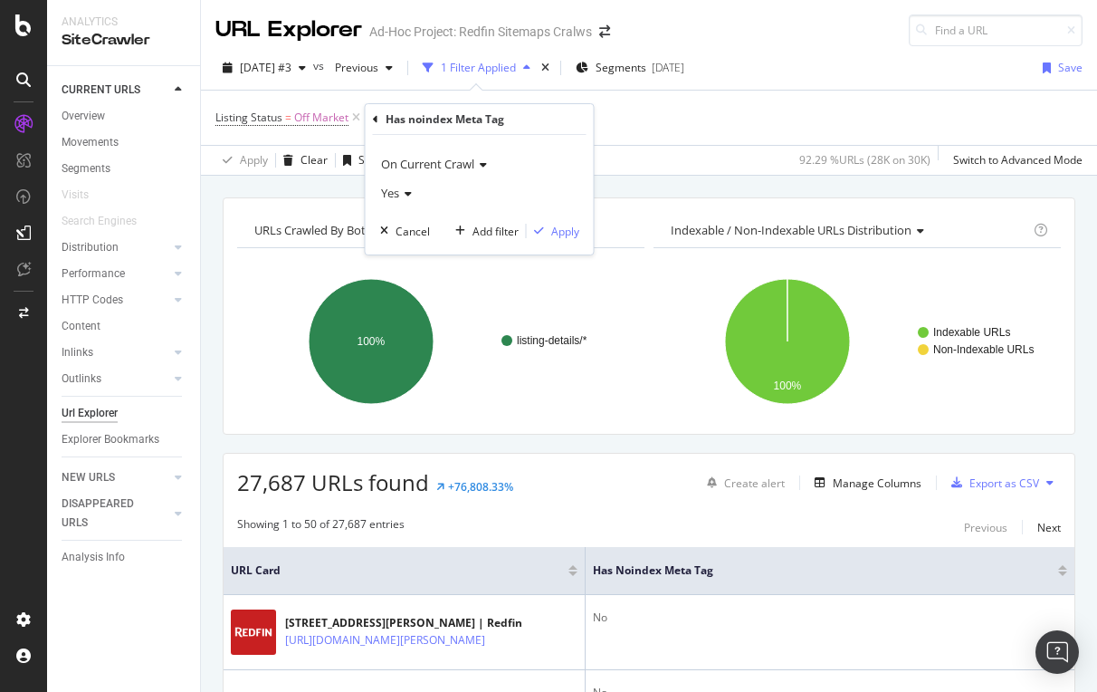
click at [408, 195] on icon at bounding box center [405, 193] width 13 height 11
click at [547, 121] on div "Has noindex Meta Tag" at bounding box center [480, 119] width 214 height 31
click at [570, 228] on div "Apply" at bounding box center [565, 231] width 28 height 15
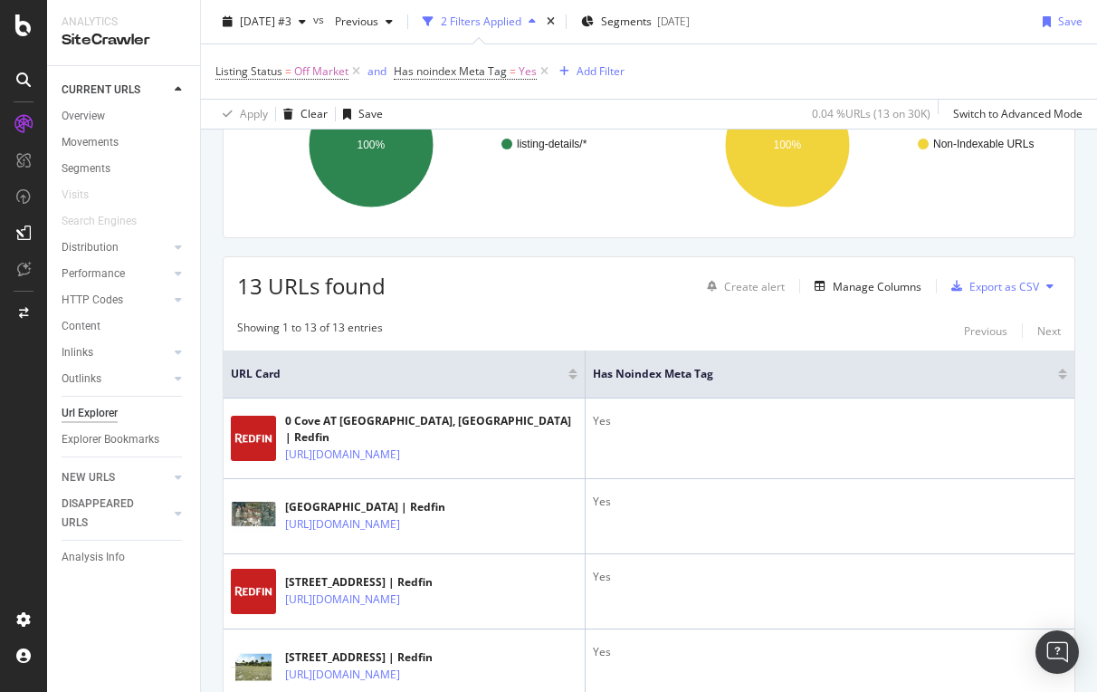
scroll to position [292, 0]
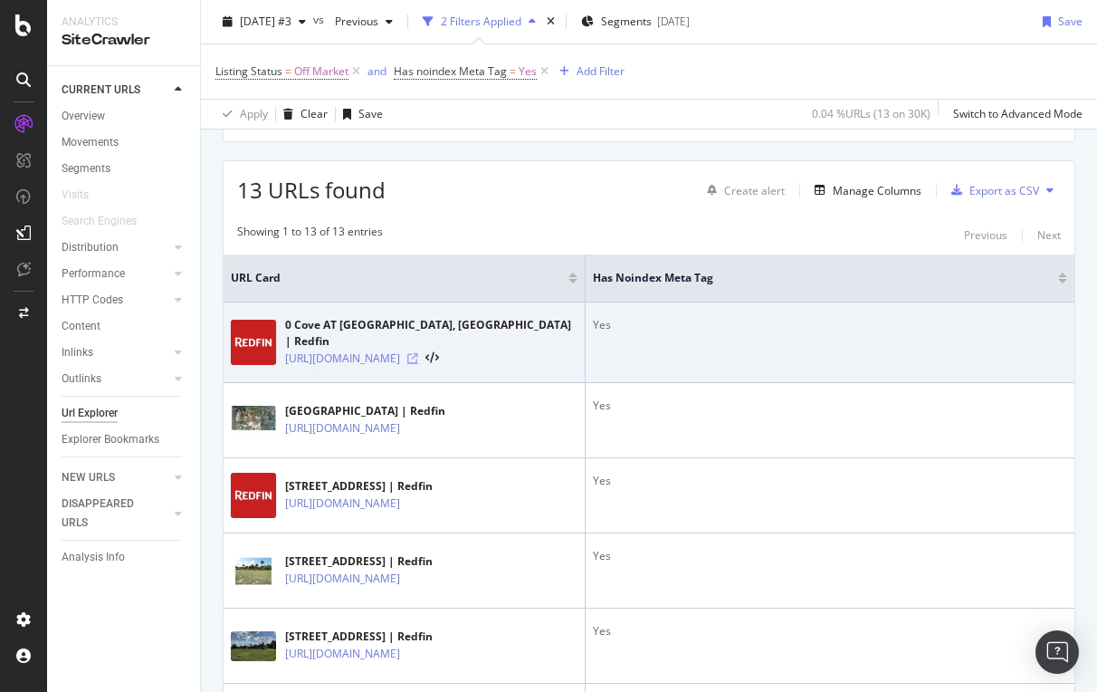
click at [418, 353] on icon at bounding box center [412, 358] width 11 height 11
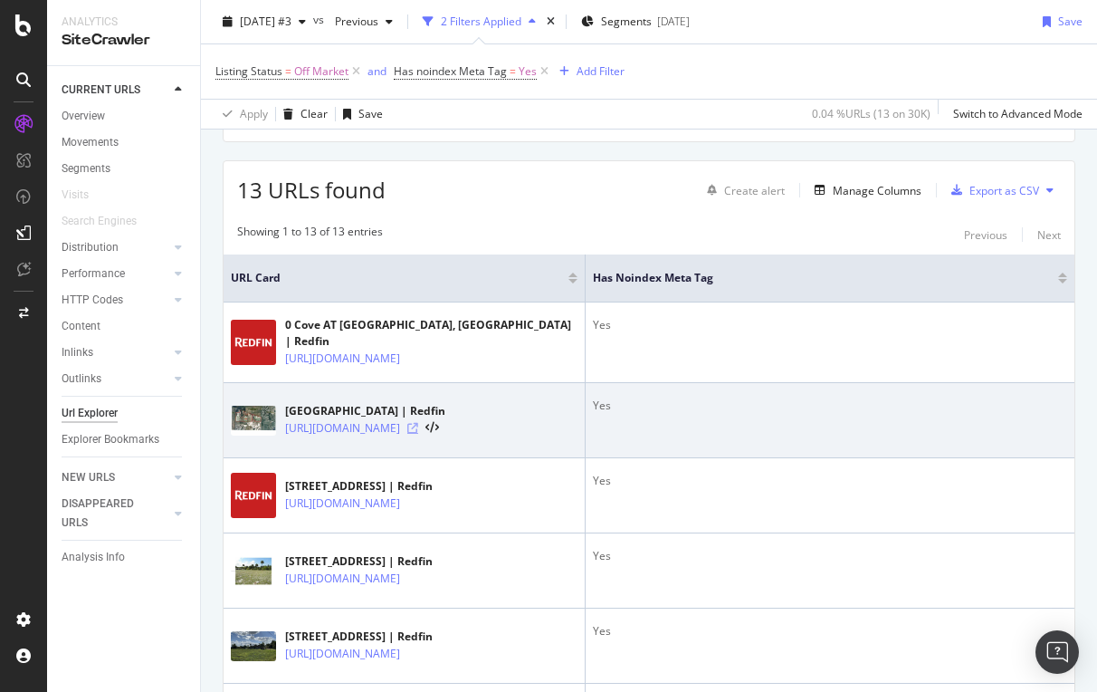
click at [418, 434] on icon at bounding box center [412, 428] width 11 height 11
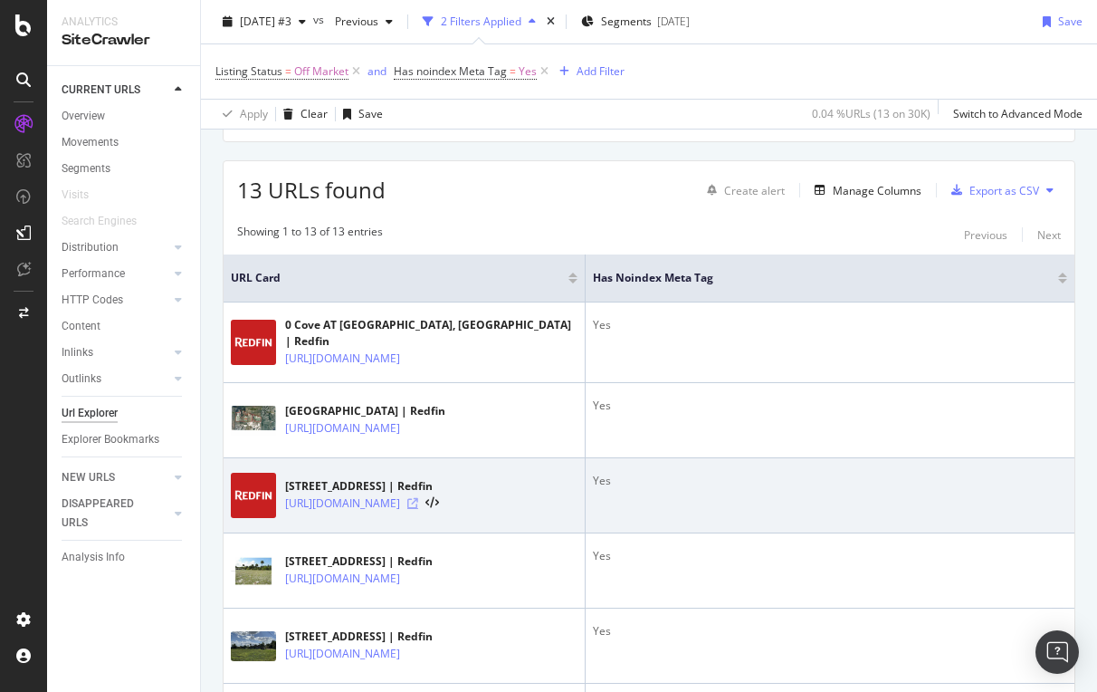
click at [418, 509] on icon at bounding box center [412, 503] width 11 height 11
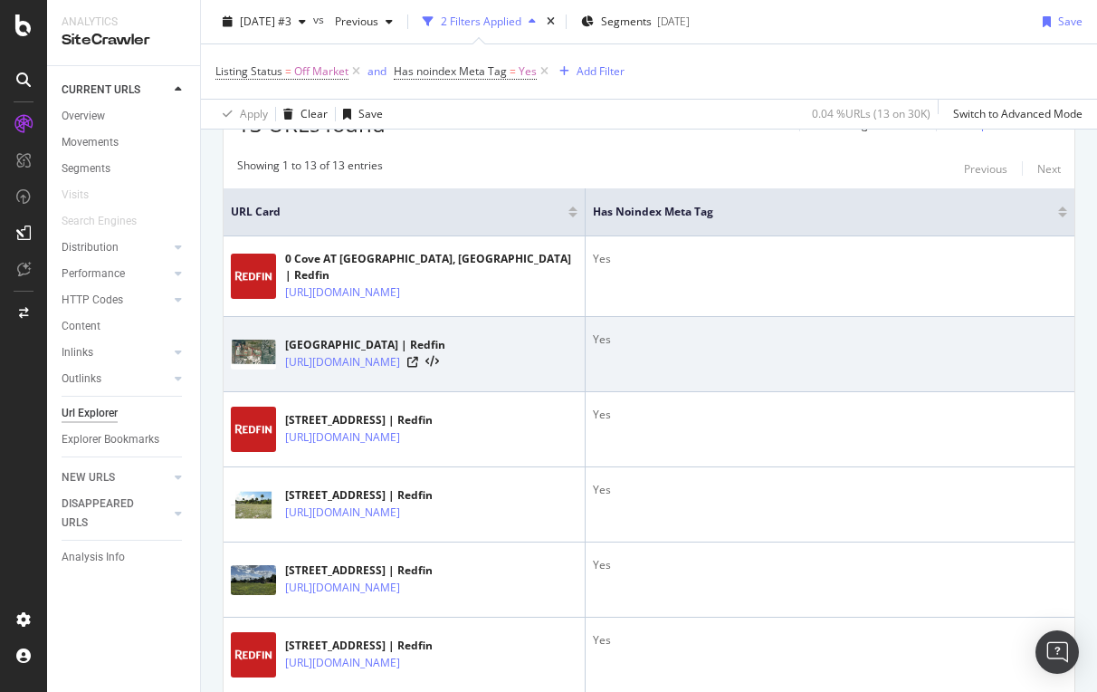
scroll to position [366, 0]
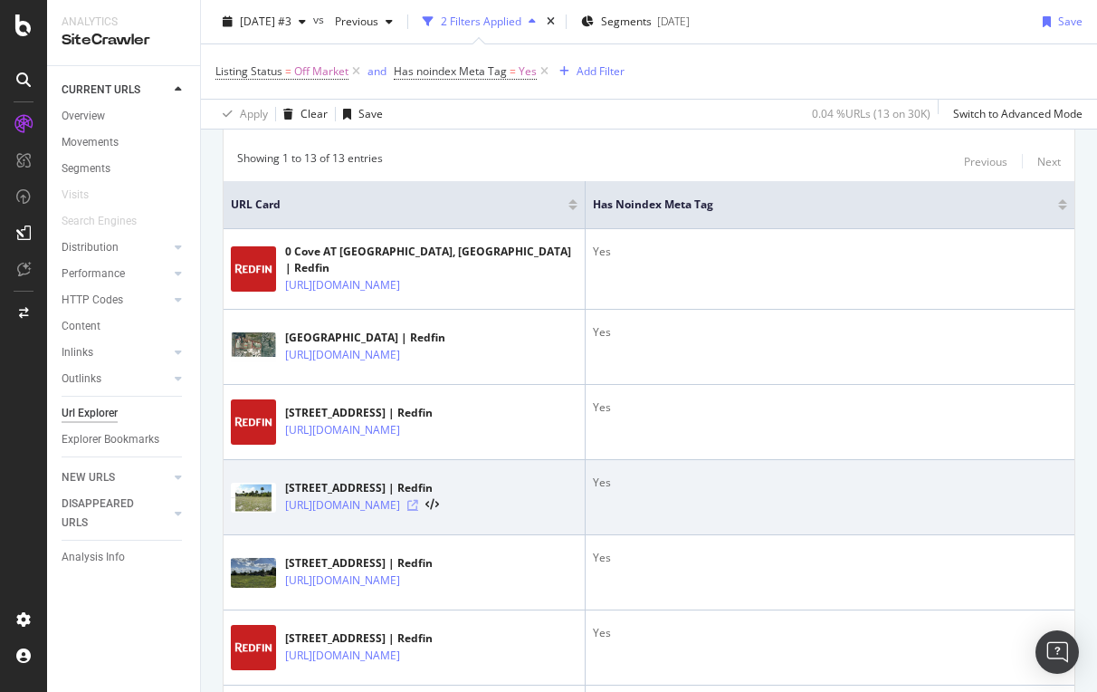
click at [418, 511] on icon at bounding box center [412, 505] width 11 height 11
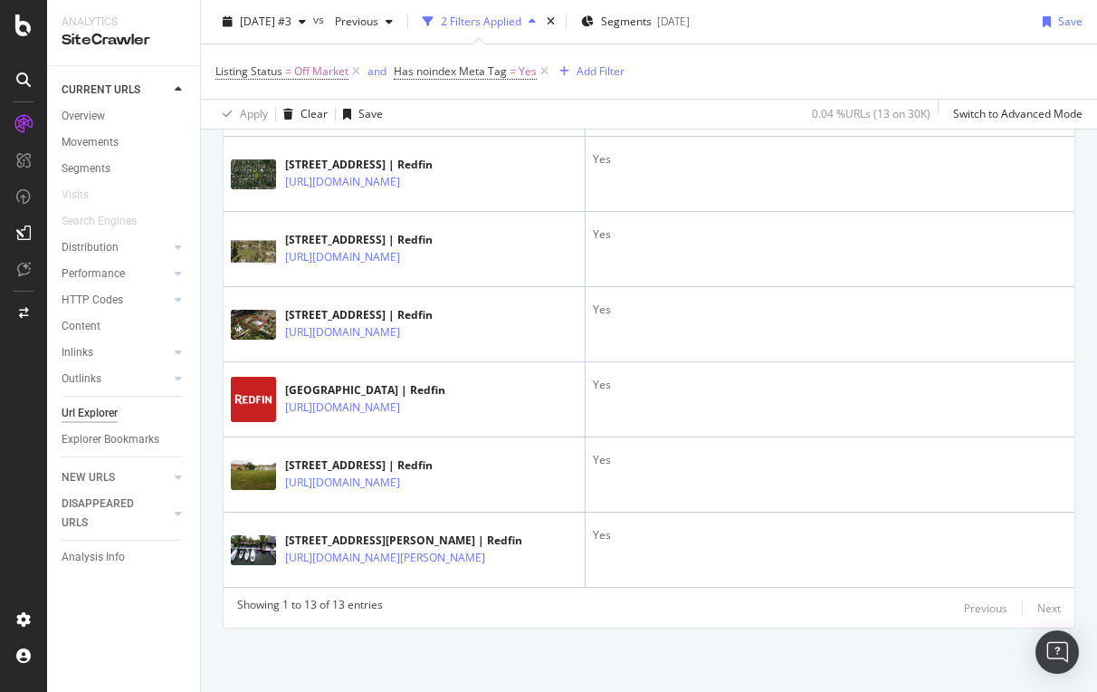
scroll to position [1078, 0]
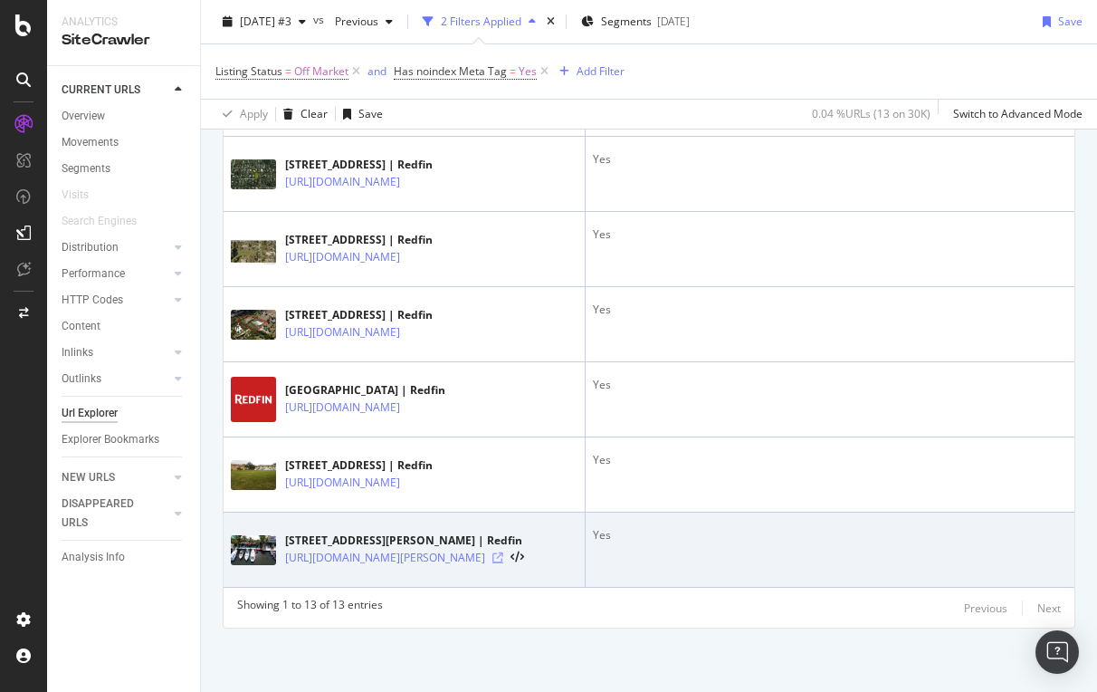
click at [503, 552] on icon at bounding box center [497, 557] width 11 height 11
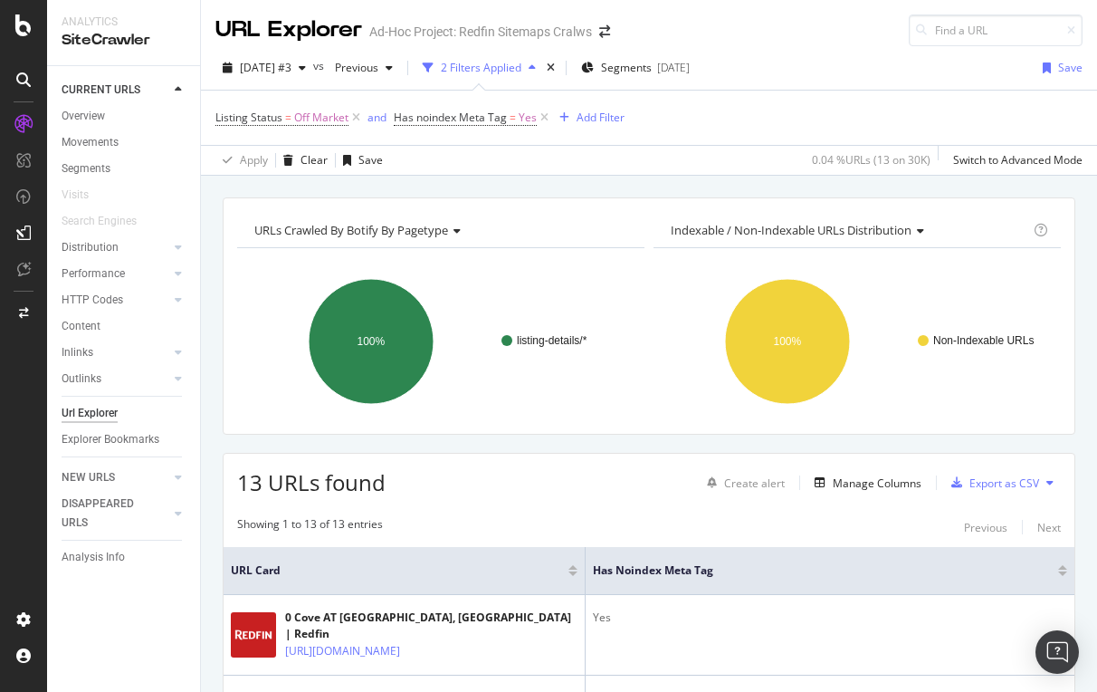
scroll to position [0, 0]
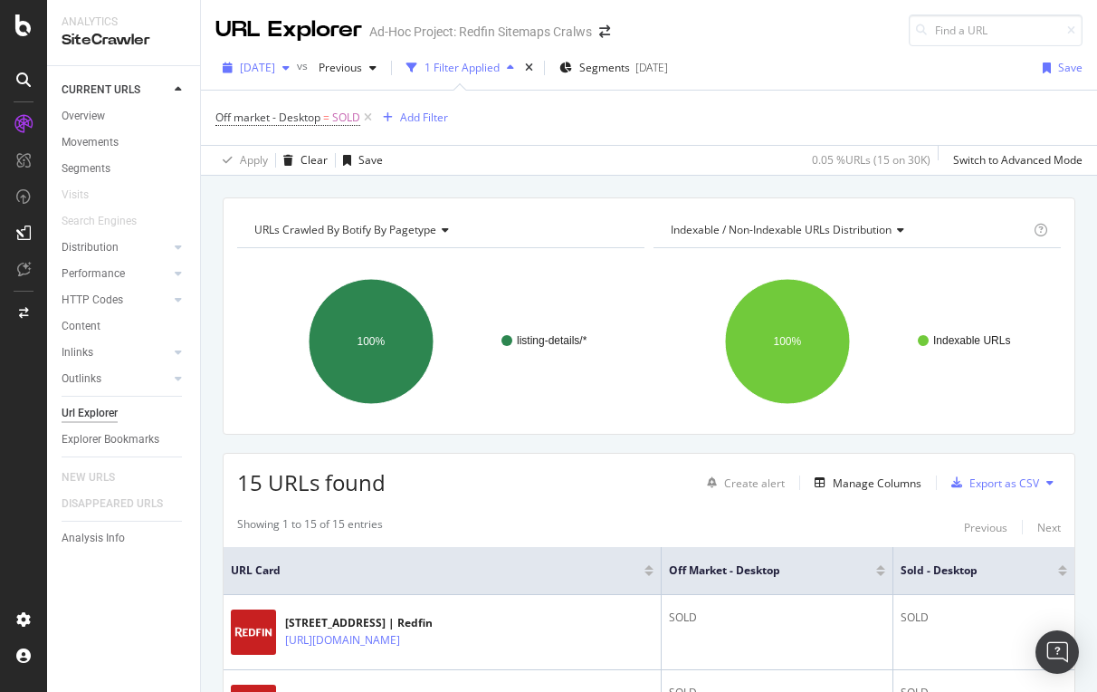
click at [275, 70] on span "[DATE]" at bounding box center [257, 67] width 35 height 15
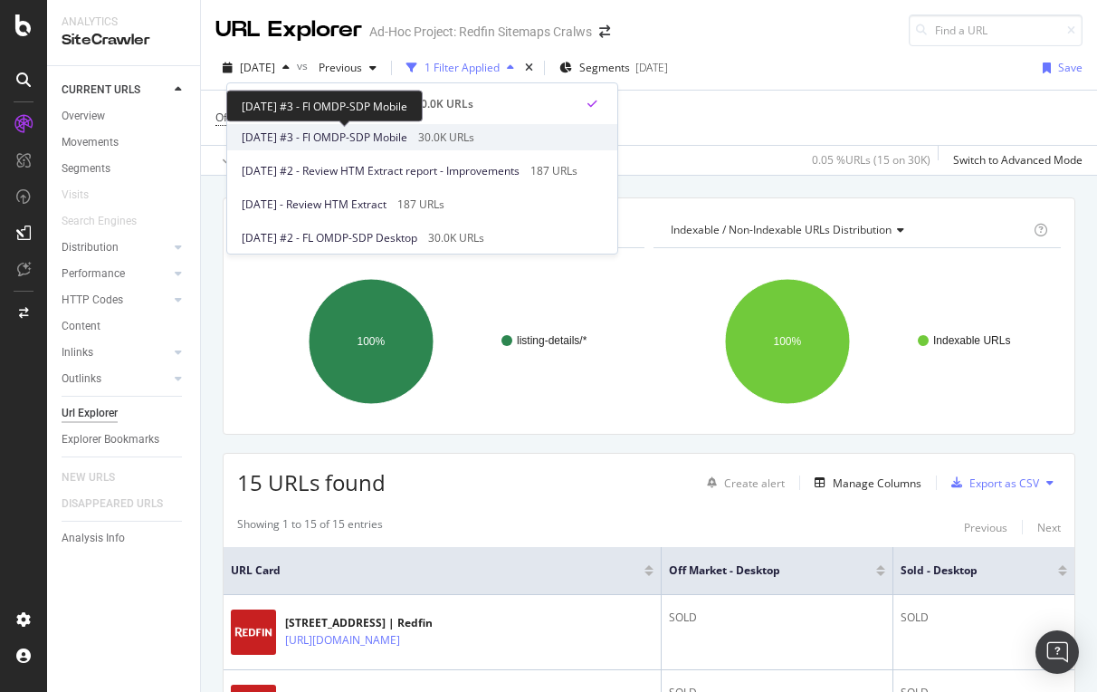
click at [335, 132] on span "[DATE] #3 - Fl OMDP-SDP Mobile" at bounding box center [325, 137] width 166 height 16
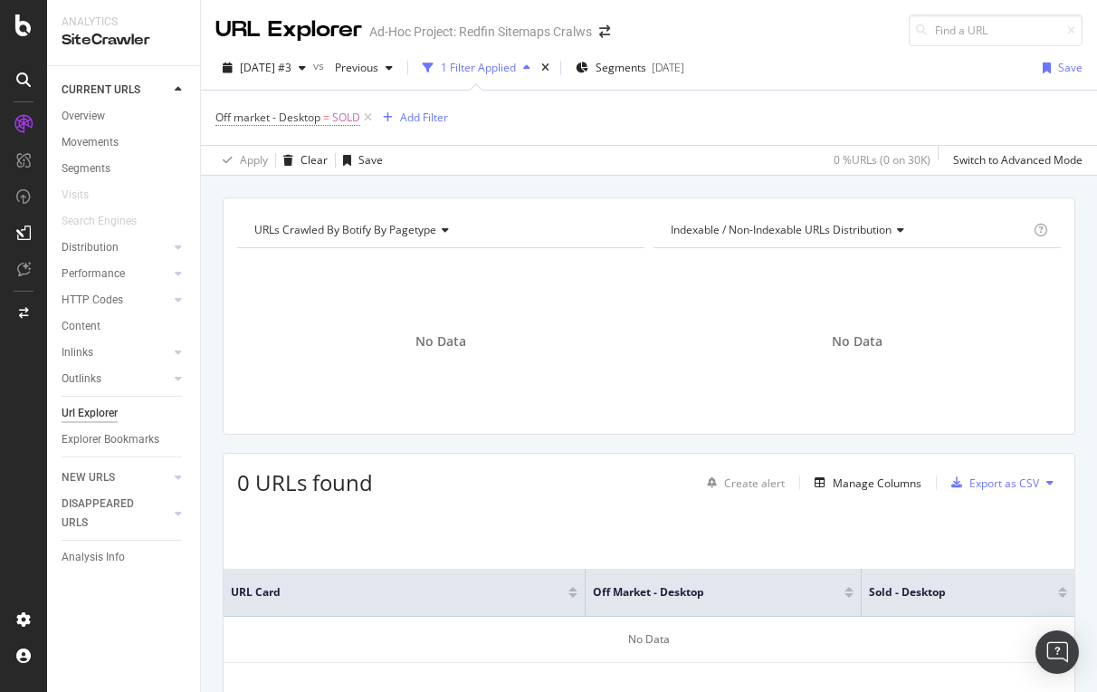
click at [295, 114] on span "Off market - Desktop" at bounding box center [267, 117] width 105 height 15
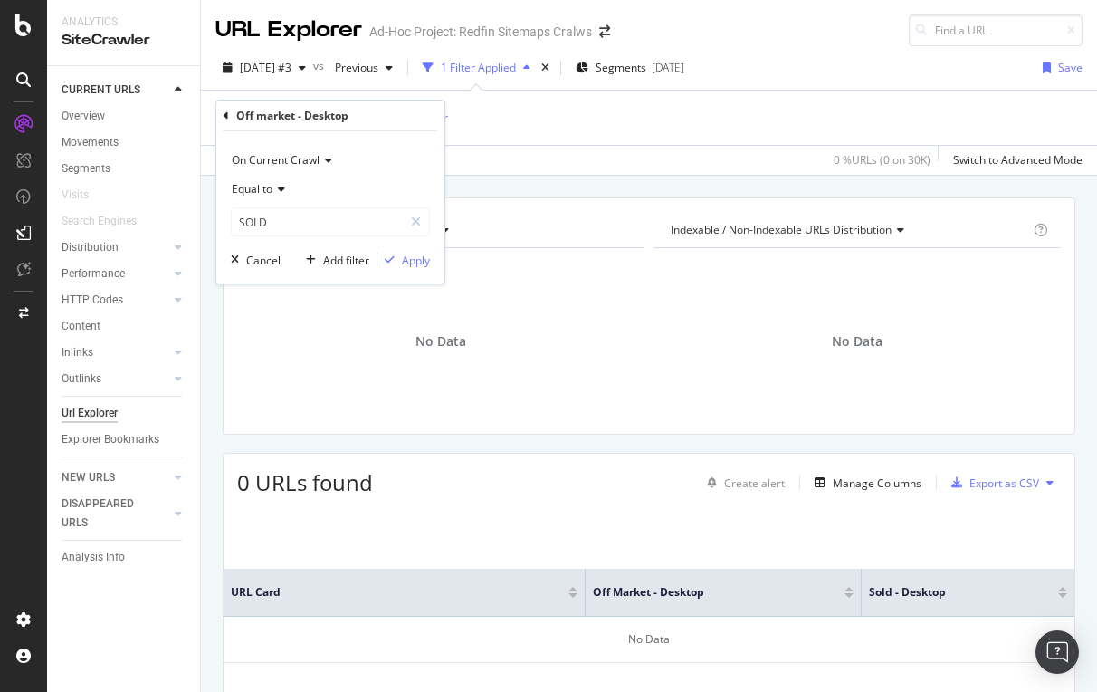
click at [557, 111] on div "Off market - Desktop = SOLD Add Filter" at bounding box center [648, 118] width 867 height 54
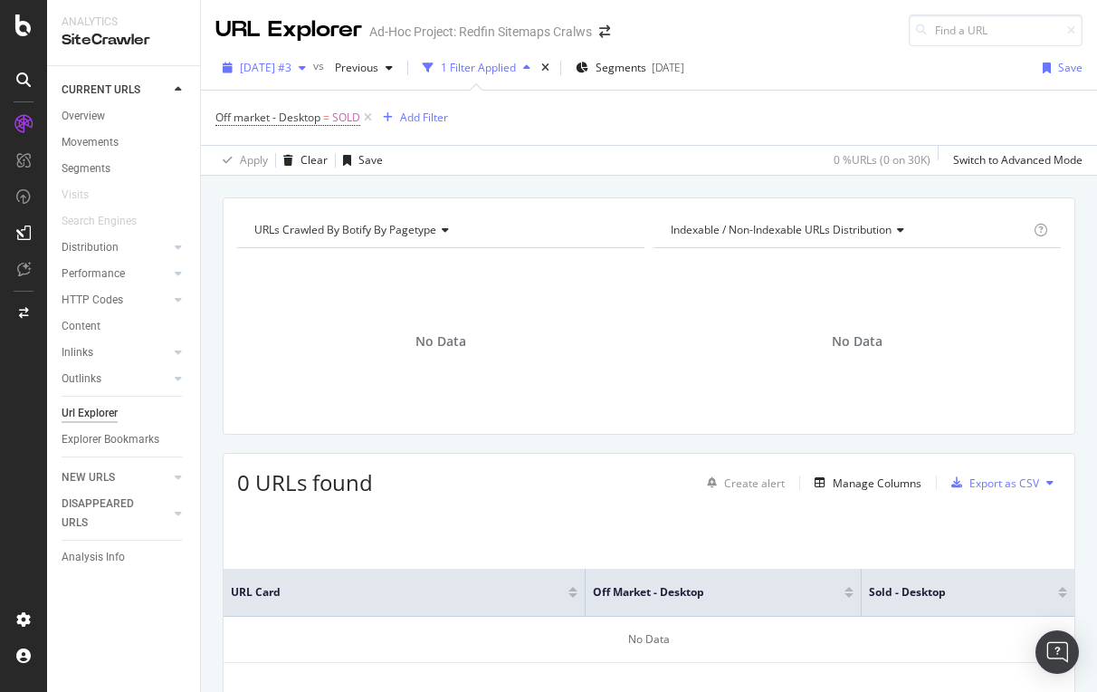
click at [285, 69] on span "[DATE] #3" at bounding box center [266, 67] width 52 height 15
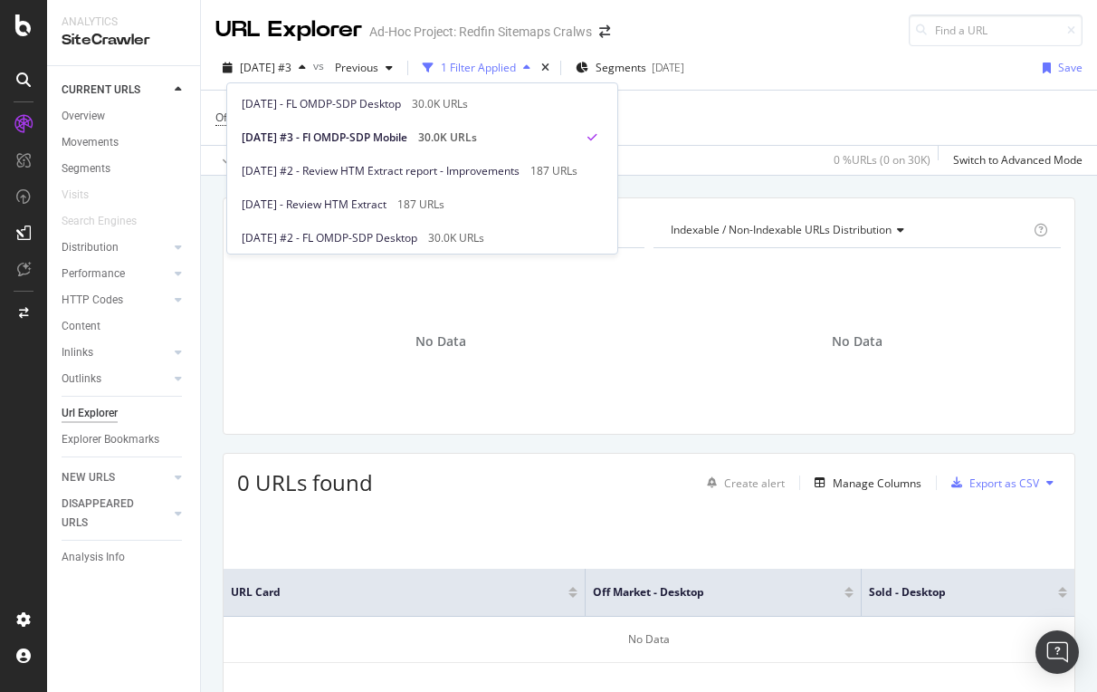
click at [751, 110] on div "Off market - Desktop = SOLD Add Filter" at bounding box center [648, 118] width 867 height 54
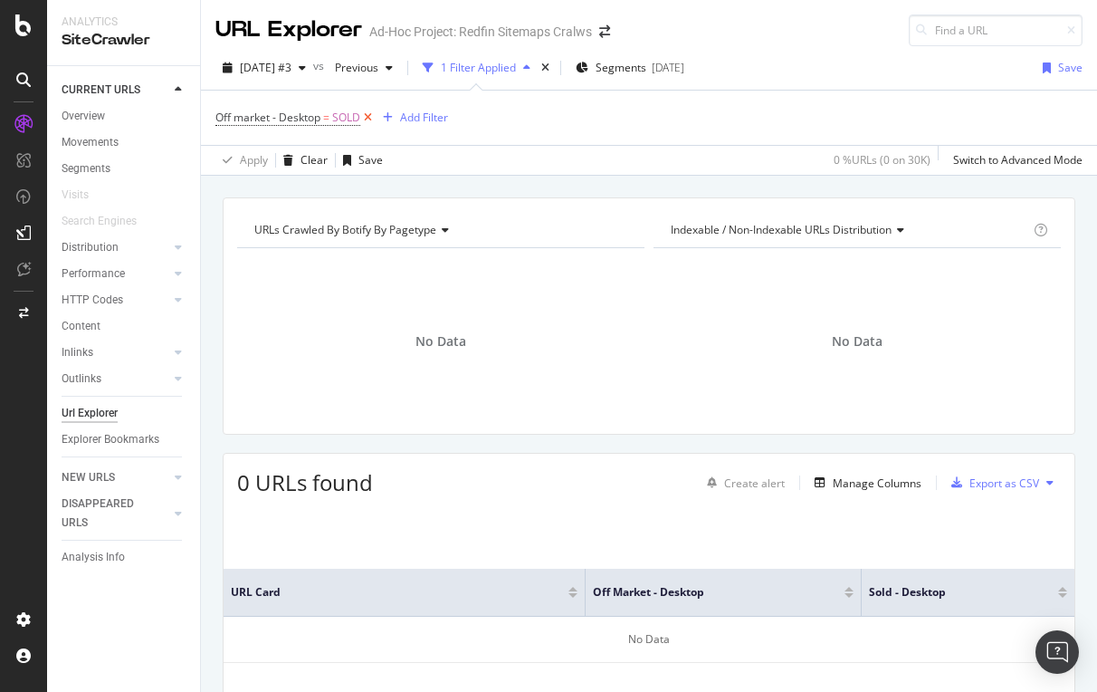
click at [369, 112] on icon at bounding box center [367, 118] width 15 height 18
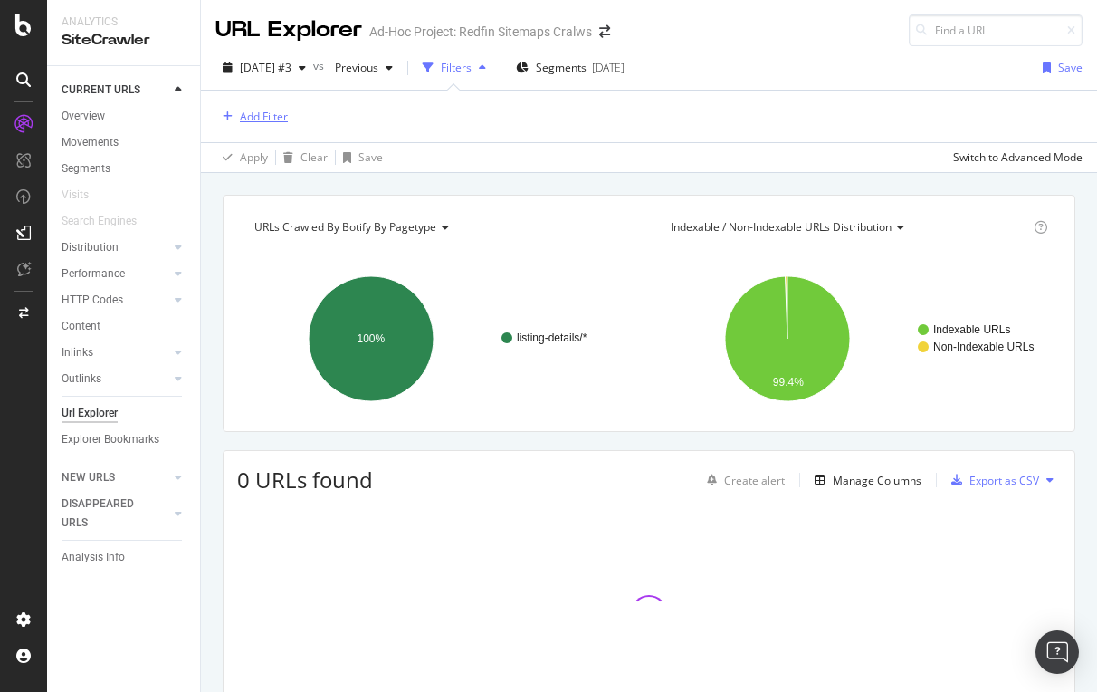
click at [249, 118] on div "Add Filter" at bounding box center [264, 116] width 48 height 15
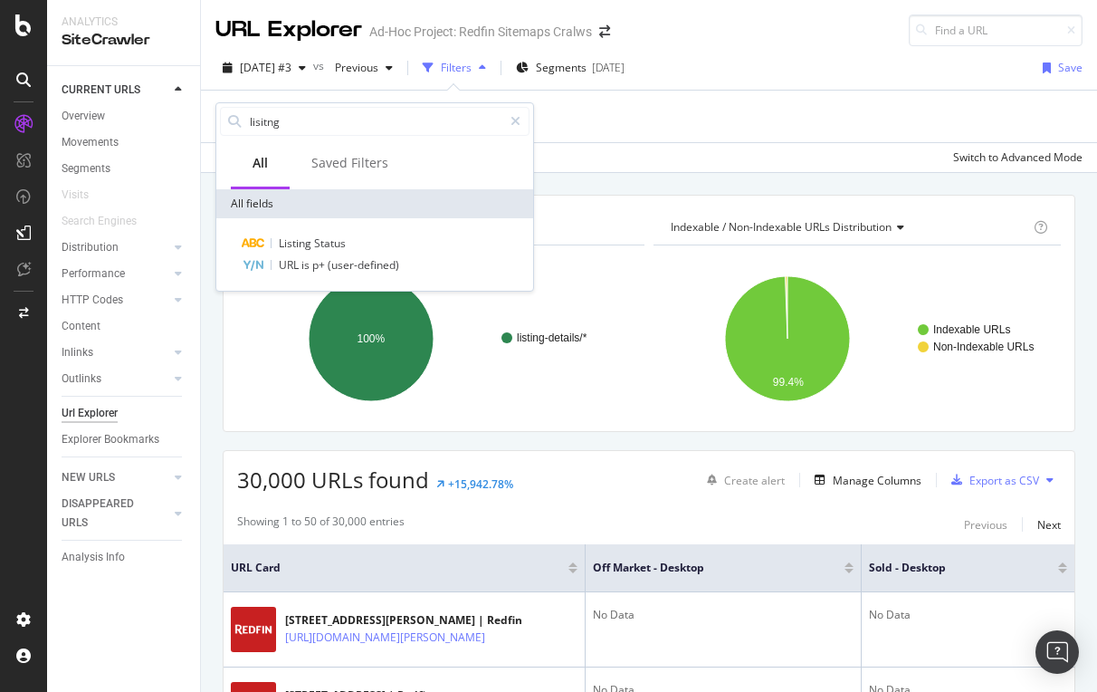
type input "listing"
click at [315, 238] on span "Status" at bounding box center [330, 242] width 32 height 15
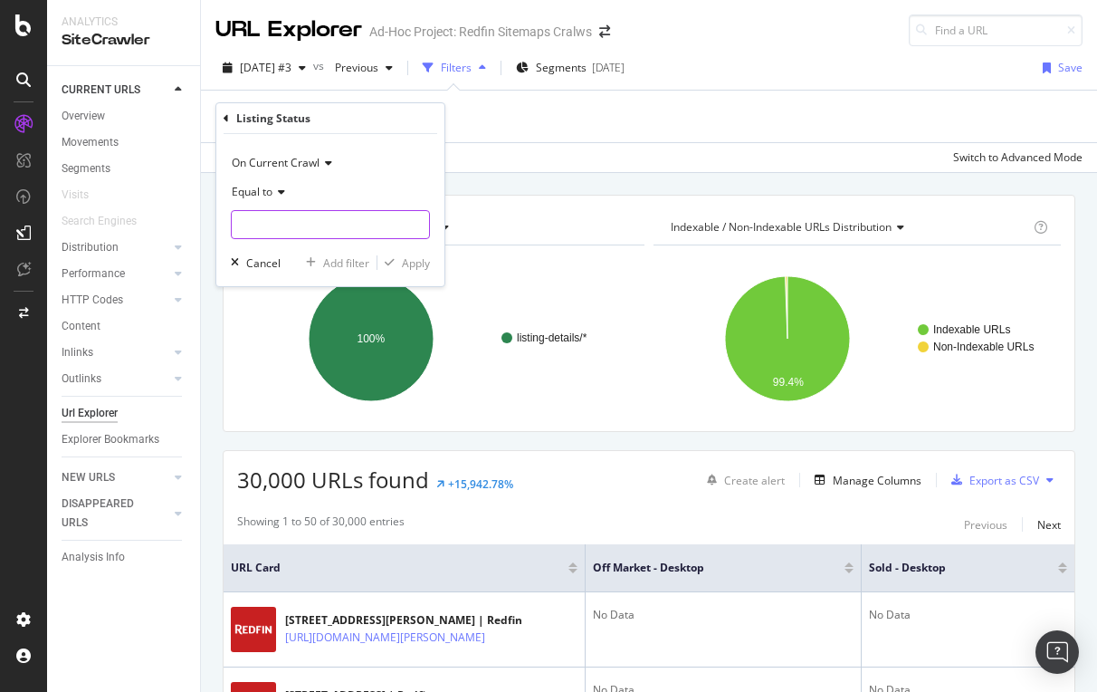
click at [300, 232] on input "text" at bounding box center [330, 224] width 197 height 29
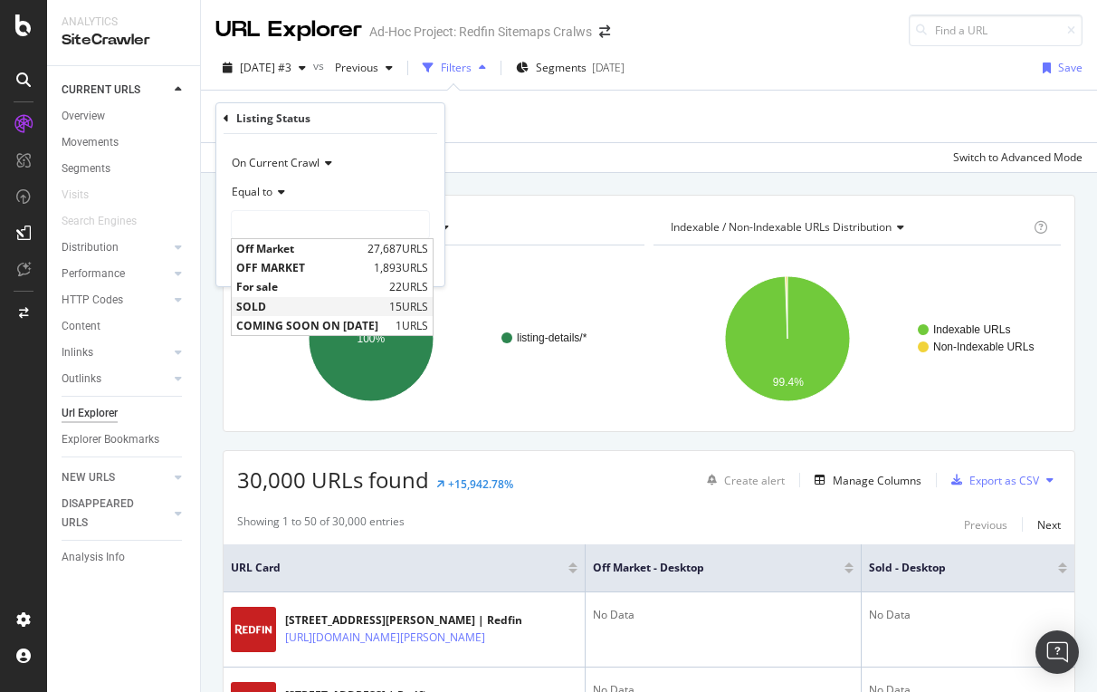
click at [267, 301] on span "SOLD" at bounding box center [310, 306] width 148 height 15
type input "SOLD"
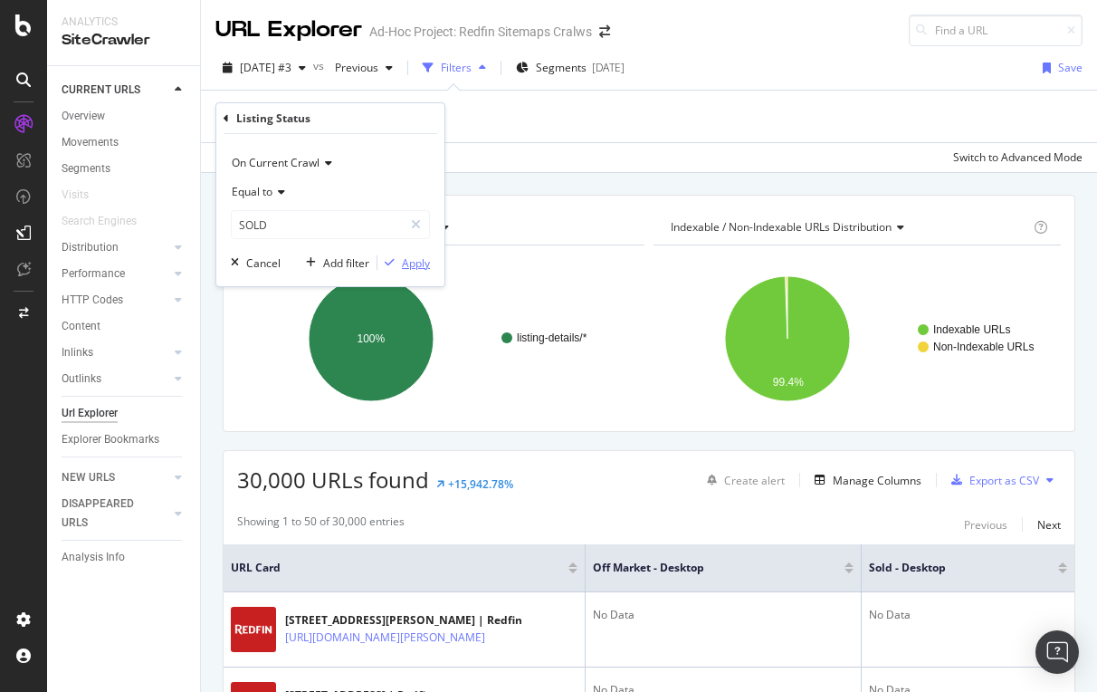
click at [426, 264] on div "Apply" at bounding box center [416, 262] width 28 height 15
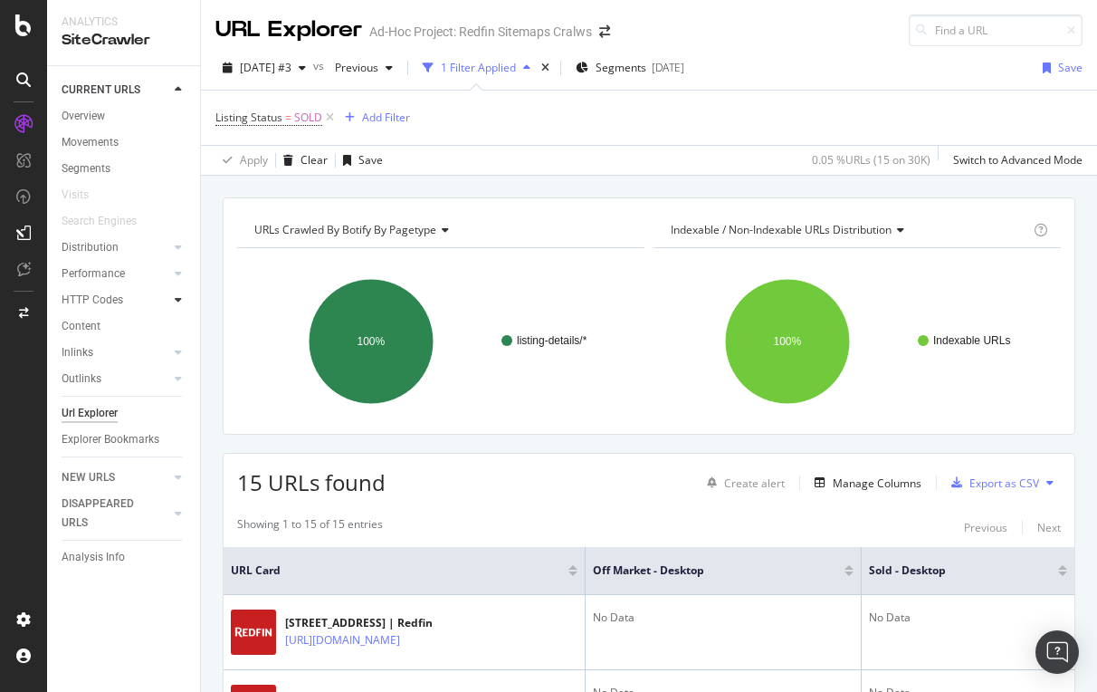
click at [177, 300] on icon at bounding box center [178, 299] width 7 height 11
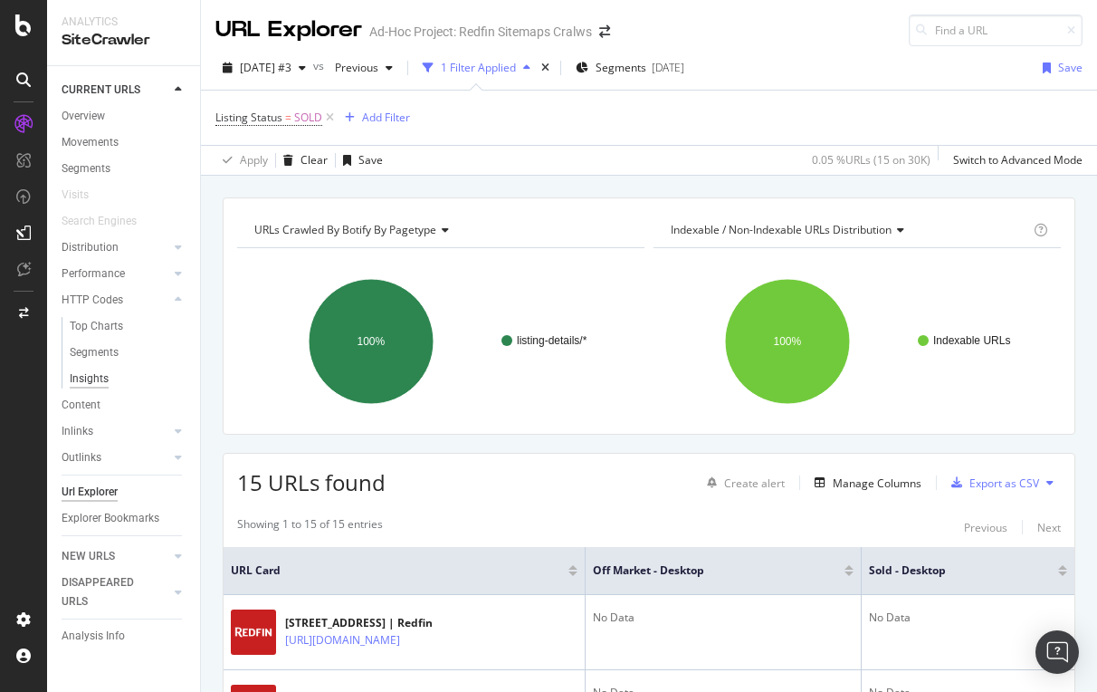
click at [90, 380] on div "Insights" at bounding box center [89, 378] width 39 height 19
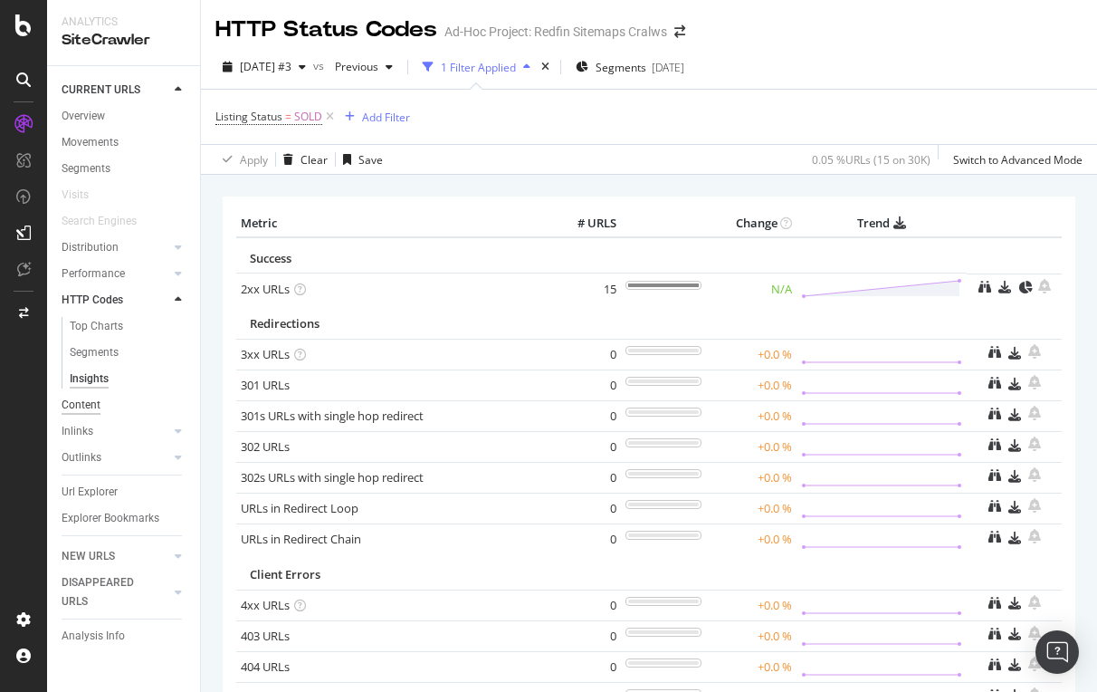
click at [87, 402] on div "Content" at bounding box center [81, 405] width 39 height 19
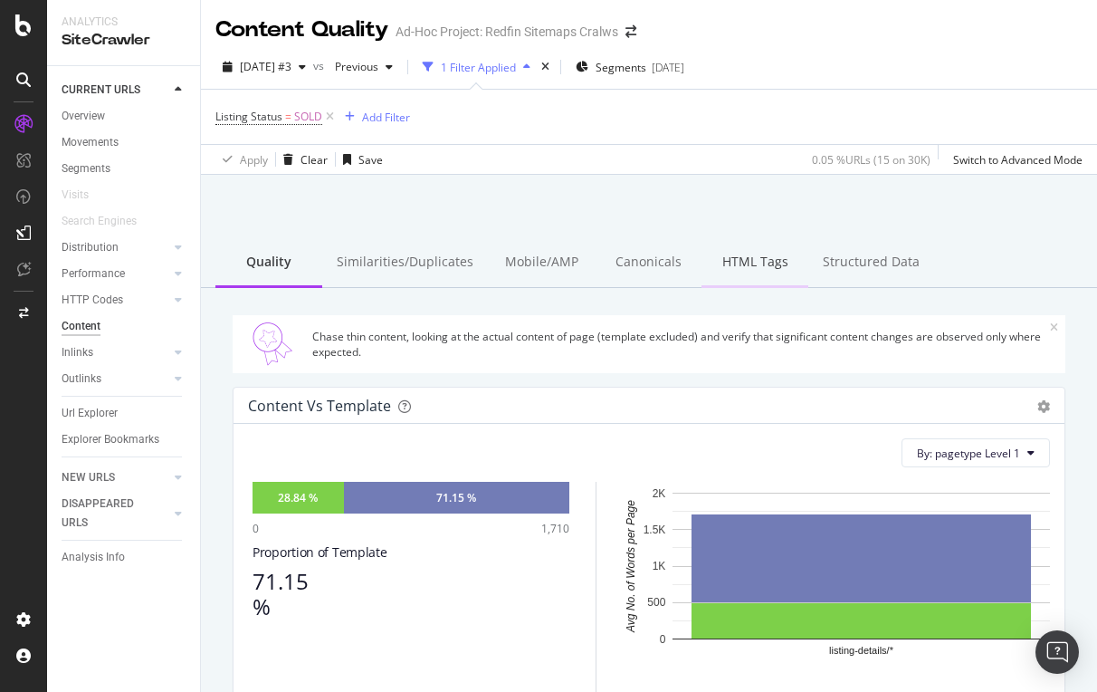
click at [754, 267] on div "HTML Tags" at bounding box center [755, 263] width 107 height 50
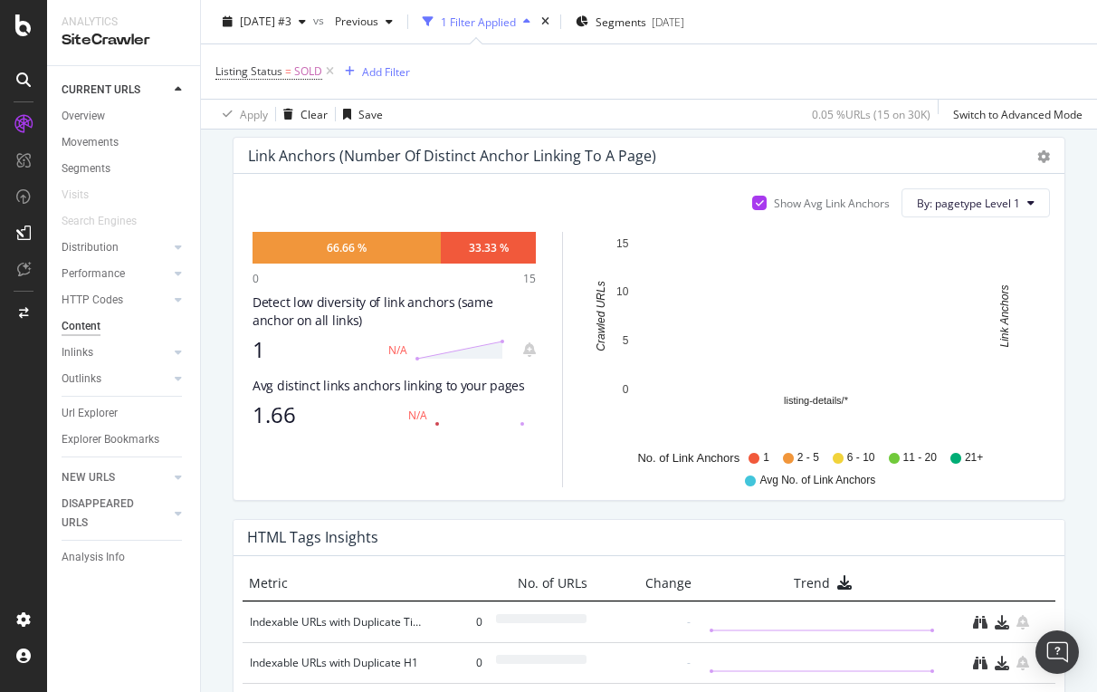
scroll to position [1023, 0]
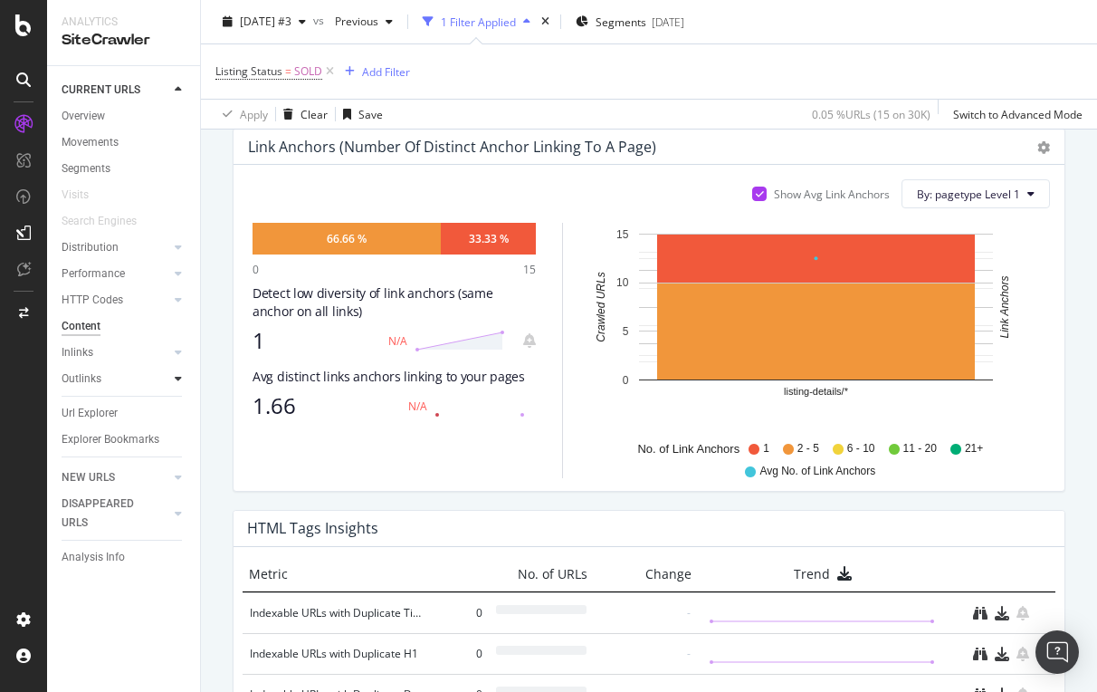
click at [178, 374] on icon at bounding box center [178, 378] width 7 height 11
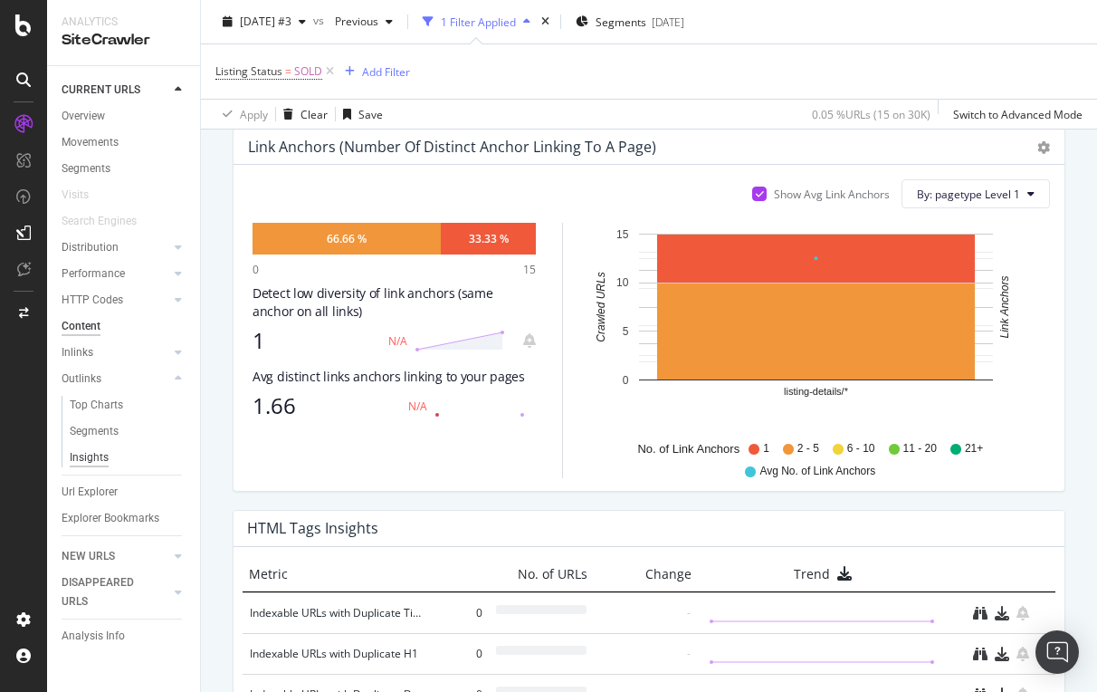
click at [93, 459] on div "Insights" at bounding box center [89, 457] width 39 height 19
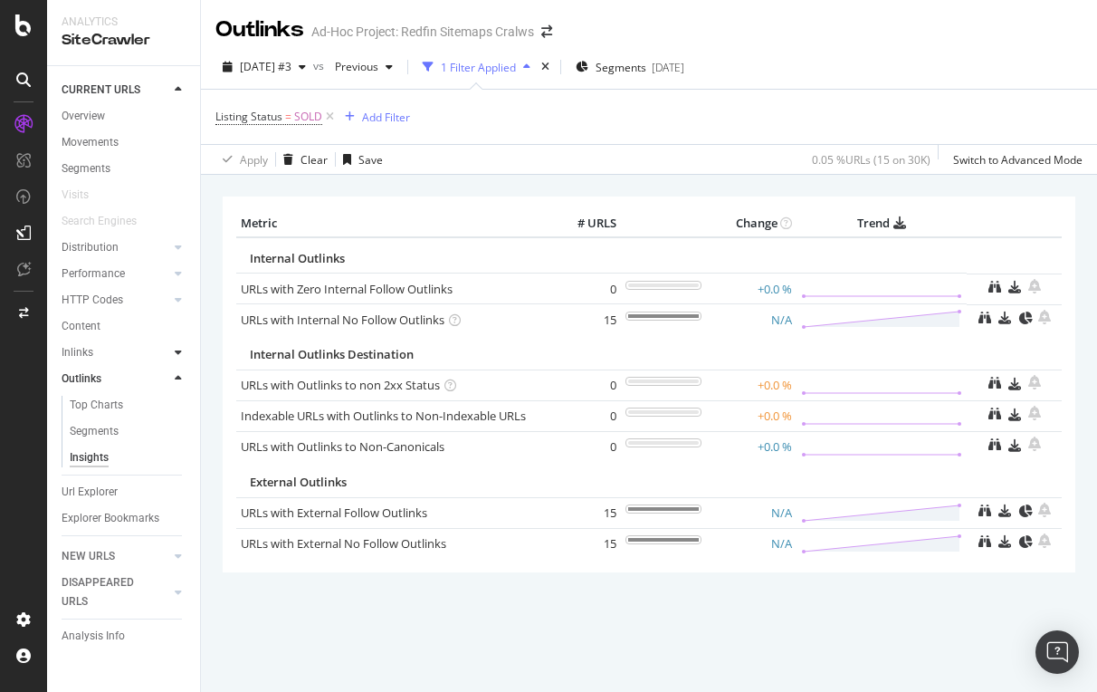
click at [178, 348] on icon at bounding box center [178, 352] width 7 height 11
click at [78, 435] on div "Insights" at bounding box center [89, 431] width 39 height 19
